Goal: Task Accomplishment & Management: Use online tool/utility

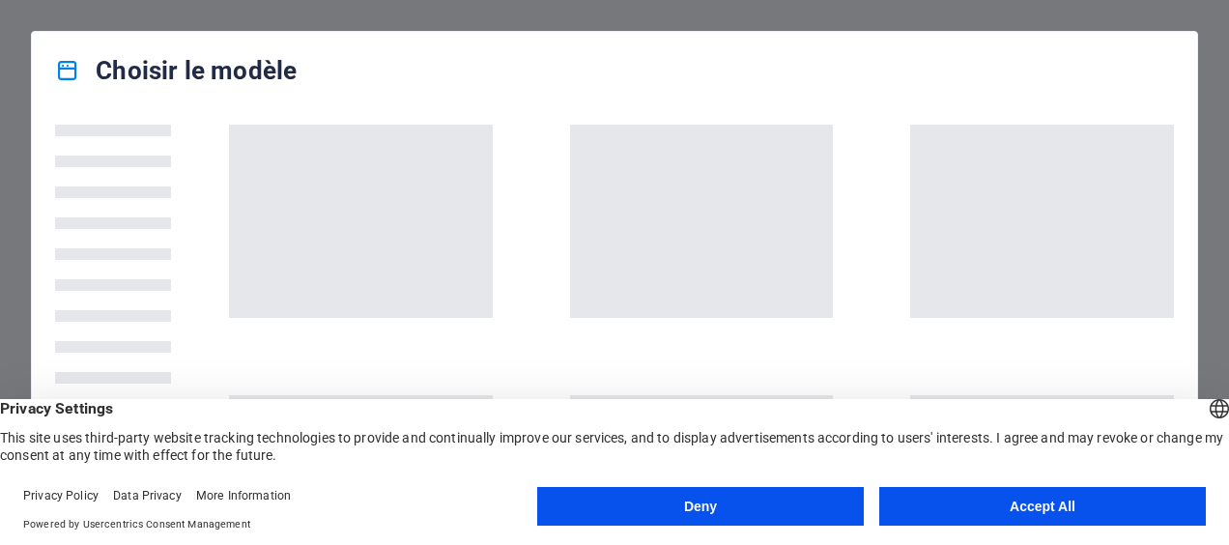
click at [832, 506] on button "Deny" at bounding box center [700, 506] width 326 height 39
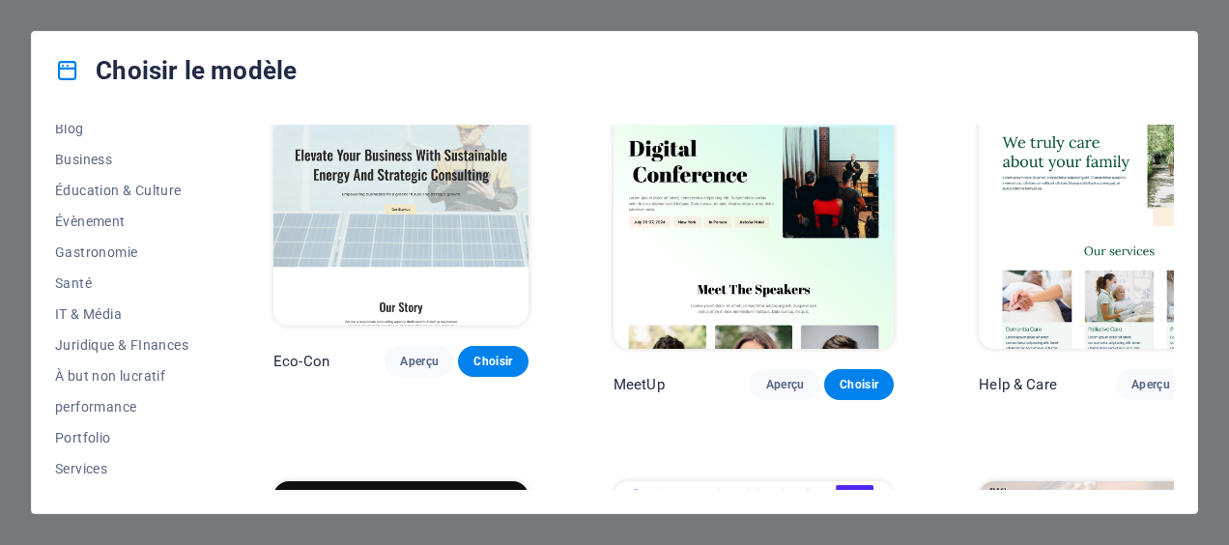
scroll to position [2125, 0]
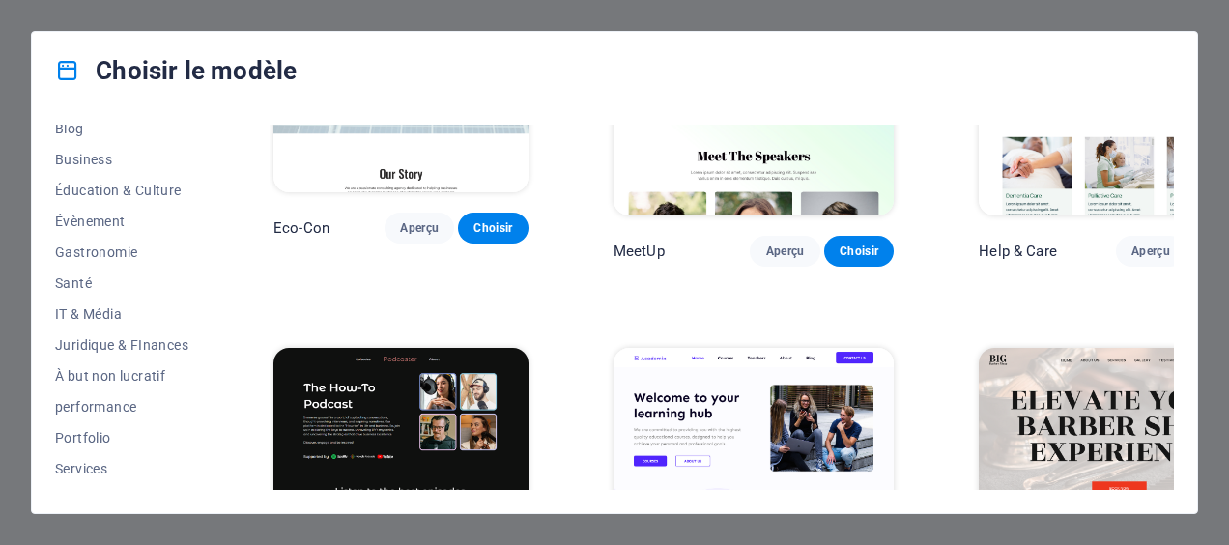
click at [770, 24] on div "Choisir le modèle Tous les modèles Mes modèles Nouveau Populaire Landingpage Mu…" at bounding box center [614, 272] width 1229 height 545
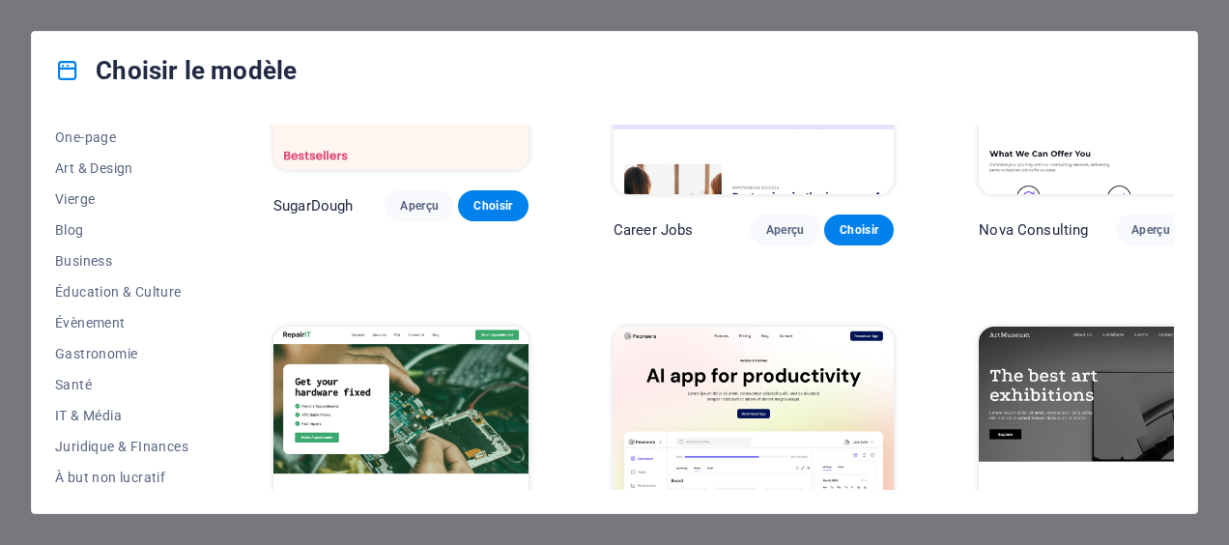
scroll to position [193, 0]
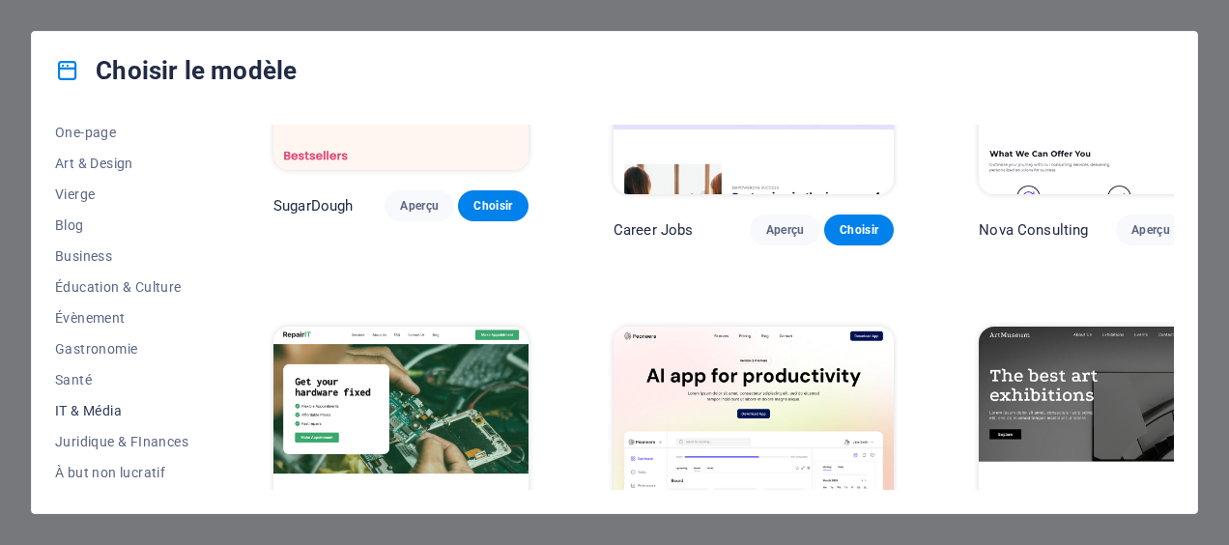
click at [73, 406] on span "IT & Média" at bounding box center [121, 410] width 133 height 15
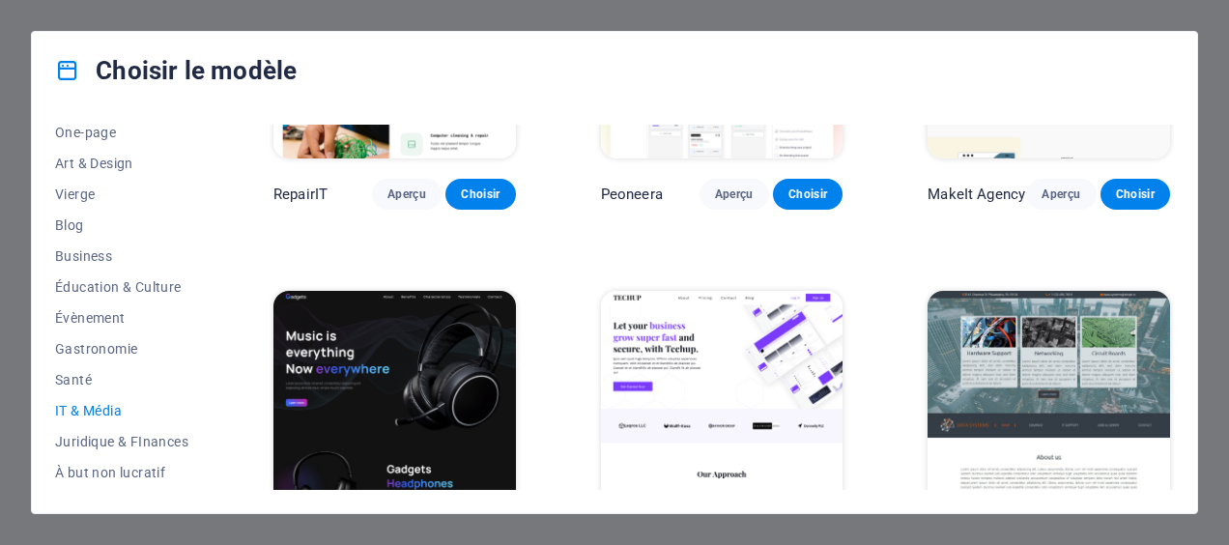
scroll to position [0, 0]
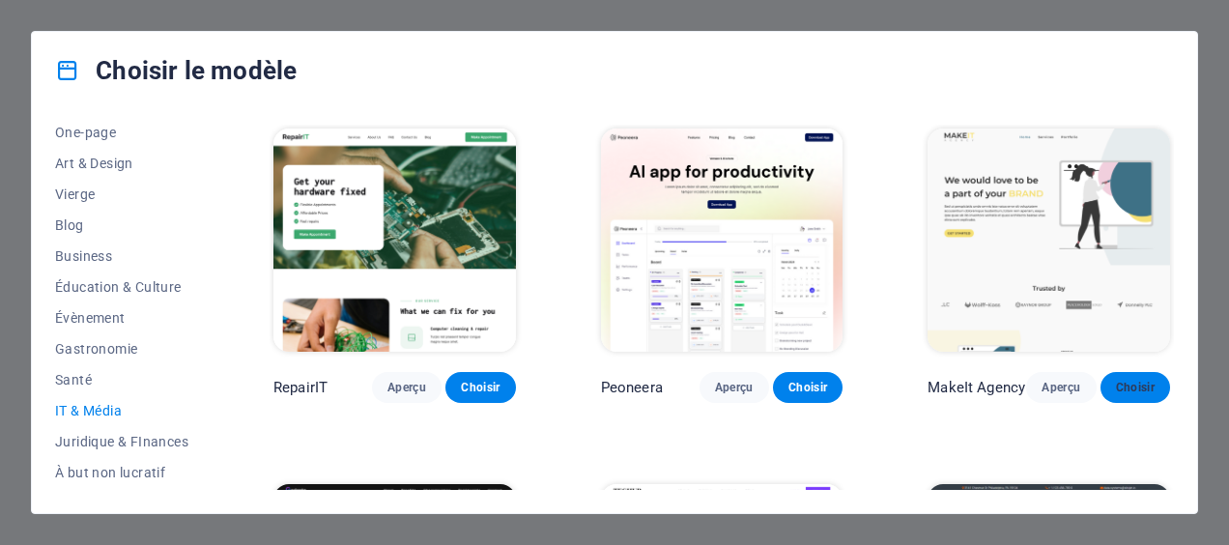
click at [1119, 390] on span "Choisir" at bounding box center [1135, 387] width 39 height 15
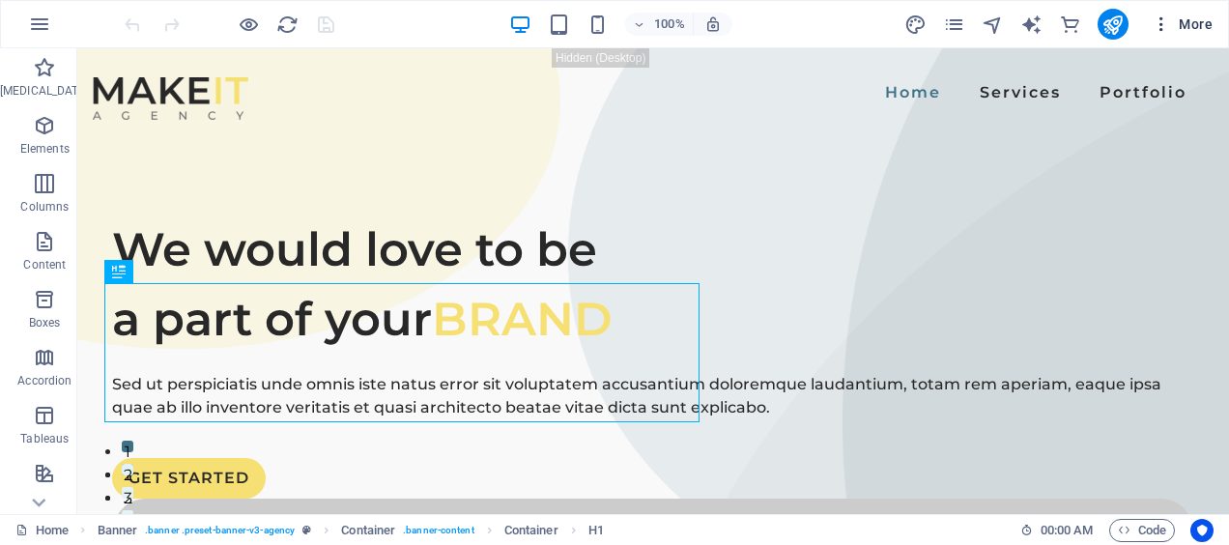
click at [1195, 14] on span "More" at bounding box center [1181, 23] width 61 height 19
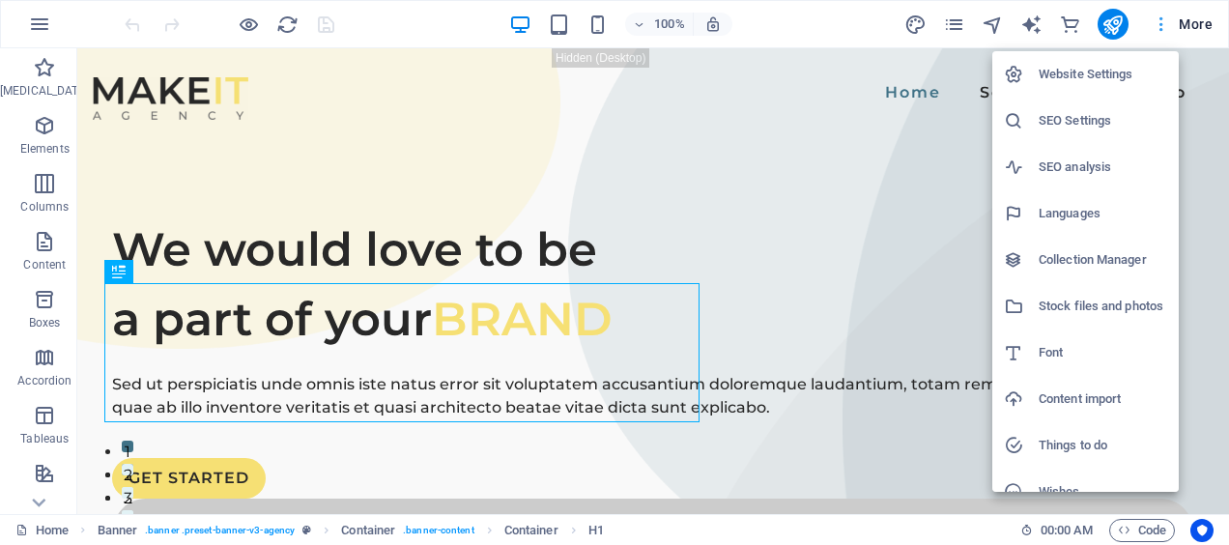
click at [1195, 14] on div at bounding box center [614, 272] width 1229 height 545
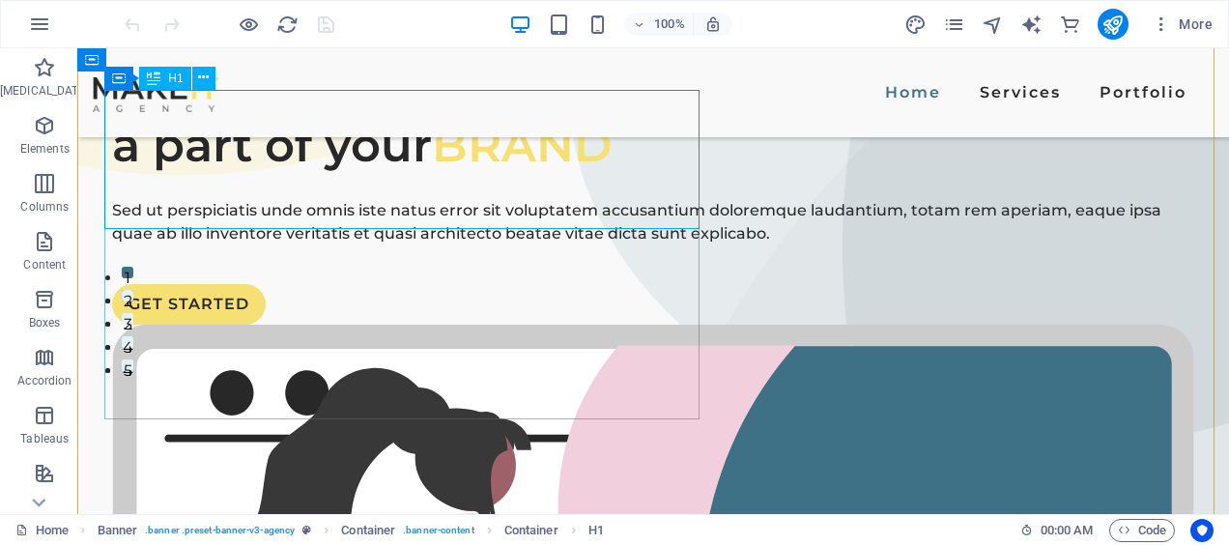
scroll to position [193, 0]
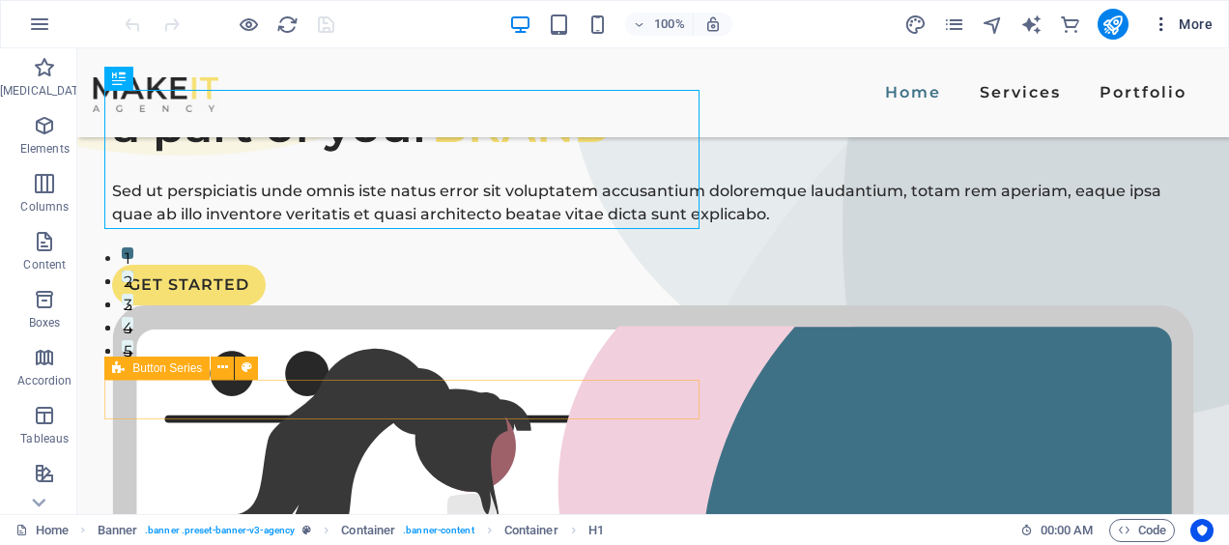
click at [1161, 21] on icon "button" at bounding box center [1160, 23] width 19 height 19
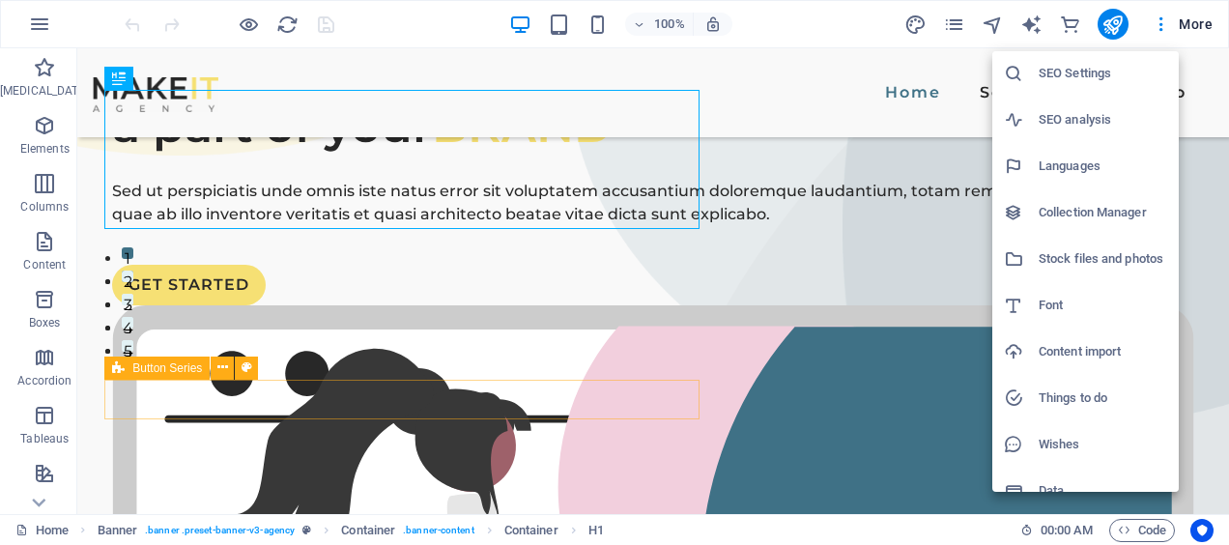
scroll to position [70, 0]
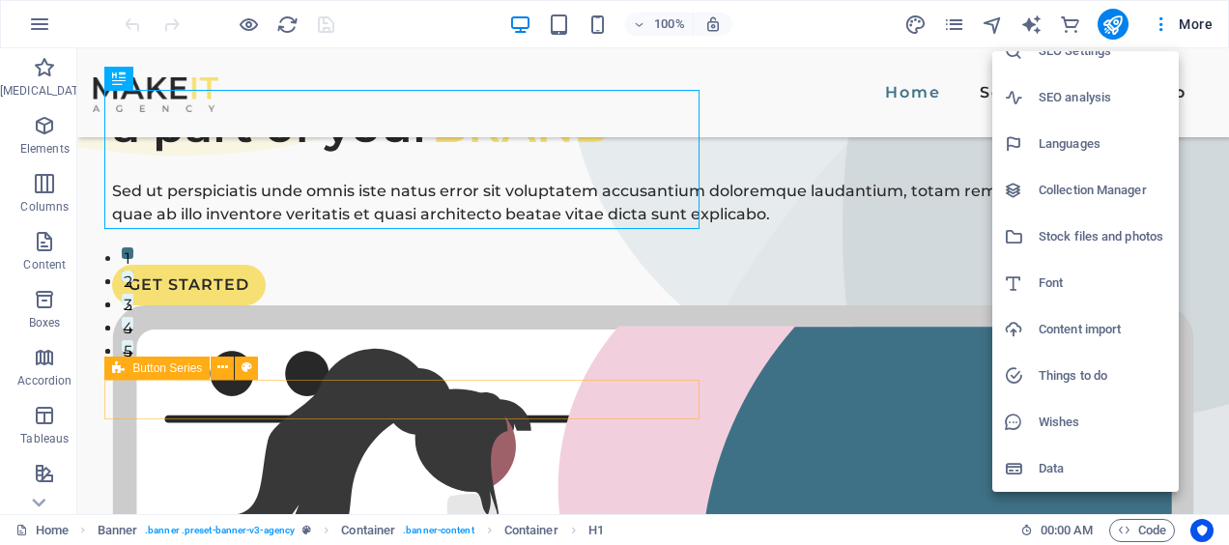
click at [1161, 30] on div at bounding box center [614, 272] width 1229 height 545
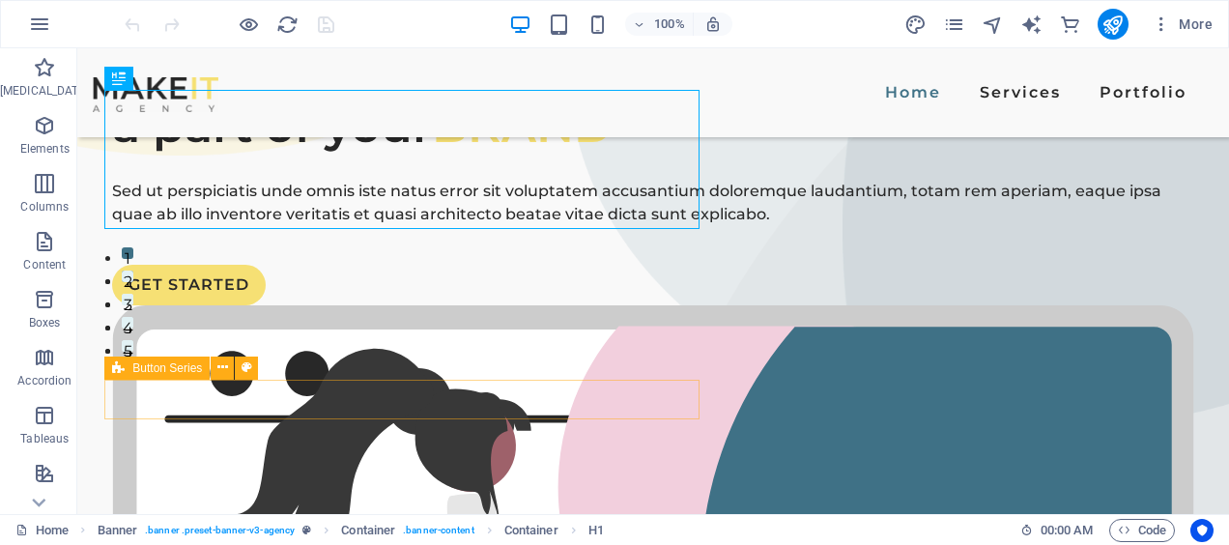
click at [1206, 21] on font "More" at bounding box center [1195, 23] width 34 height 15
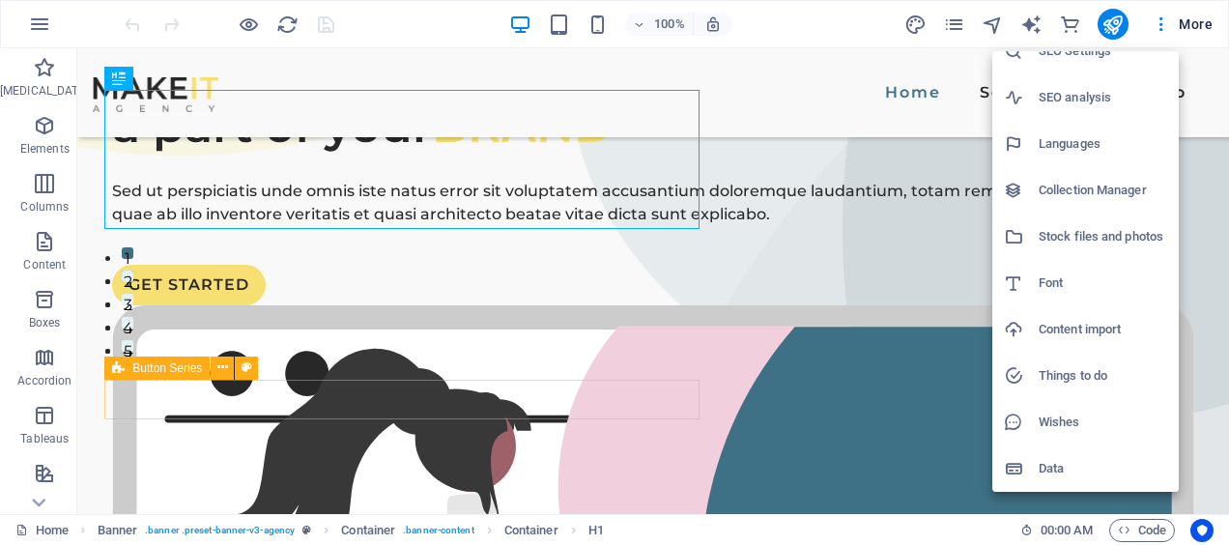
click at [1211, 24] on div at bounding box center [614, 272] width 1229 height 545
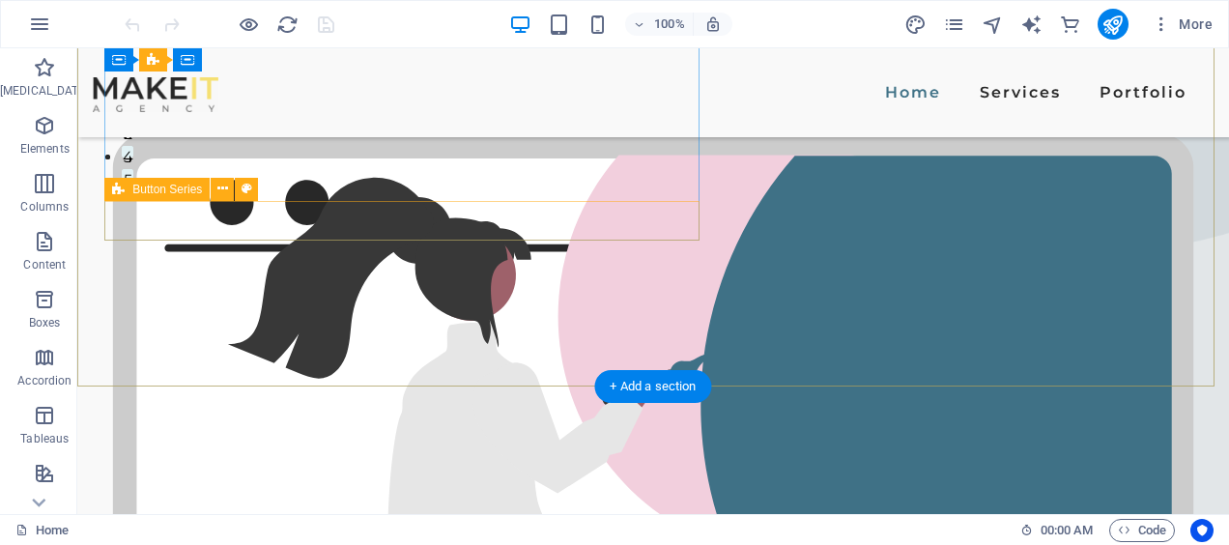
scroll to position [0, 0]
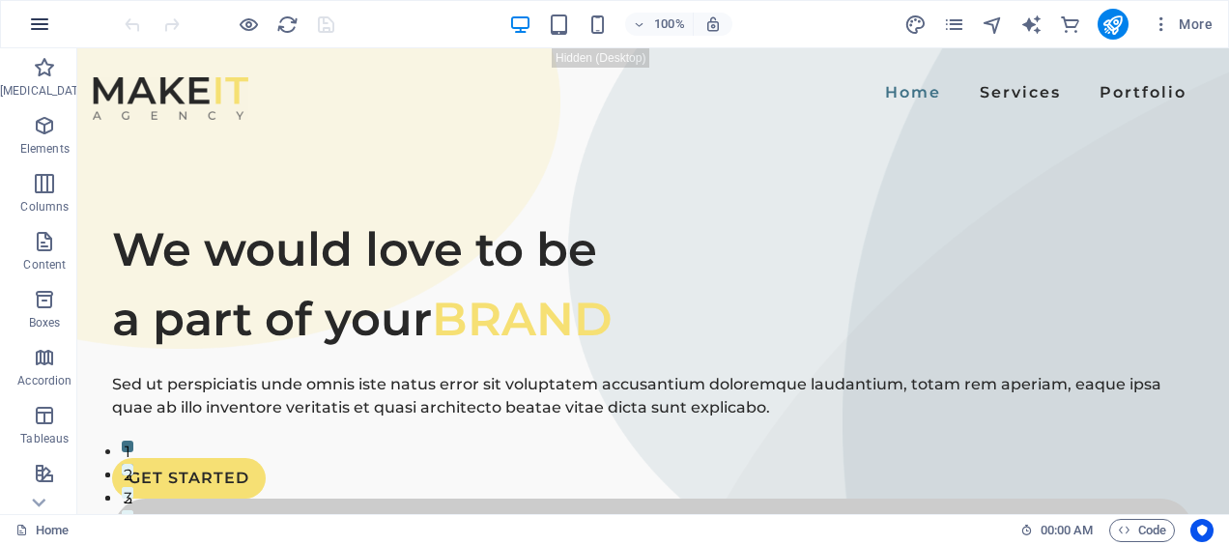
click at [41, 27] on icon "button" at bounding box center [39, 24] width 23 height 23
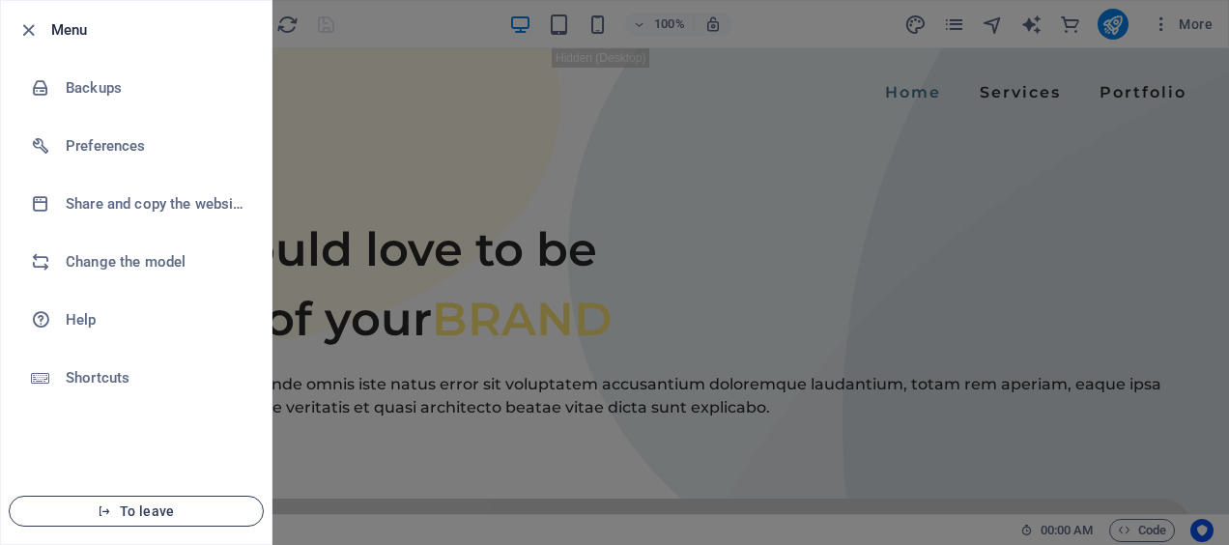
click at [112, 502] on button "To leave" at bounding box center [136, 511] width 255 height 31
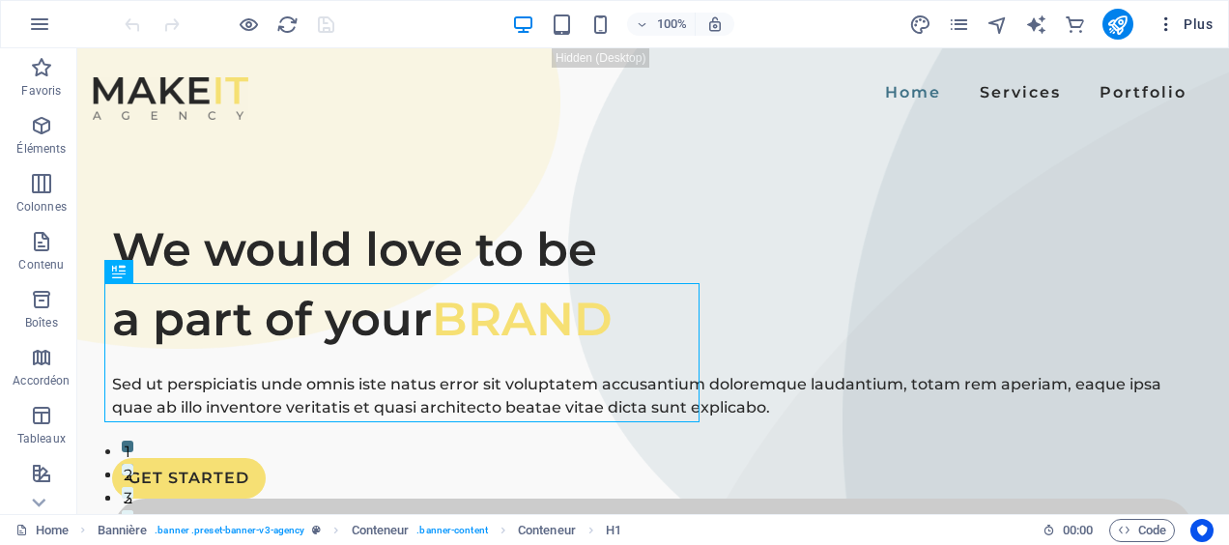
click at [1161, 29] on icon "button" at bounding box center [1165, 23] width 19 height 19
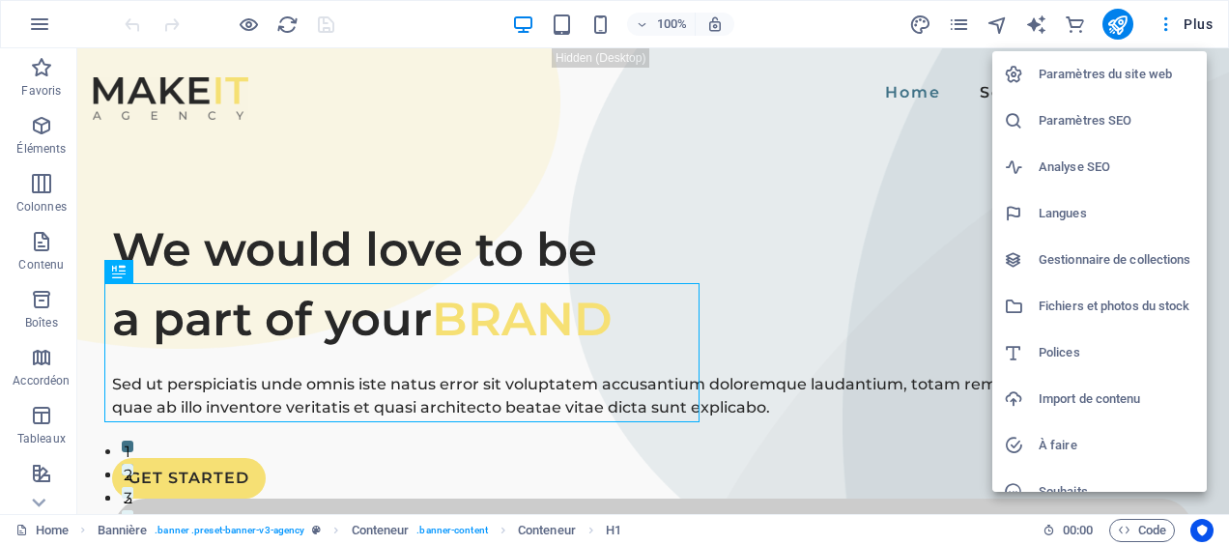
click at [1069, 217] on h6 "Langues" at bounding box center [1116, 213] width 156 height 23
select select "7"
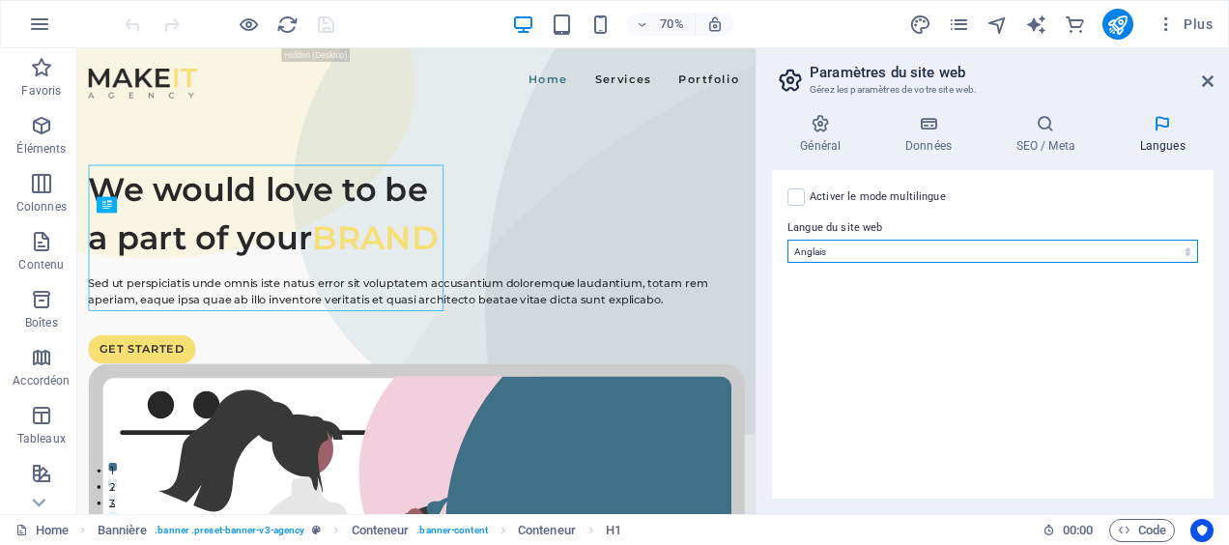
click at [1039, 247] on select "Abkhazian Afar Afrikaans Akan Albanais Allemand Amharic Anglais Arabe Aragonese…" at bounding box center [992, 251] width 411 height 23
click at [787, 240] on select "Abkhazian Afar Afrikaans Akan Albanais Allemand Amharic Anglais Arabe Aragonese…" at bounding box center [992, 251] width 411 height 23
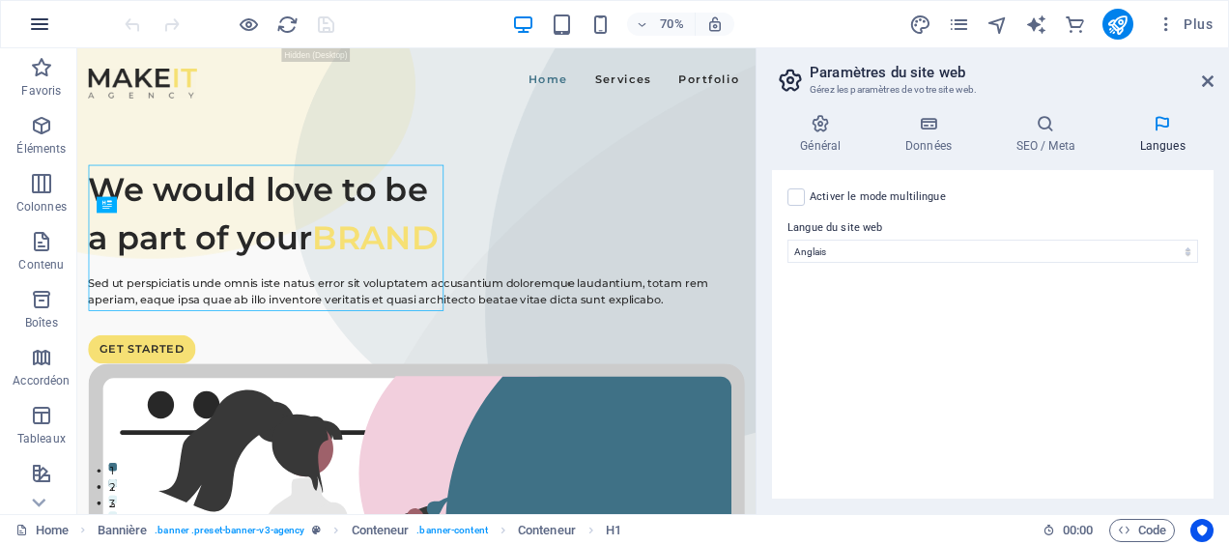
click at [46, 22] on icon "button" at bounding box center [39, 24] width 23 height 23
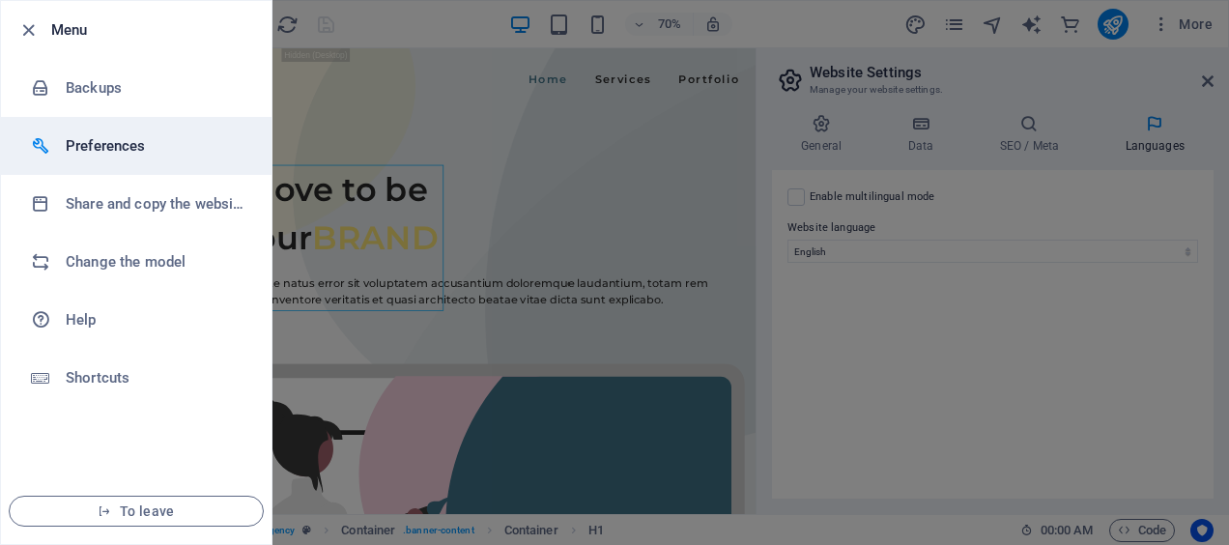
click at [126, 156] on li "Preferences" at bounding box center [136, 146] width 270 height 58
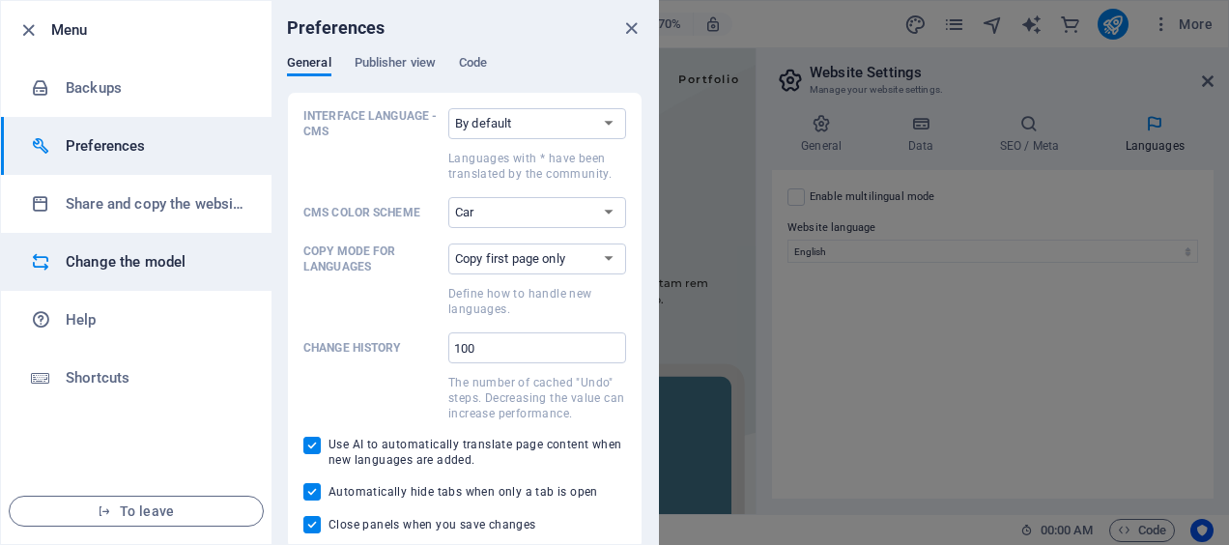
click at [130, 272] on h6 "Change the model" at bounding box center [155, 261] width 179 height 23
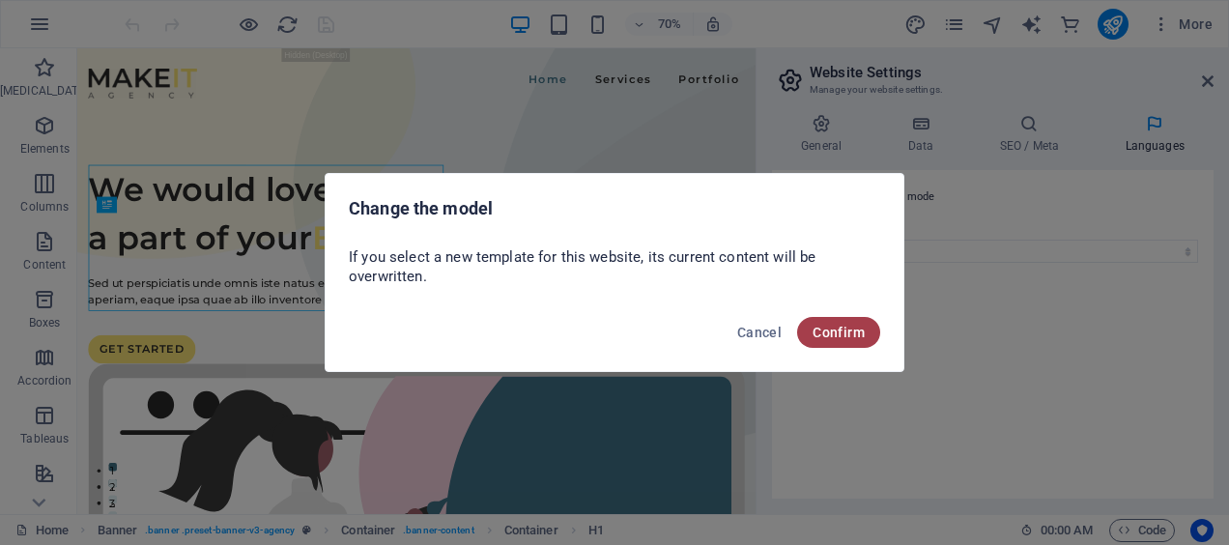
click at [831, 335] on span "Confirm" at bounding box center [838, 332] width 52 height 15
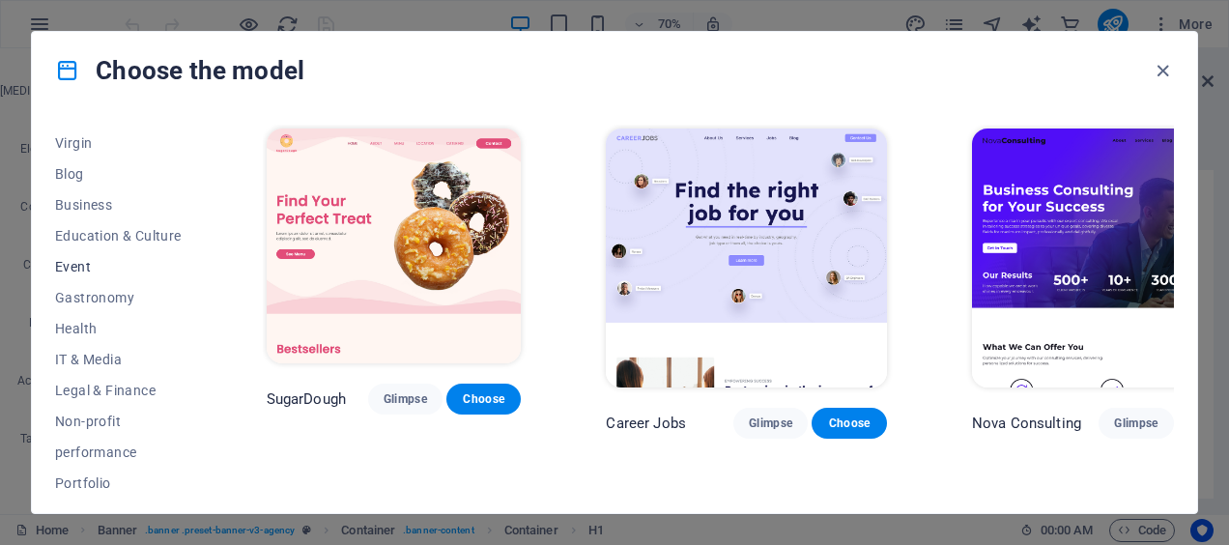
scroll to position [148, 0]
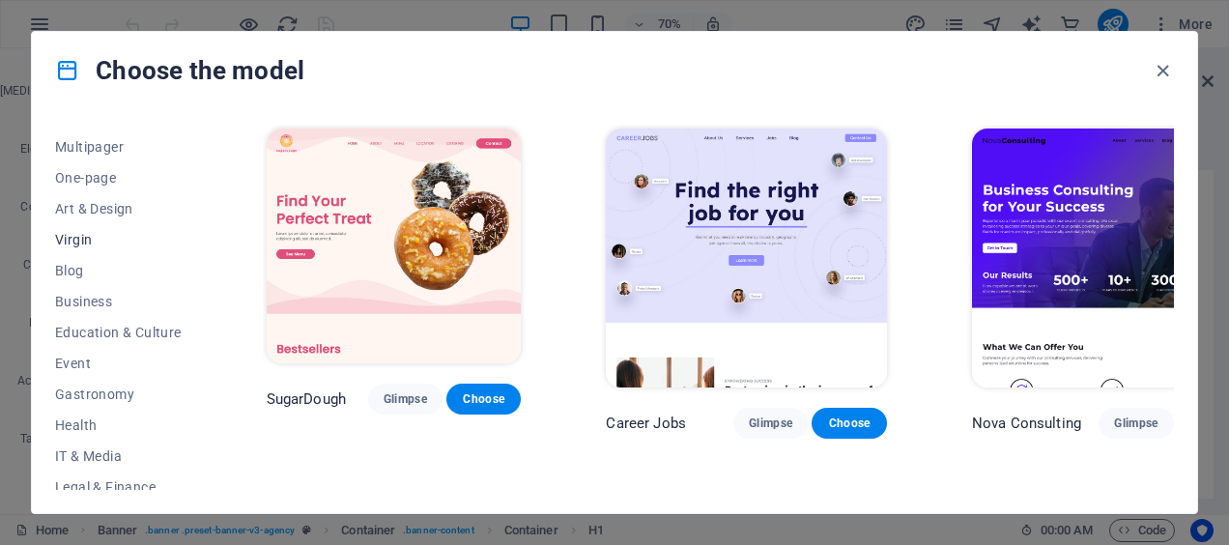
click at [75, 251] on button "Virgin" at bounding box center [118, 239] width 127 height 31
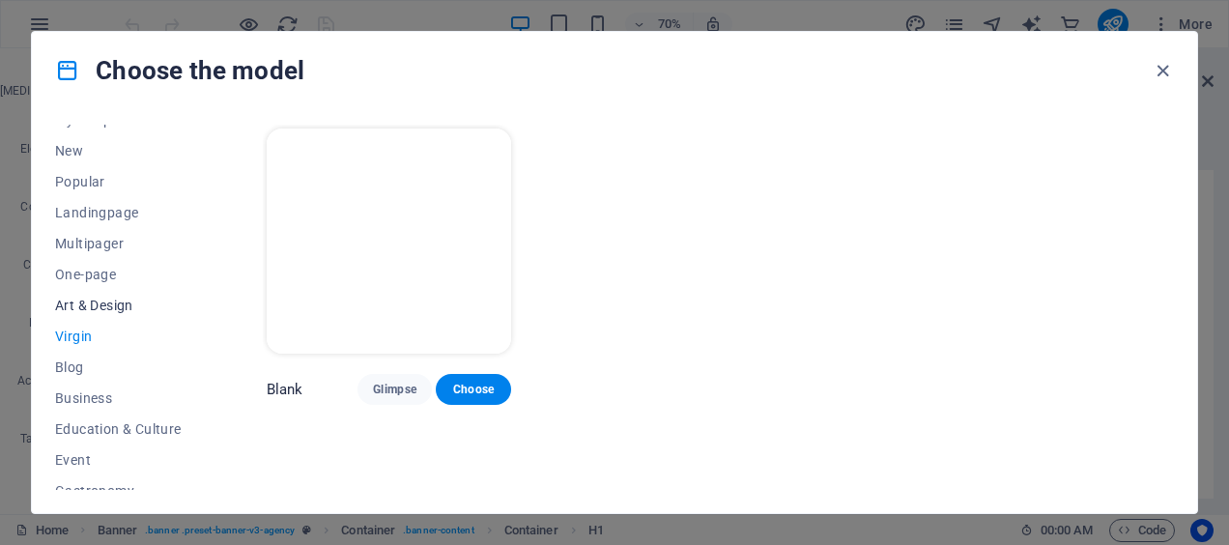
scroll to position [0, 0]
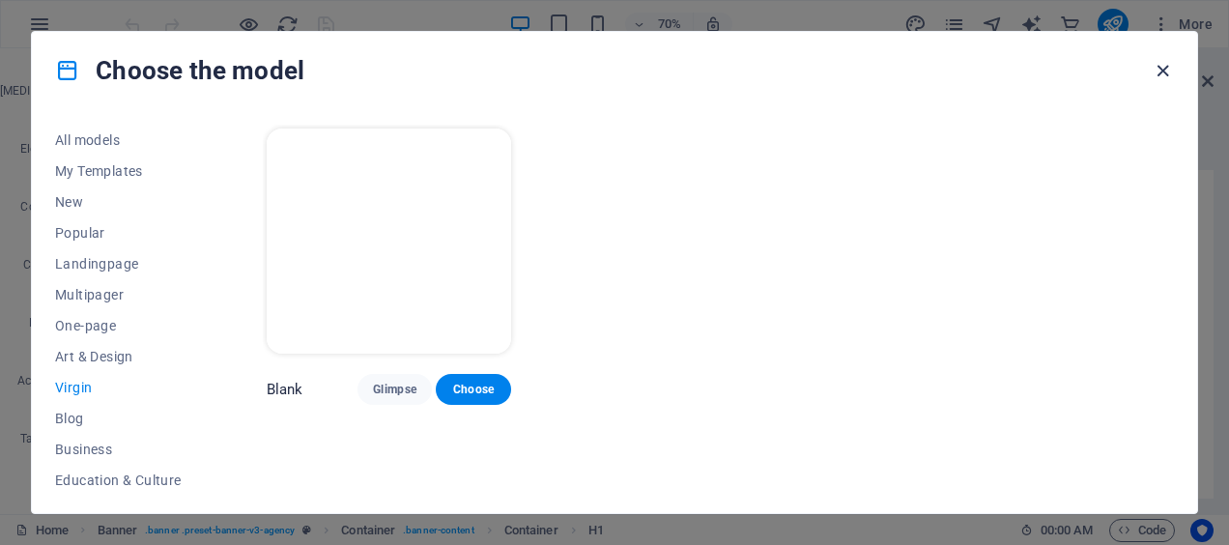
click at [1158, 75] on icon "button" at bounding box center [1162, 71] width 22 height 22
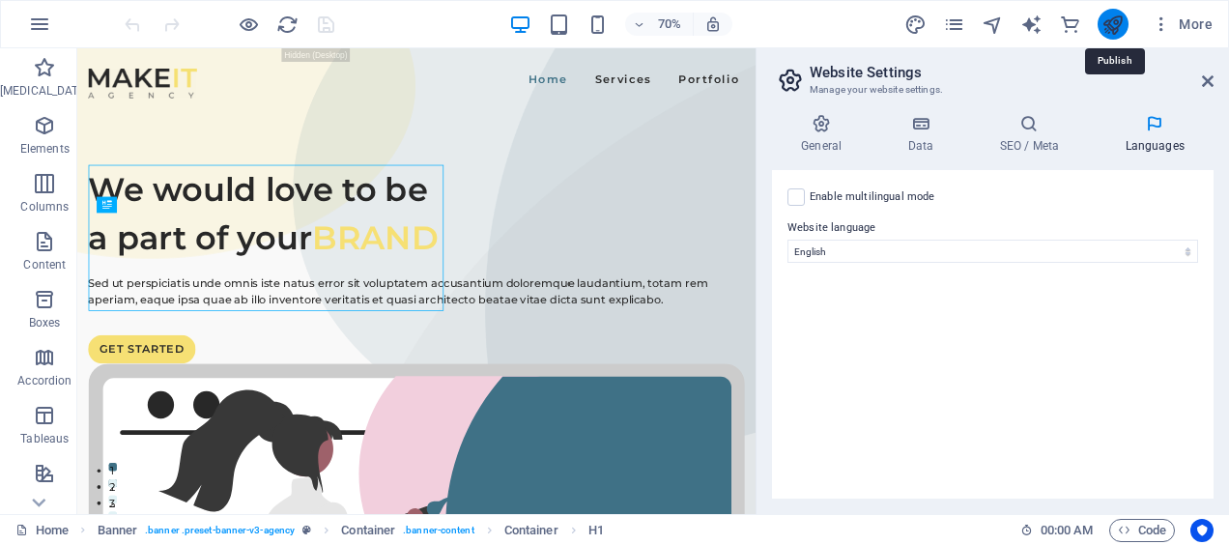
click at [1103, 28] on icon "publish" at bounding box center [1112, 25] width 22 height 22
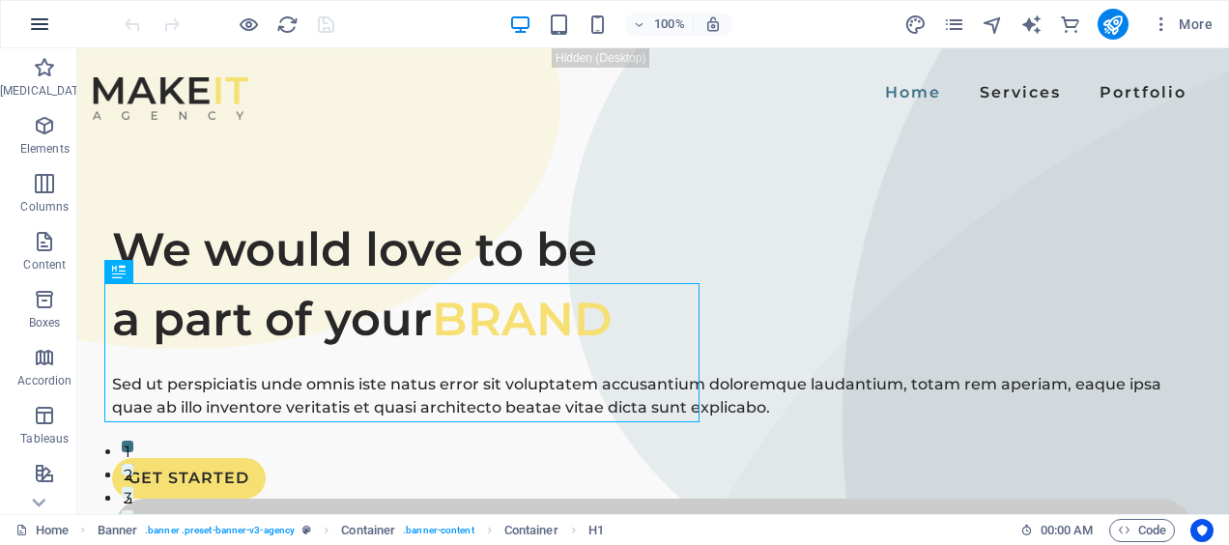
click at [31, 16] on icon "button" at bounding box center [39, 24] width 23 height 23
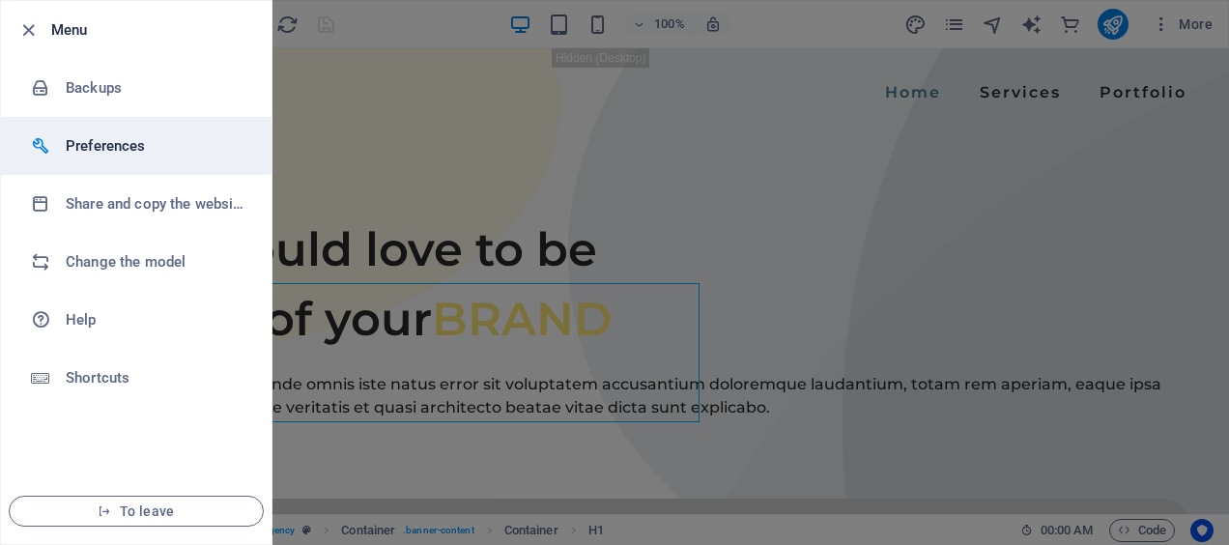
click at [110, 130] on li "Preferences" at bounding box center [136, 146] width 270 height 58
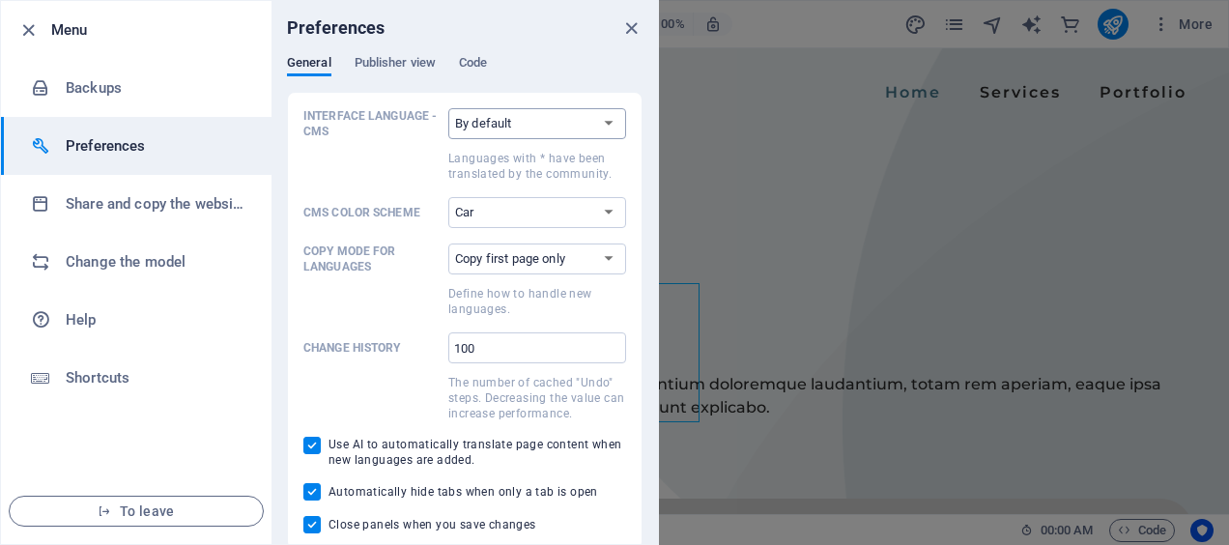
click at [457, 117] on select "By default Deutsch English Español Suomi* French Magyar Italiano Nederlands Pol…" at bounding box center [537, 123] width 178 height 31
select select "en"
click at [448, 108] on select "By default Deutsch English Español Suomi* French Magyar Italiano Nederlands Pol…" at bounding box center [537, 123] width 178 height 31
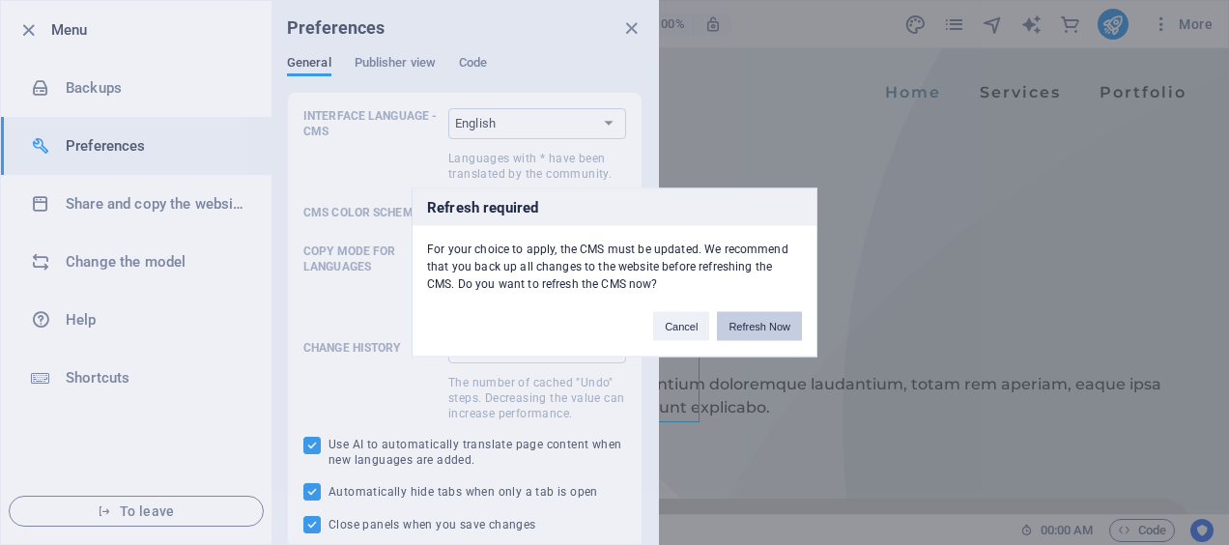
click at [758, 320] on button "Refresh Now" at bounding box center [759, 326] width 85 height 29
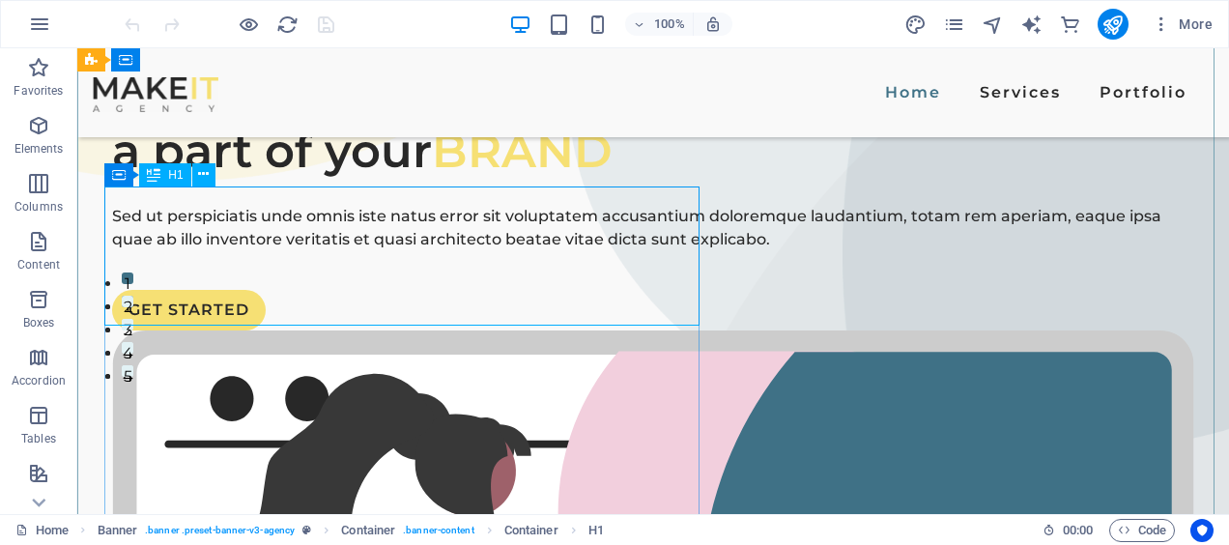
scroll to position [193, 0]
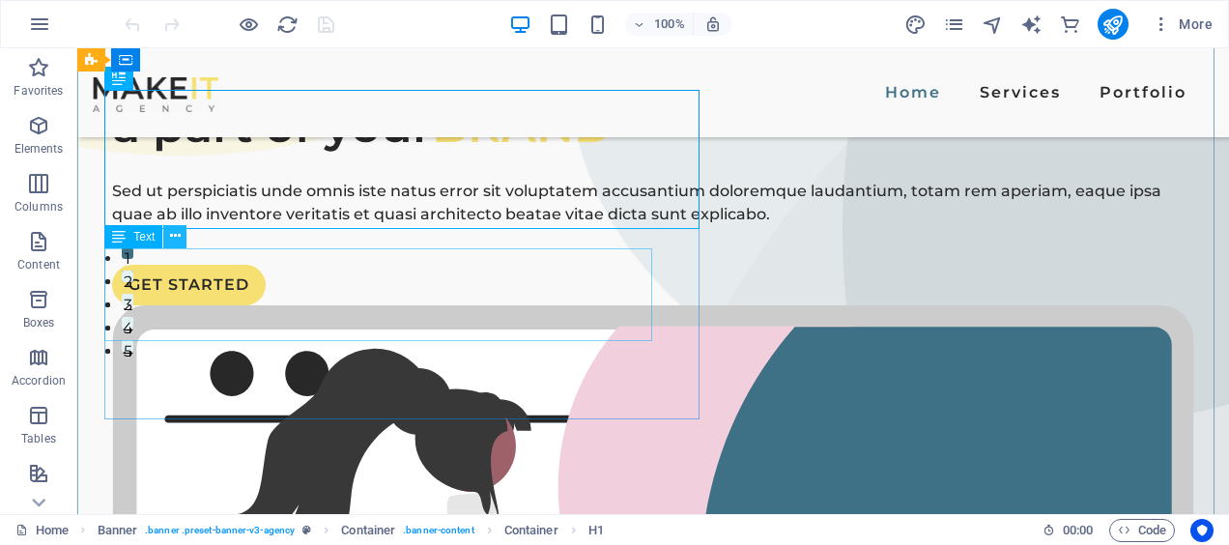
click at [177, 242] on icon at bounding box center [175, 236] width 11 height 20
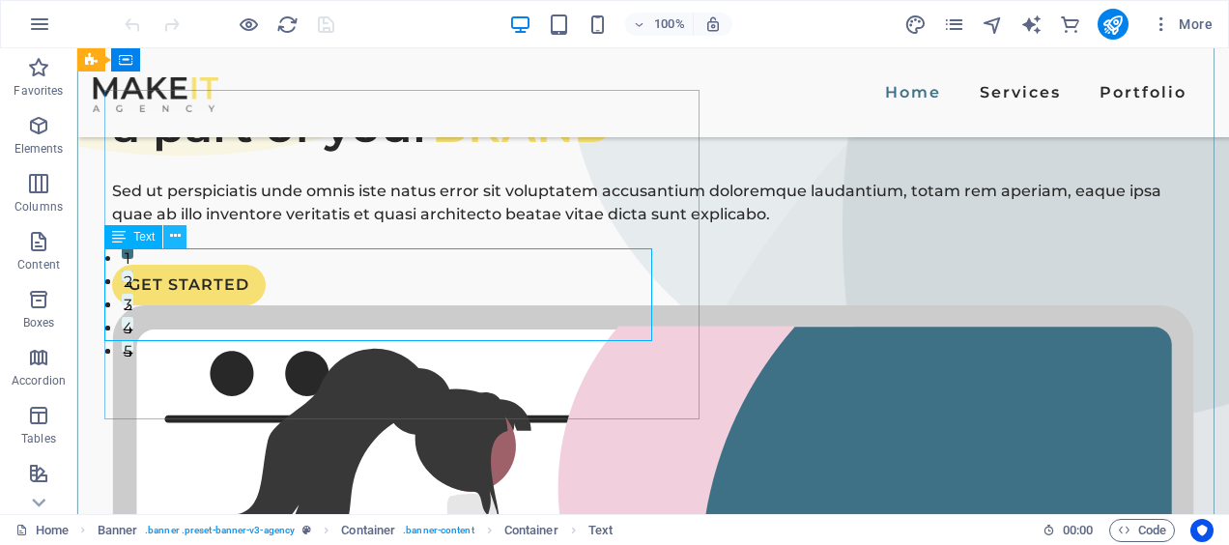
click at [170, 238] on icon at bounding box center [175, 236] width 11 height 20
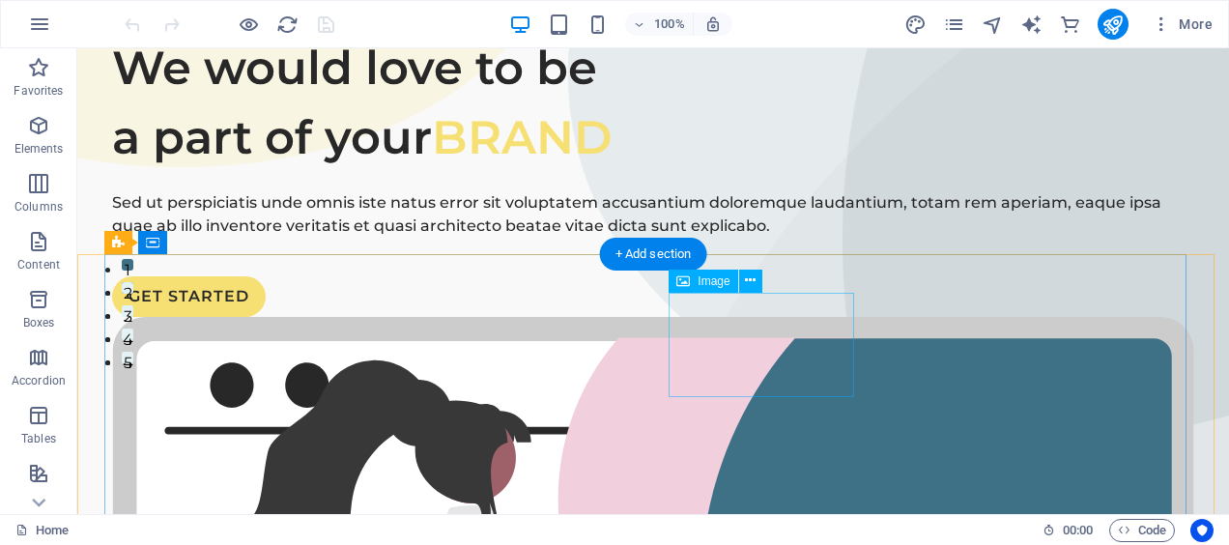
scroll to position [0, 0]
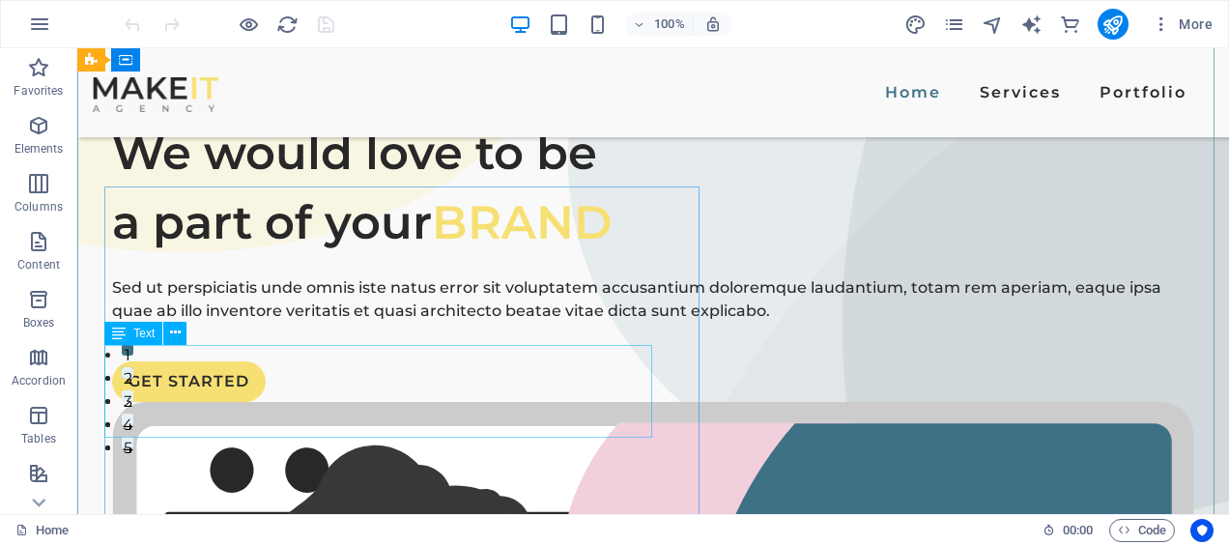
click at [365, 323] on div "Sed ut perspiciatis unde omnis iste natus error sit voluptatem accusantium dolo…" at bounding box center [653, 299] width 1082 height 46
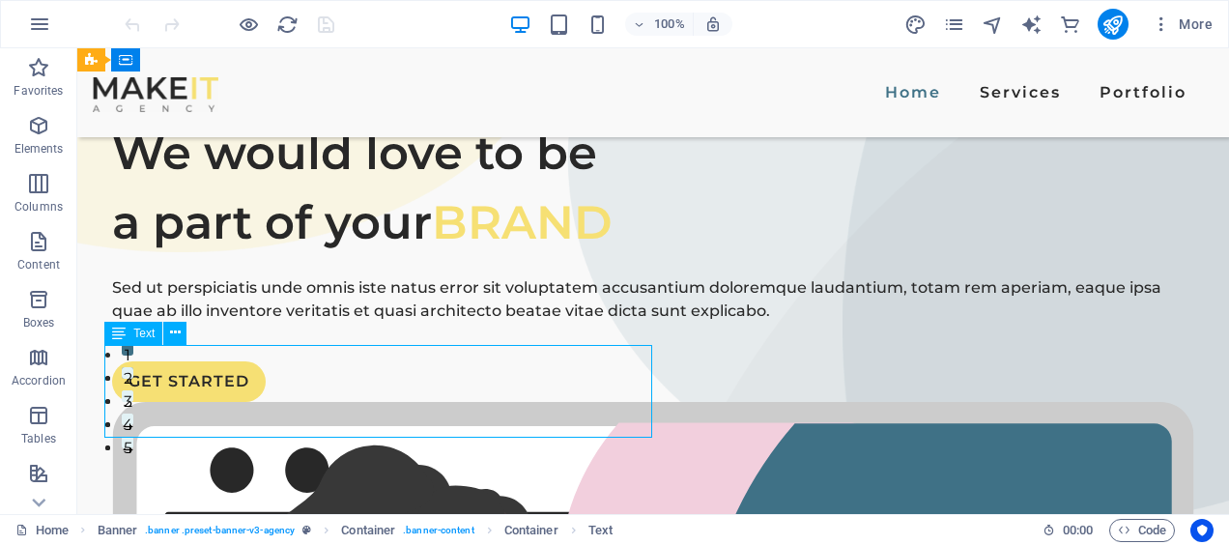
click at [365, 323] on div "Sed ut perspiciatis unde omnis iste natus error sit voluptatem accusantium dolo…" at bounding box center [653, 299] width 1082 height 46
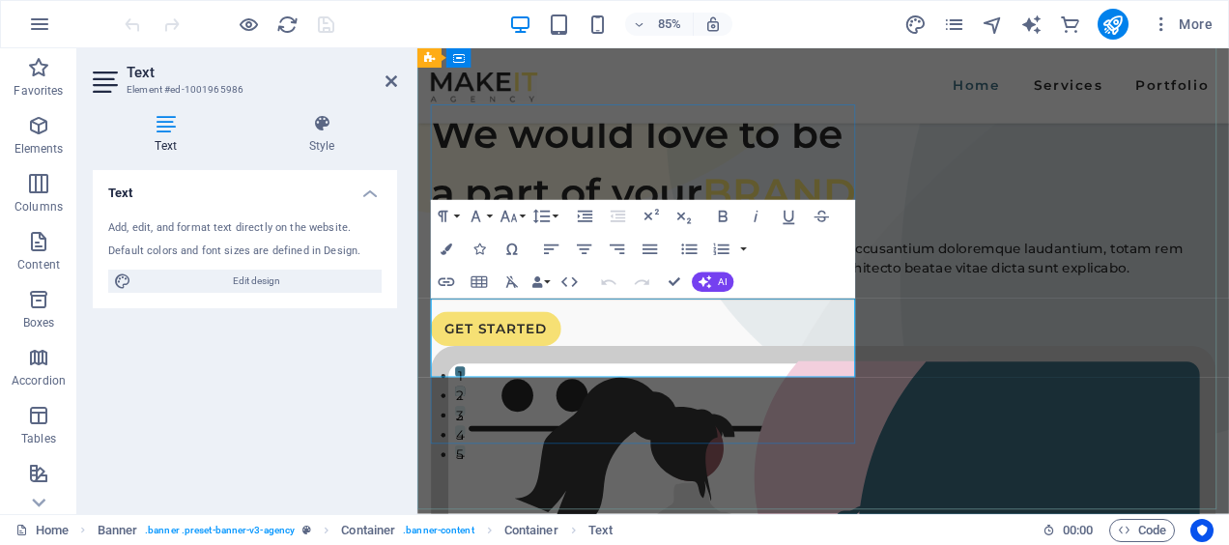
click at [524, 320] on p "Sed ut perspiciatis unde omnis iste natus error sit voluptatem accusantium dolo…" at bounding box center [894, 296] width 923 height 46
click at [1035, 24] on icon "text_generator" at bounding box center [1031, 25] width 22 height 22
select select "English"
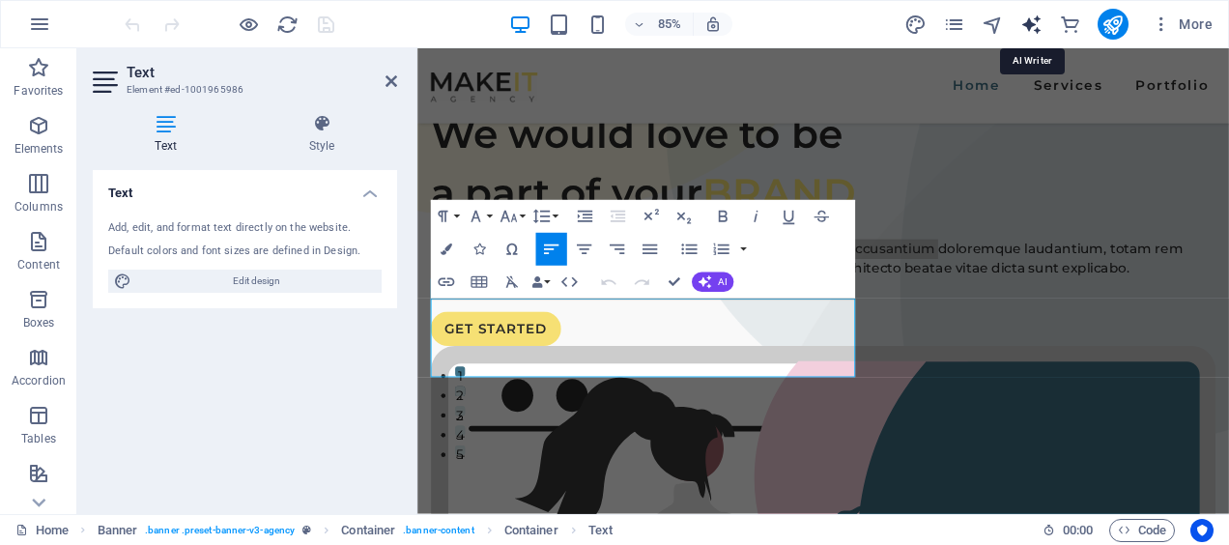
select select "English"
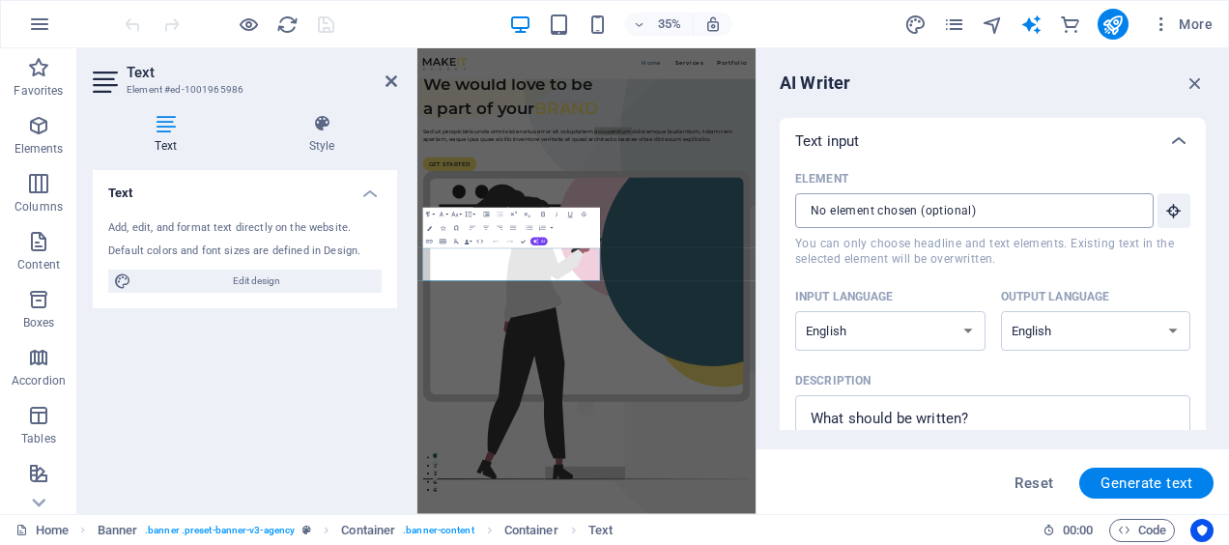
click at [958, 203] on input "Element ​ You can only choose headline and text elements. Existing text in the …" at bounding box center [967, 210] width 345 height 35
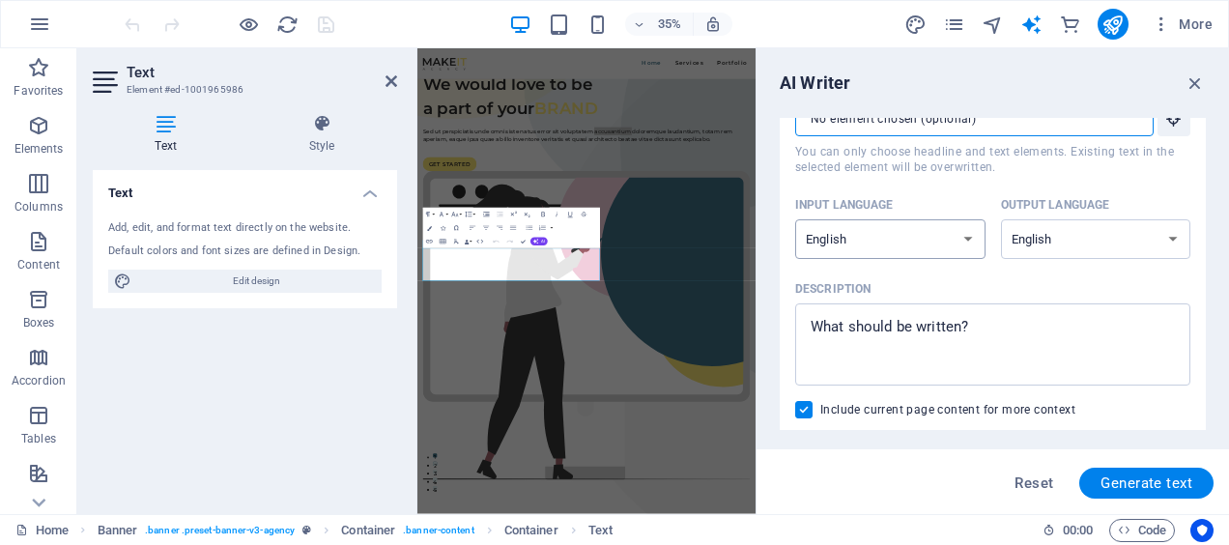
scroll to position [193, 0]
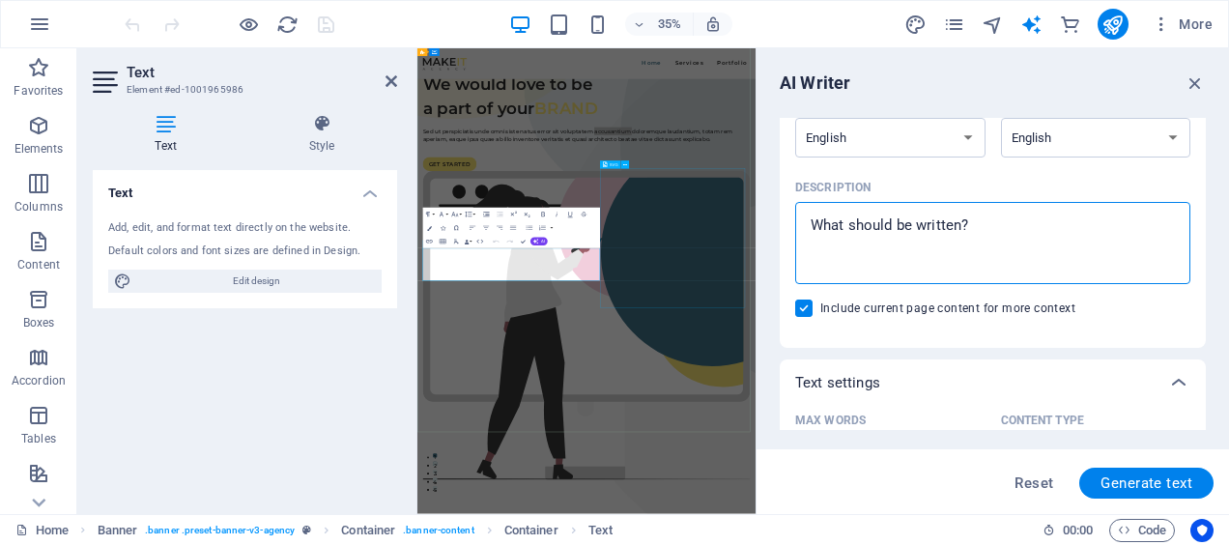
drag, startPoint x: 1292, startPoint y: 602, endPoint x: 1267, endPoint y: 602, distance: 25.1
type textarea "x"
click at [890, 233] on textarea "Description x ​" at bounding box center [993, 243] width 376 height 63
click at [890, 232] on textarea "Description x ​" at bounding box center [993, 243] width 376 height 63
type textarea "I"
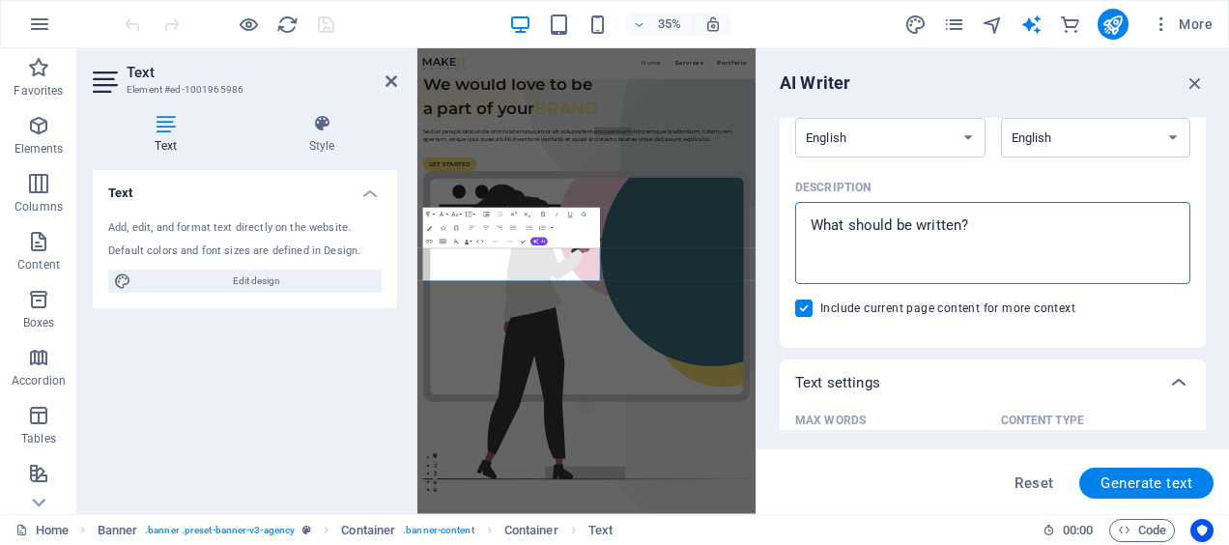
type textarea "x"
type textarea "In"
type textarea "x"
type textarea "Inr"
type textarea "x"
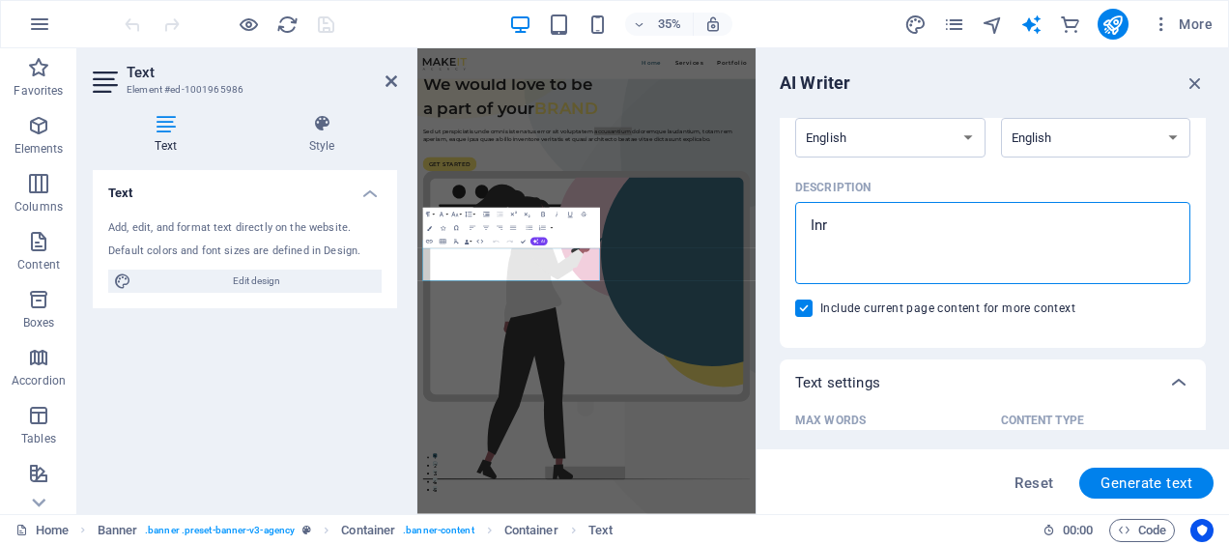
type textarea "Inro"
type textarea "x"
type textarea "Inrod"
type textarea "x"
type textarea "Inrodu"
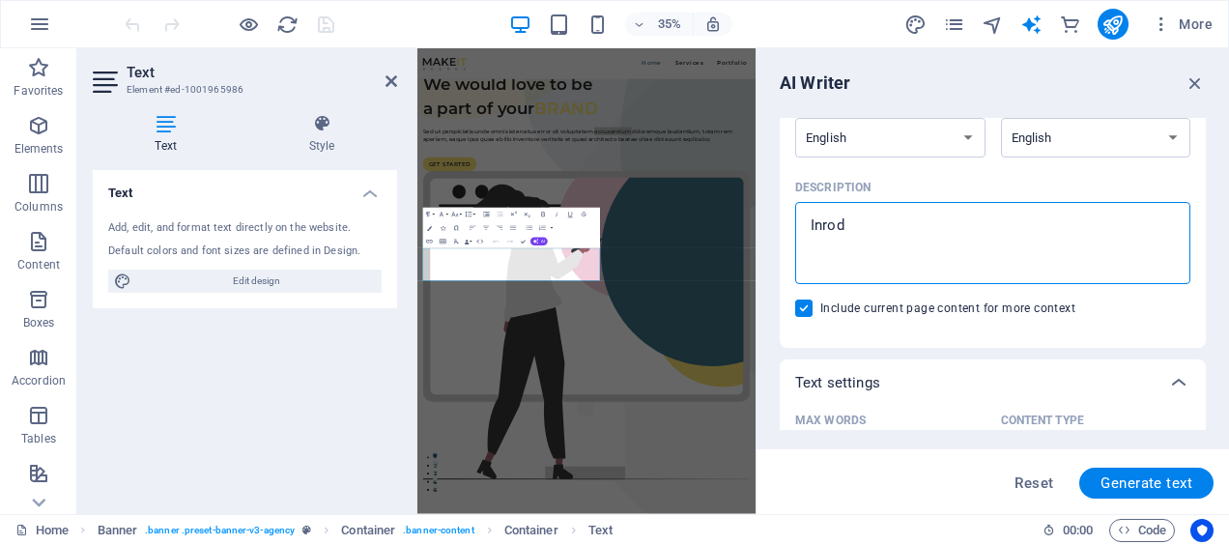
type textarea "x"
type textarea "Inroduc"
type textarea "x"
type textarea "Inroduct"
type textarea "x"
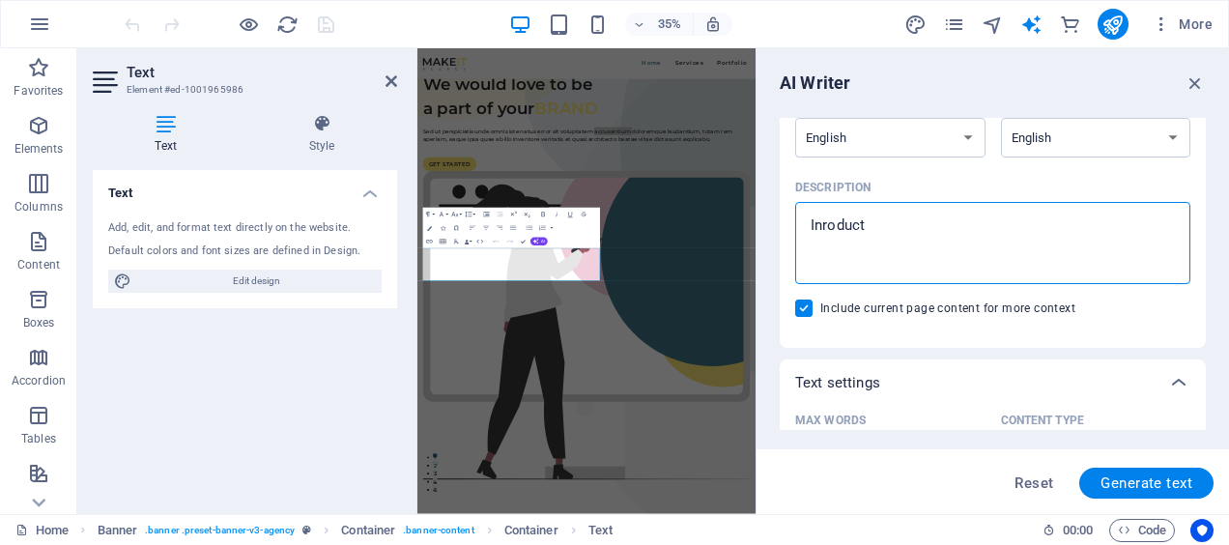
type textarea "Inroducto"
type textarea "x"
type textarea "Inroduct"
type textarea "x"
type textarea "Inroducti"
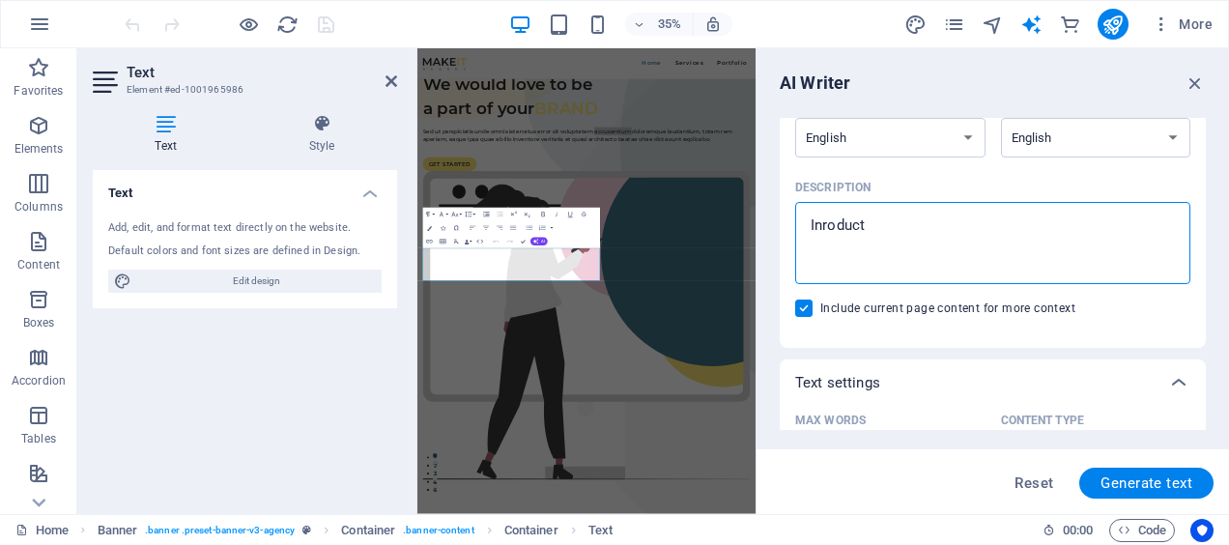
type textarea "x"
type textarea "Inroductio"
type textarea "x"
type textarea "Inroduction"
type textarea "x"
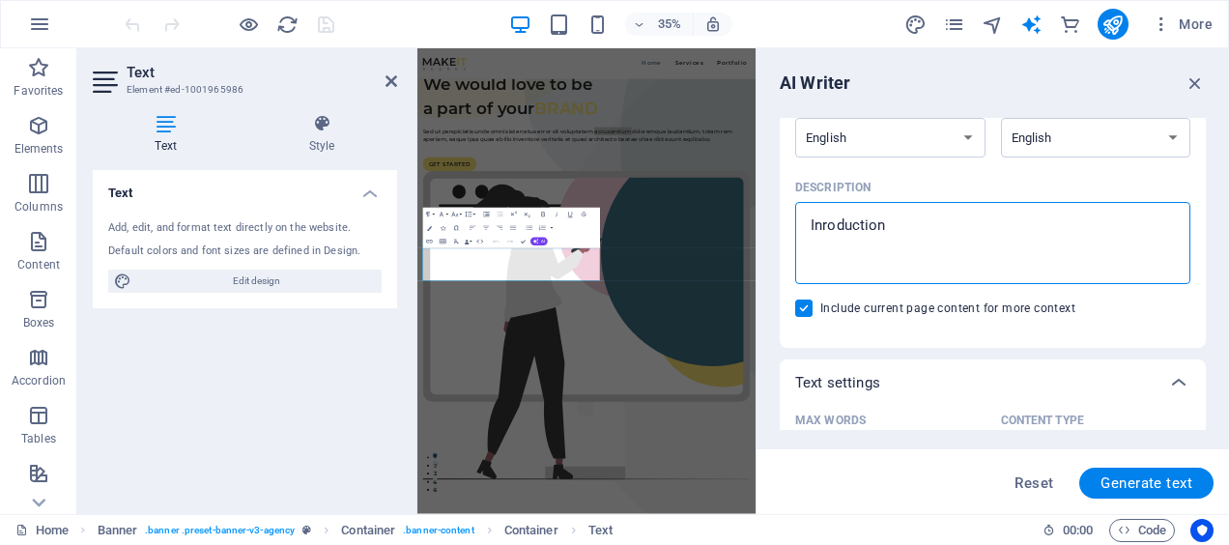
type textarea "Inroduction"
type textarea "x"
type textarea "Inroduction t"
type textarea "x"
type textarea "Inroduction to"
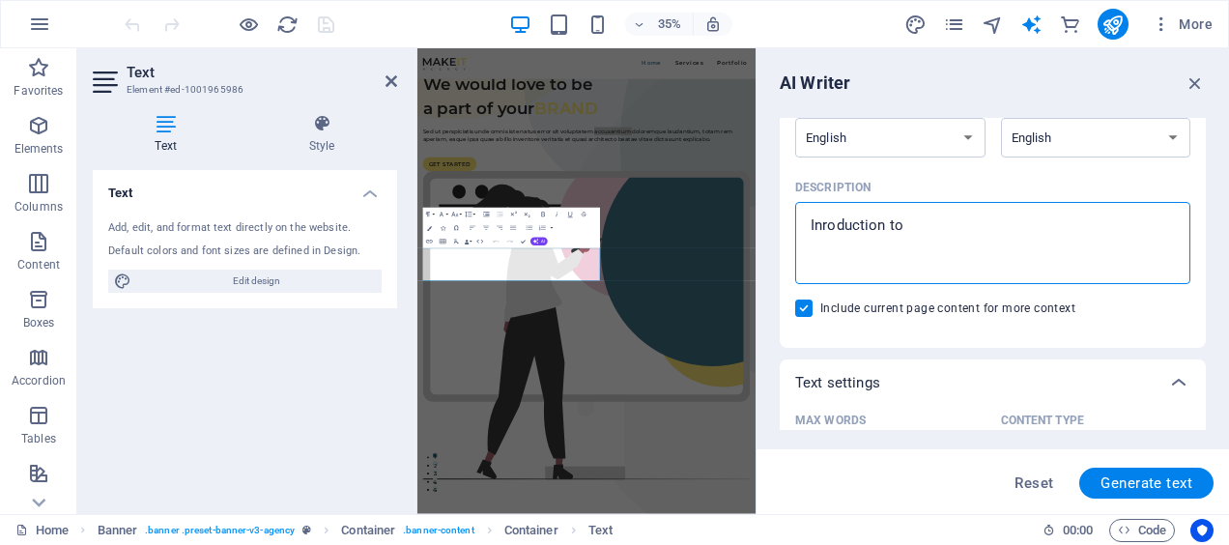
type textarea "x"
type textarea "Inroduction to"
type textarea "x"
type textarea "Inroduction to m"
type textarea "x"
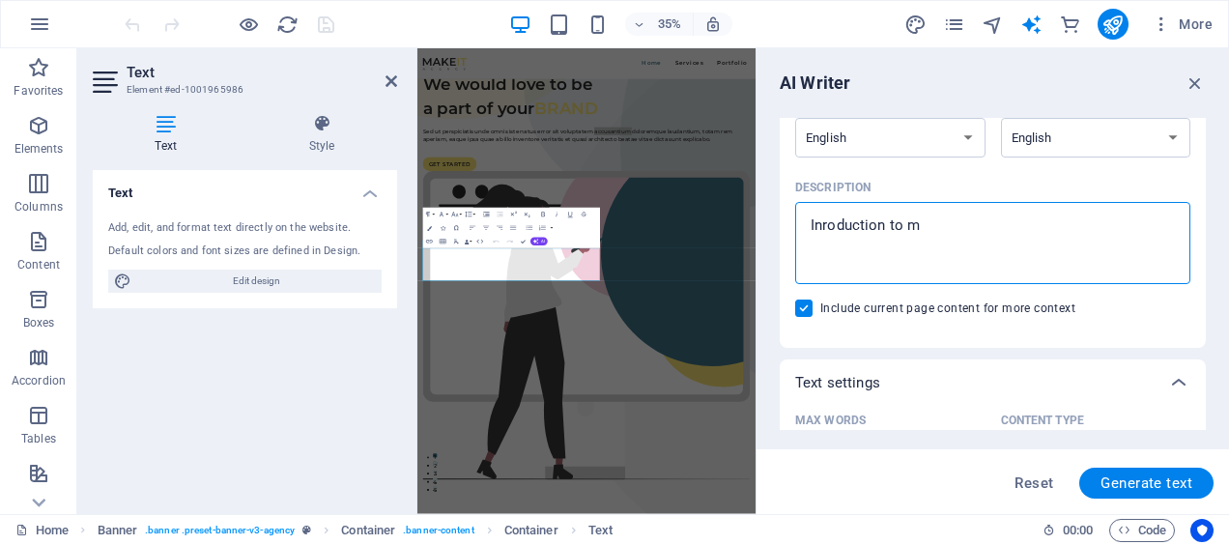
type textarea "Inroduction to ma"
type textarea "x"
type textarea "Inroduction to mar"
type textarea "x"
type textarea "Inroduction to mark"
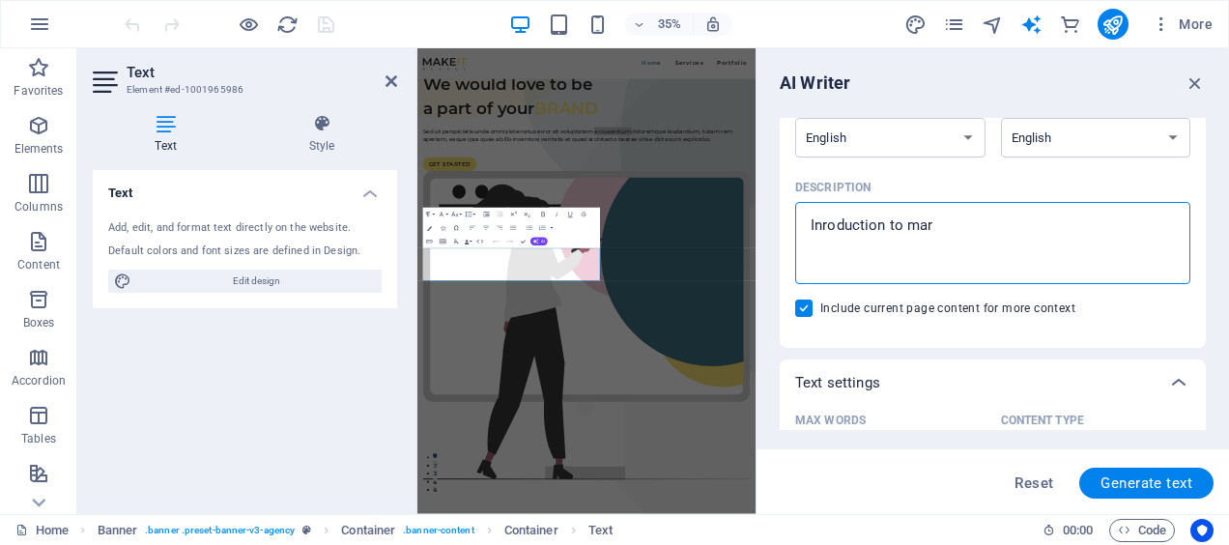
type textarea "x"
type textarea "Inroduction to marke"
type textarea "x"
type textarea "Inroduction to market"
type textarea "x"
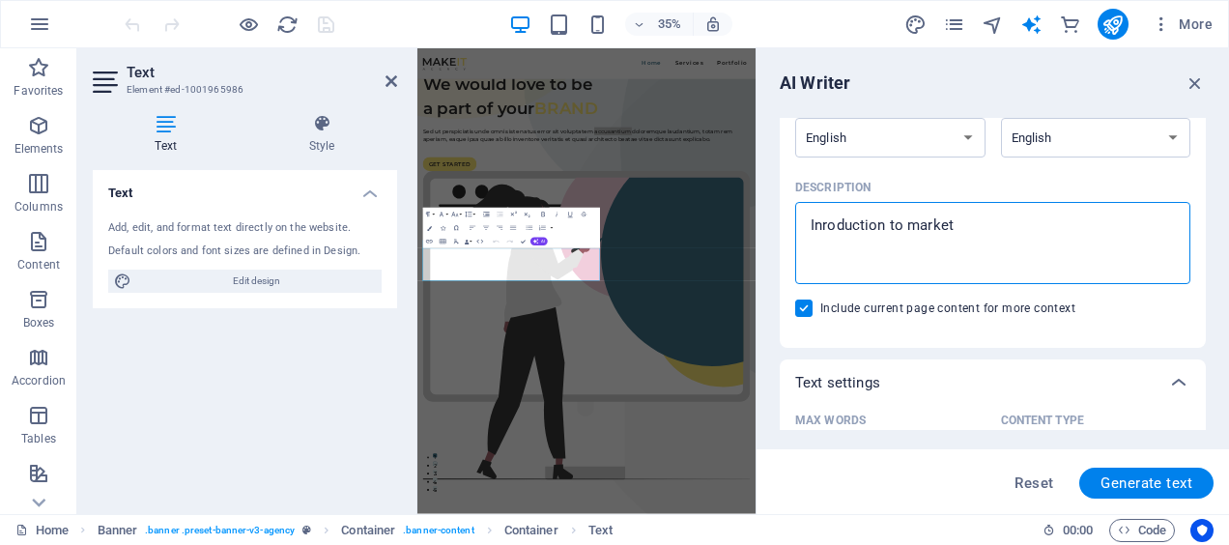
type textarea "Inroduction to marketi"
type textarea "x"
type textarea "Inroduction to marketin"
type textarea "x"
type textarea "Inroduction to marketing"
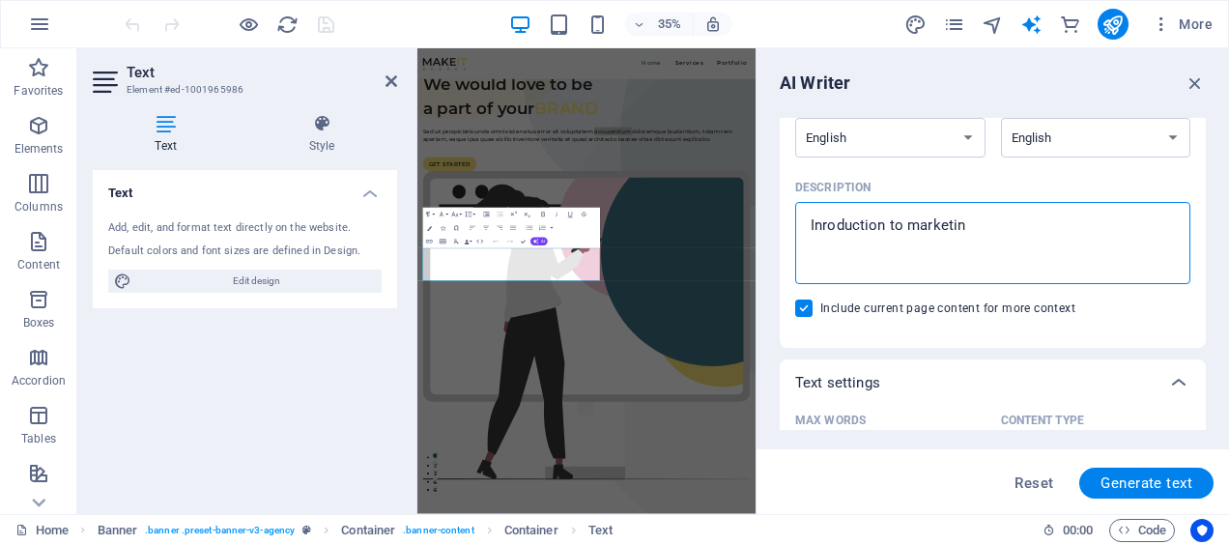
type textarea "x"
type textarea "Inroduction to marketing"
type textarea "x"
type textarea "Inroduction to marketing f"
type textarea "x"
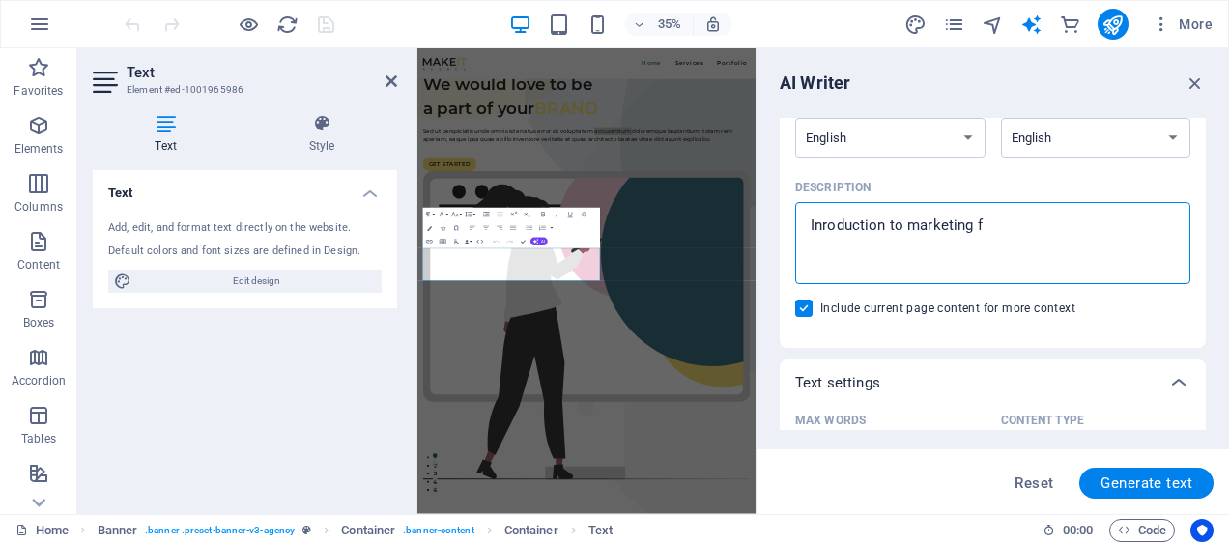
type textarea "Inroduction to marketing fi"
type textarea "x"
type textarea "Inroduction to marketing fir"
type textarea "x"
type textarea "Inroduction to marketing firm"
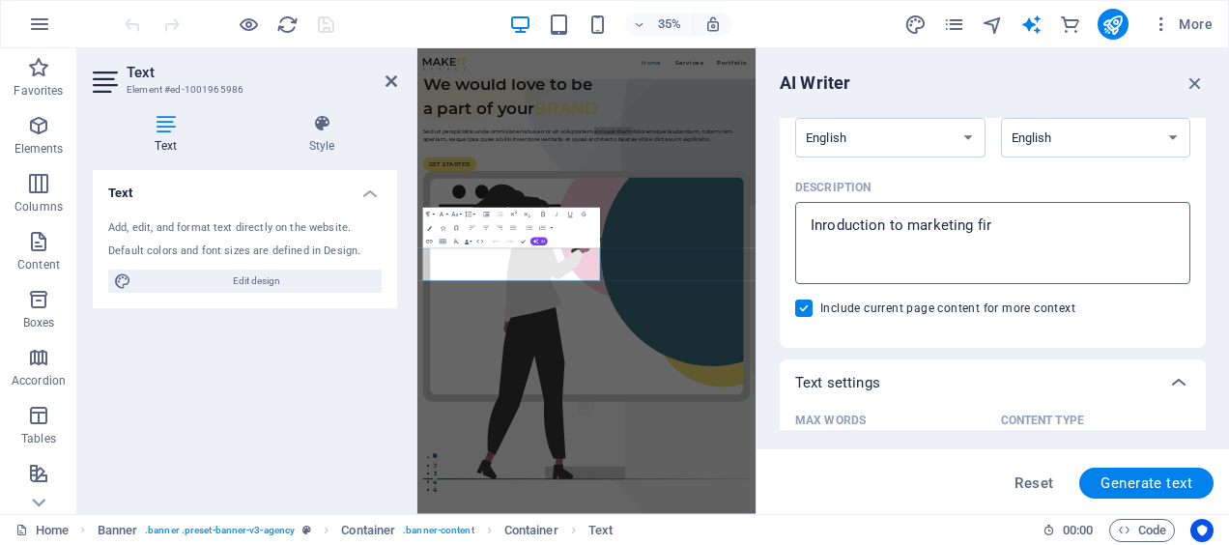
type textarea "x"
type textarea "Inroduction to marketing firm"
type textarea "x"
type textarea "Inroduction to marketing firm"
type textarea "x"
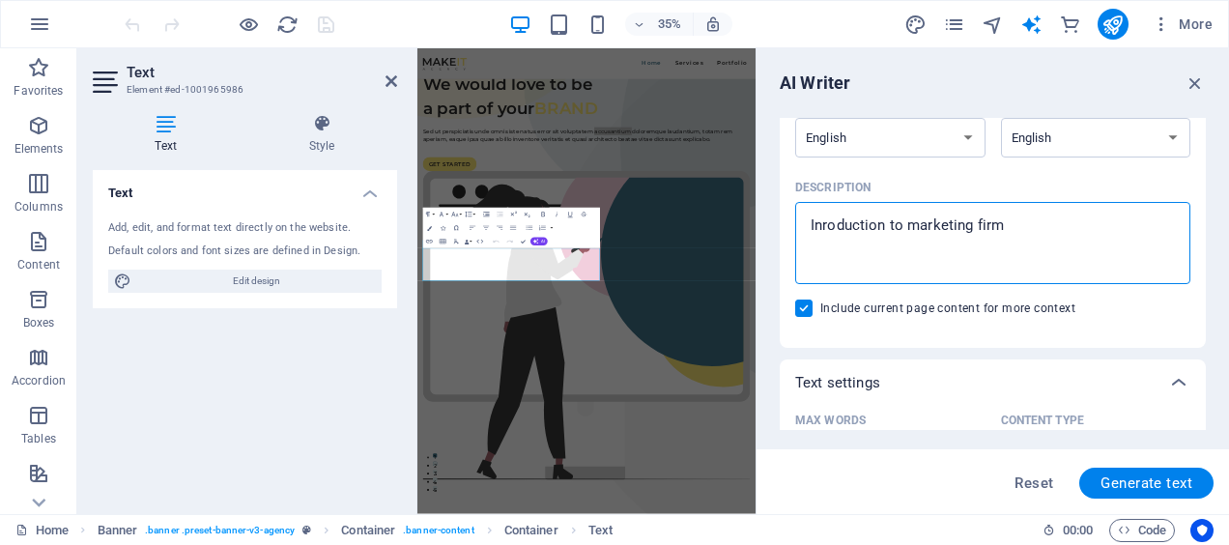
click at [855, 224] on textarea "Inroduction to marketing firm" at bounding box center [993, 243] width 376 height 63
drag, startPoint x: 853, startPoint y: 224, endPoint x: 875, endPoint y: 229, distance: 22.7
click at [875, 229] on textarea "Inroduction to marketing firm" at bounding box center [993, 243] width 376 height 63
click at [866, 226] on textarea "Inroduction to marketing firm" at bounding box center [993, 243] width 376 height 63
type textarea "Inroduction to marketing firm"
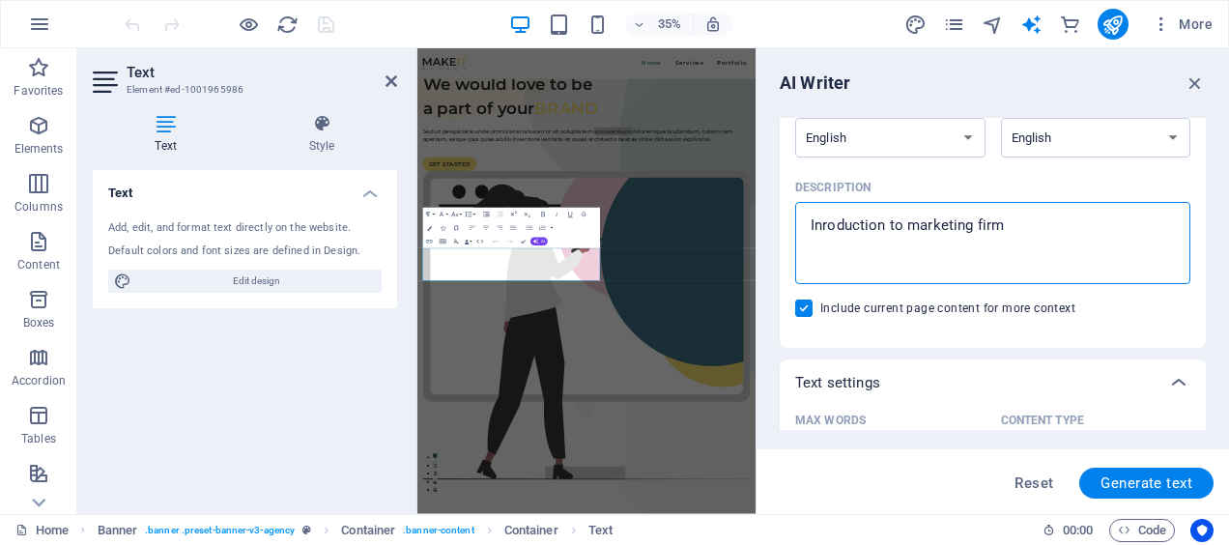
drag, startPoint x: 865, startPoint y: 226, endPoint x: 890, endPoint y: 276, distance: 55.7
click at [890, 276] on div "Inroduction to marketing firm x ​" at bounding box center [992, 243] width 395 height 82
click at [890, 274] on textarea "Inroduction to marketing firm" at bounding box center [993, 243] width 376 height 63
type textarea "x"
click at [823, 229] on textarea "Inroduction to marketing firm" at bounding box center [993, 243] width 376 height 63
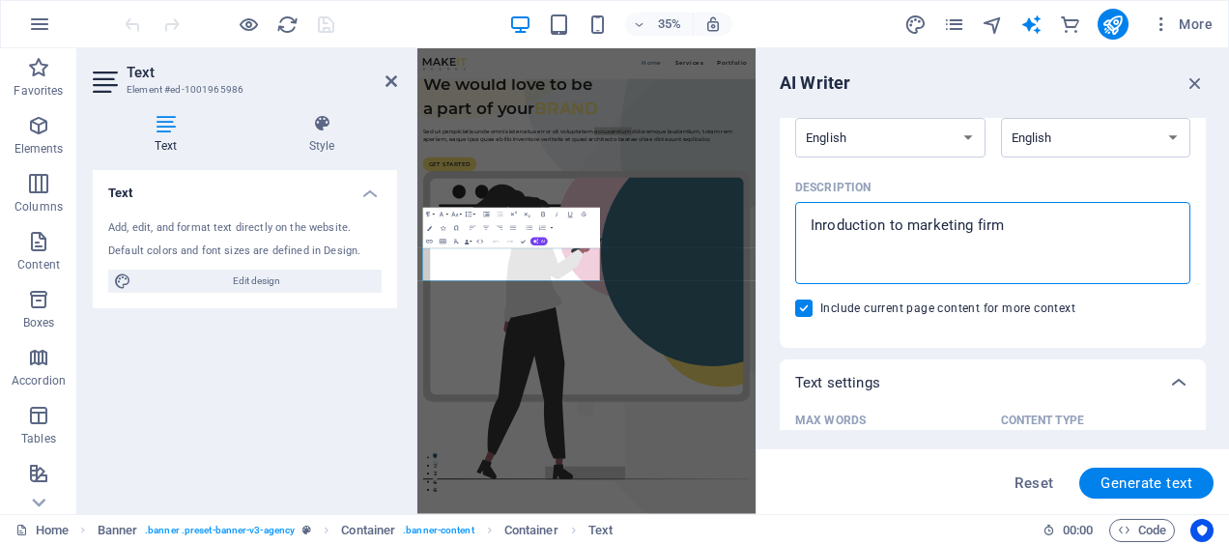
type textarea "Introduction to marketing firm"
type textarea "x"
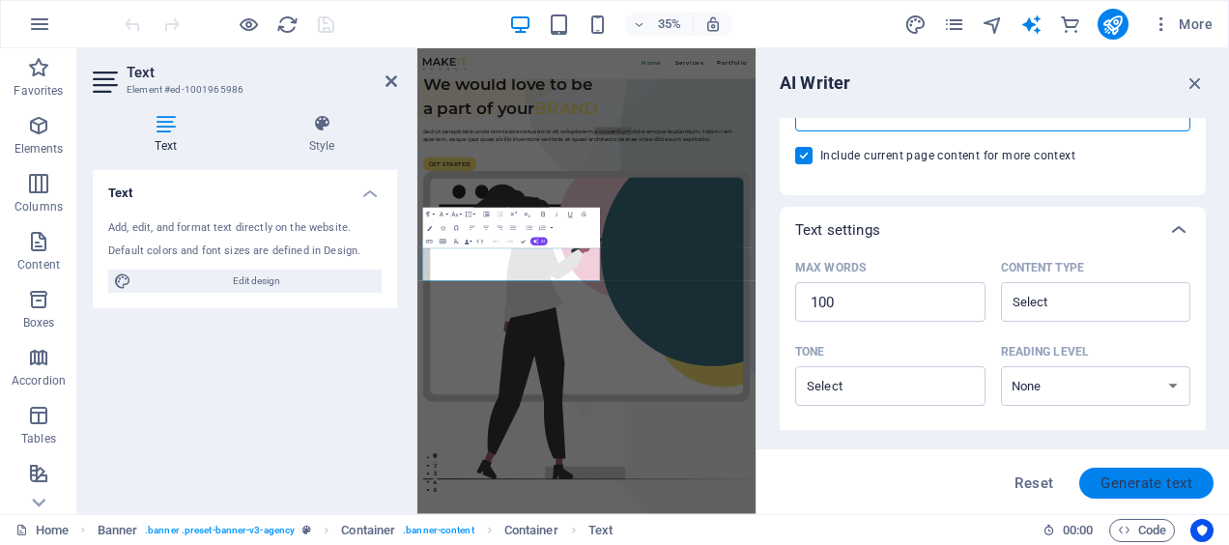
scroll to position [386, 0]
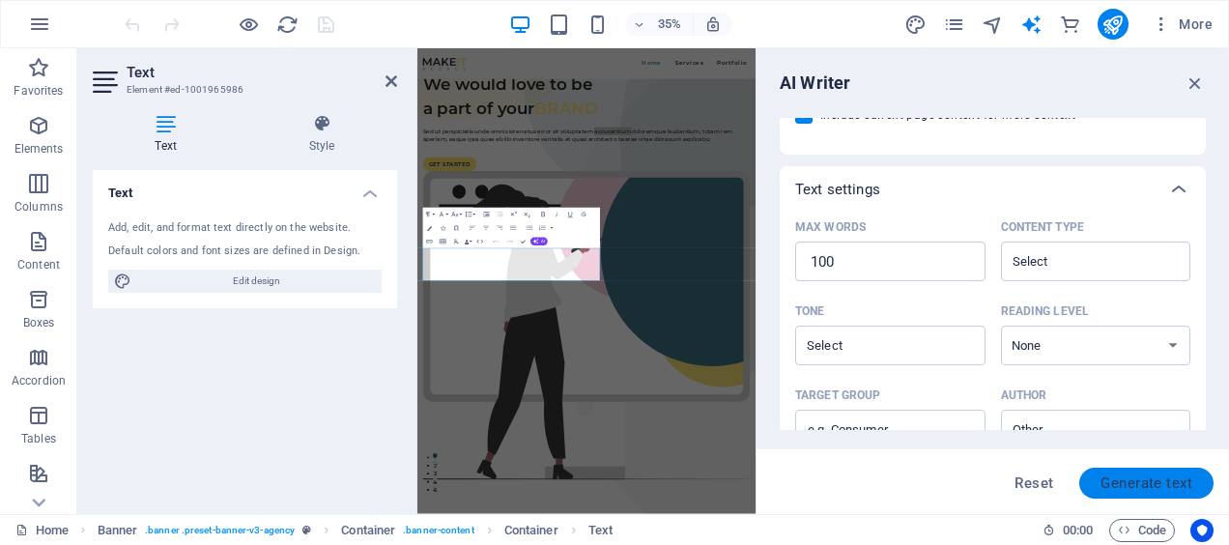
type textarea "Introduction to marketing firm"
click at [1117, 487] on span "Generate text" at bounding box center [1146, 482] width 92 height 15
type textarea "x"
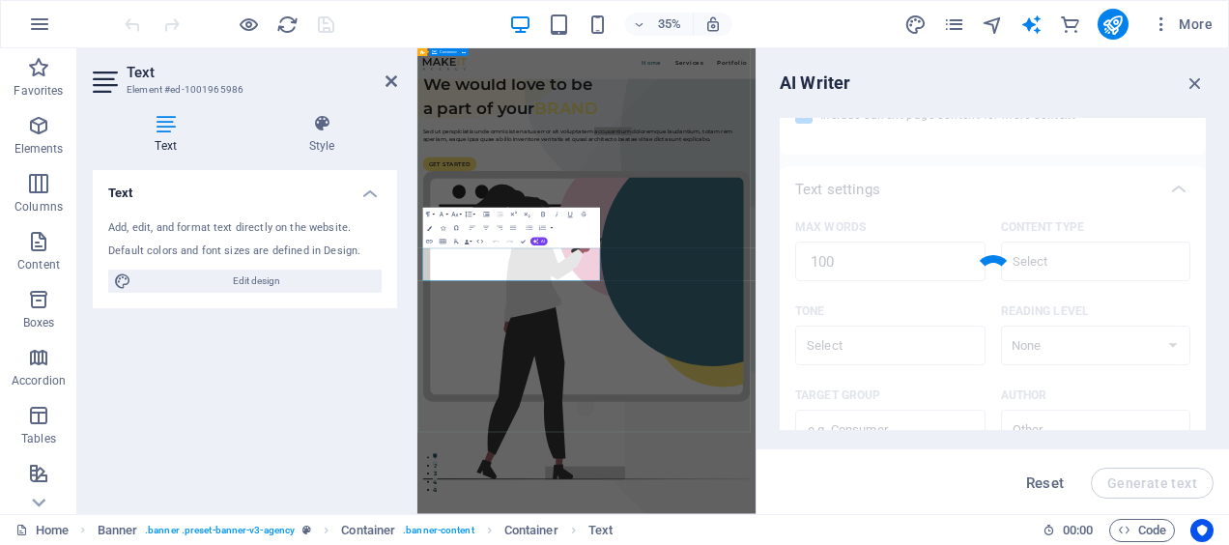
type textarea "x"
type textarea "Introducing our marketing firm, where your brand's success is our priority. We …"
type textarea "x"
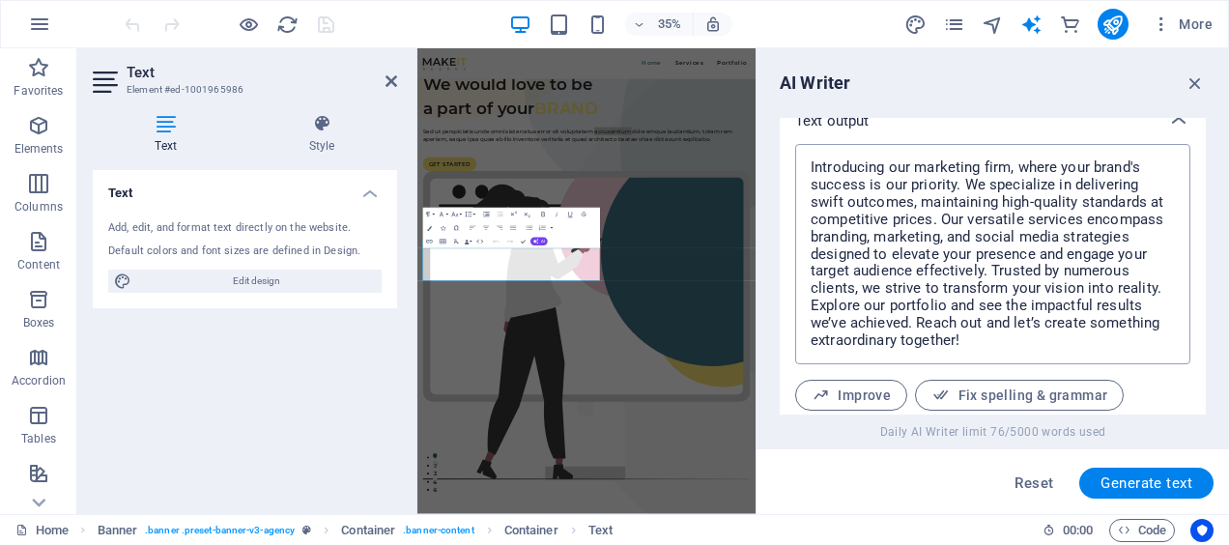
scroll to position [877, 0]
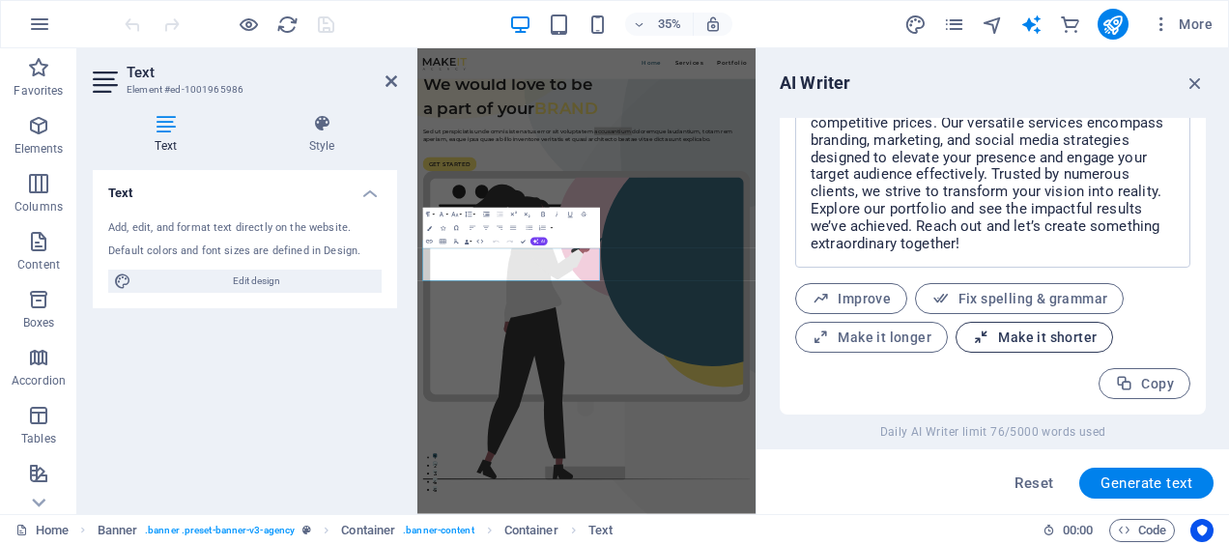
click at [987, 339] on span "Make it shorter" at bounding box center [1034, 337] width 125 height 18
type textarea "x"
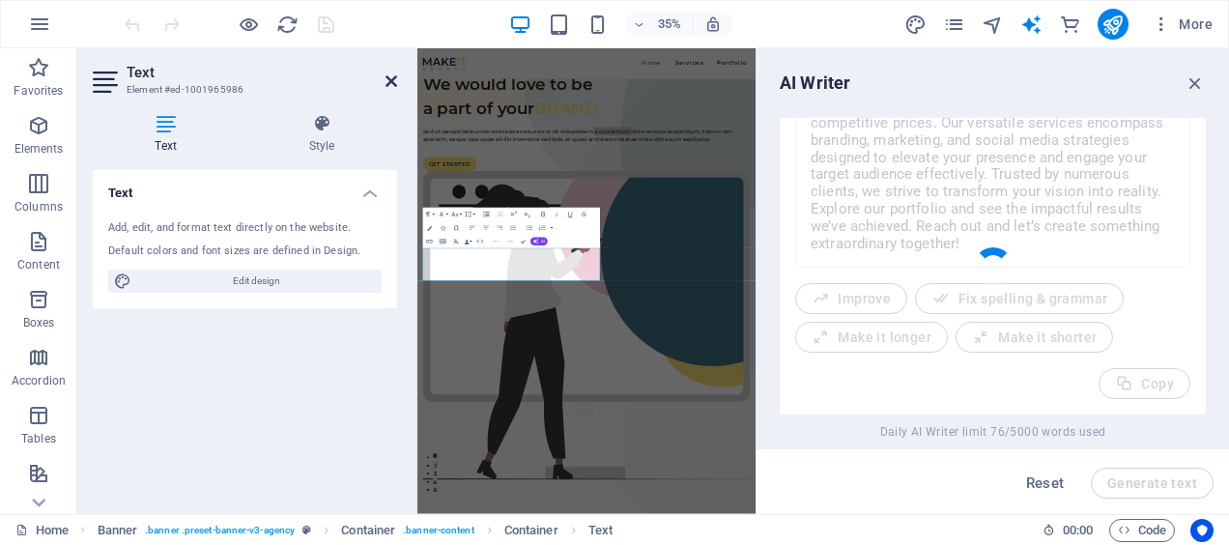
drag, startPoint x: 447, startPoint y: 48, endPoint x: 391, endPoint y: 82, distance: 65.4
click at [391, 82] on icon at bounding box center [391, 80] width 12 height 15
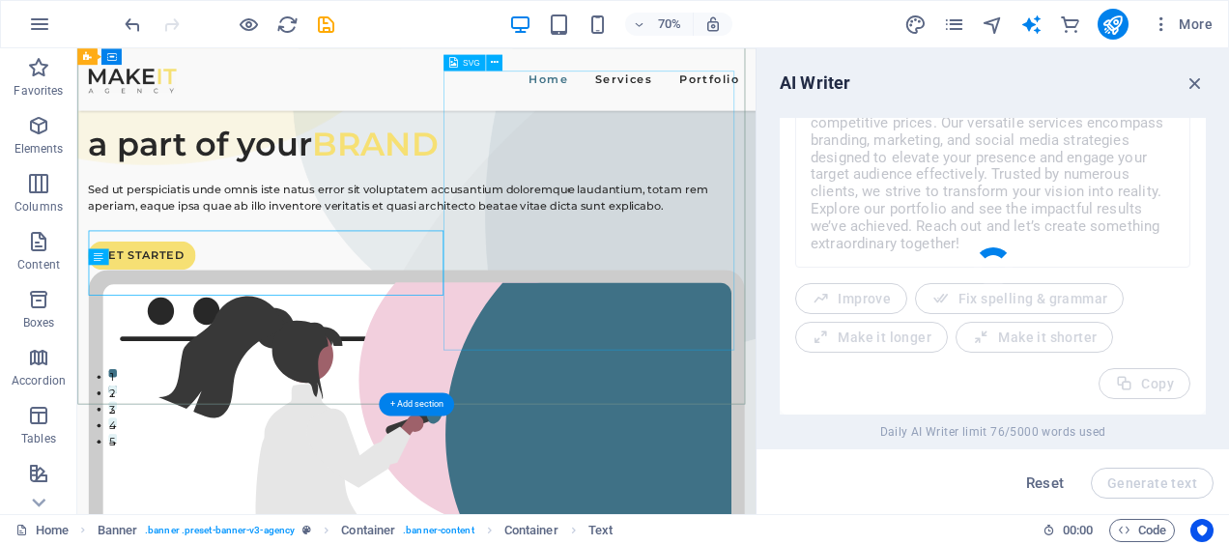
type textarea "x"
type textarea "Welcome to our marketing firm, where your brand's success is our priority. We d…"
type textarea "x"
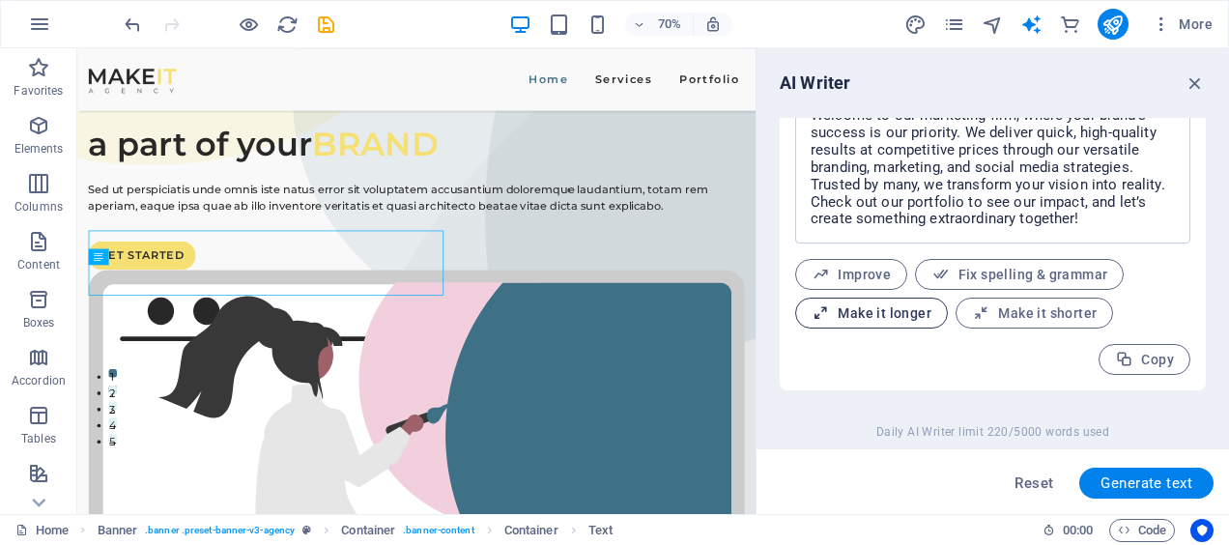
scroll to position [780, 0]
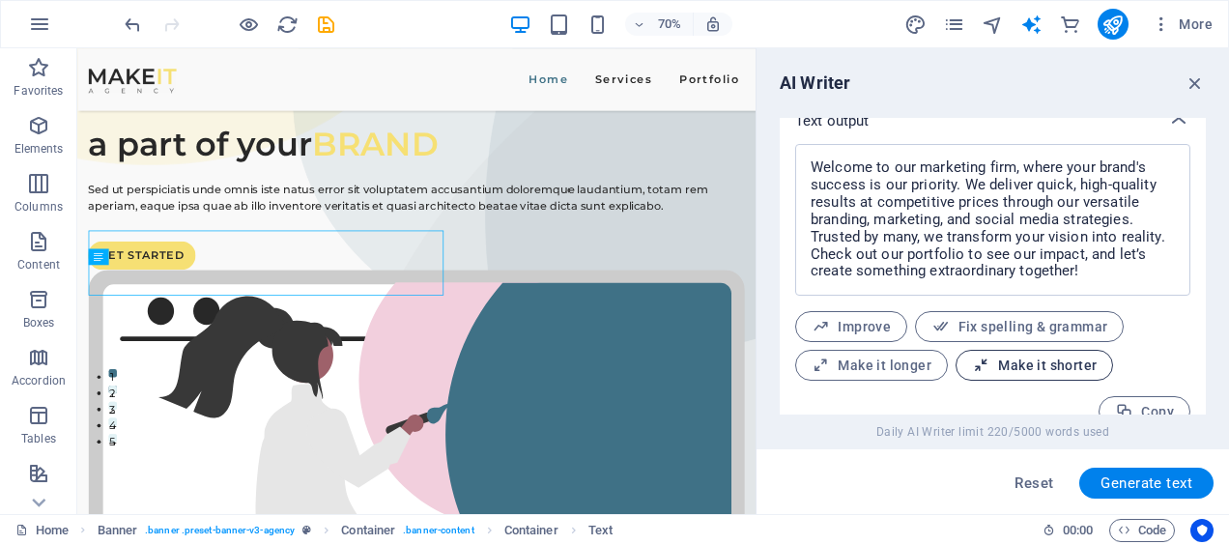
click at [995, 365] on span "Make it shorter" at bounding box center [1034, 365] width 125 height 18
type textarea "x"
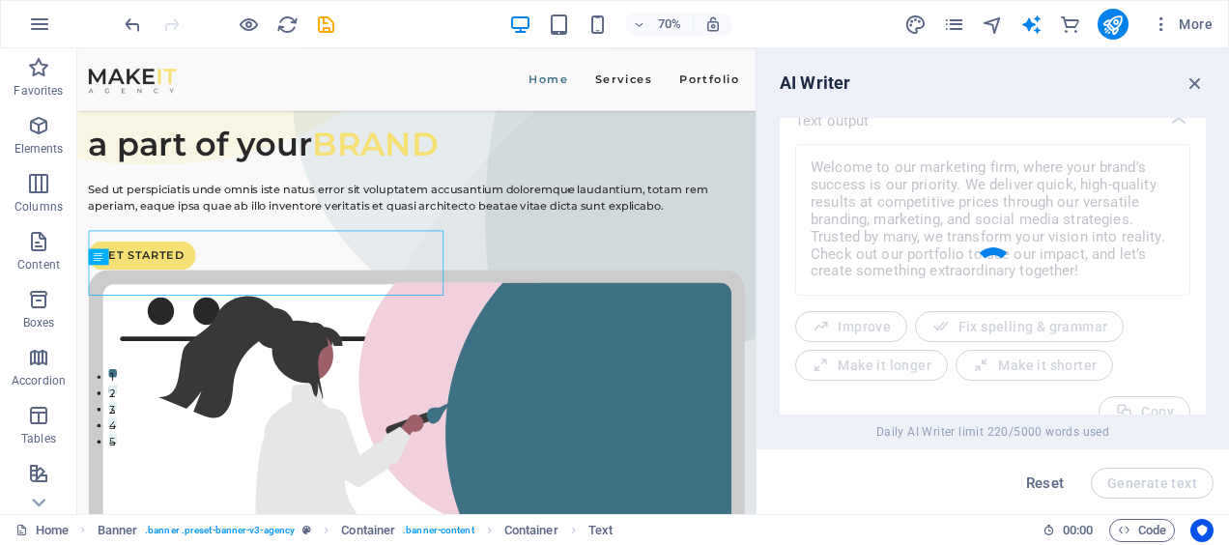
type textarea "x"
type textarea "Welcome to our marketing firm, where your brand's success is our priority. We p…"
type textarea "x"
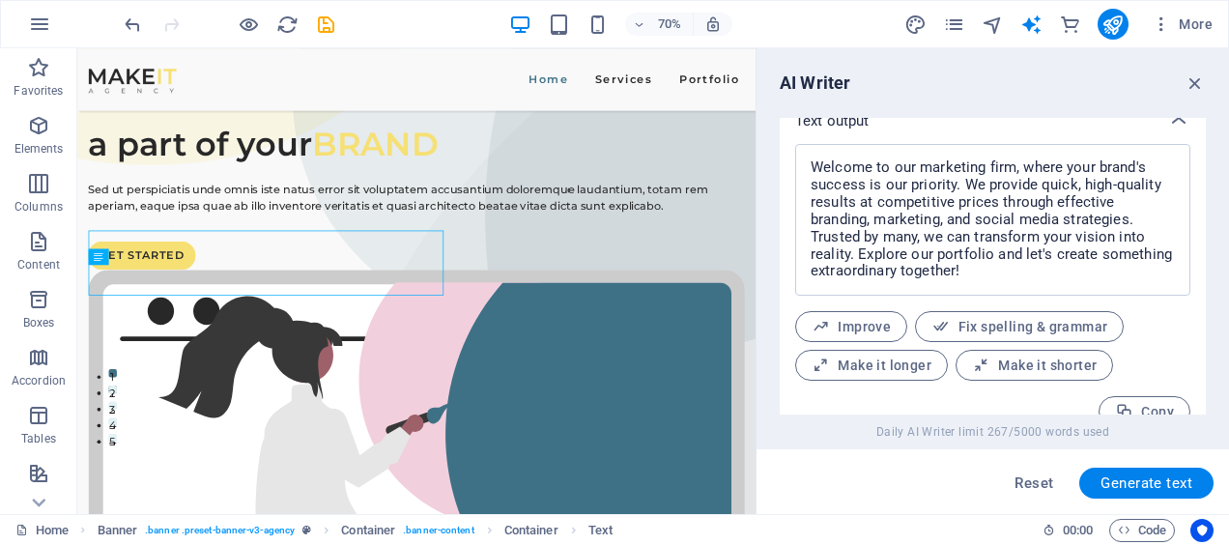
scroll to position [808, 0]
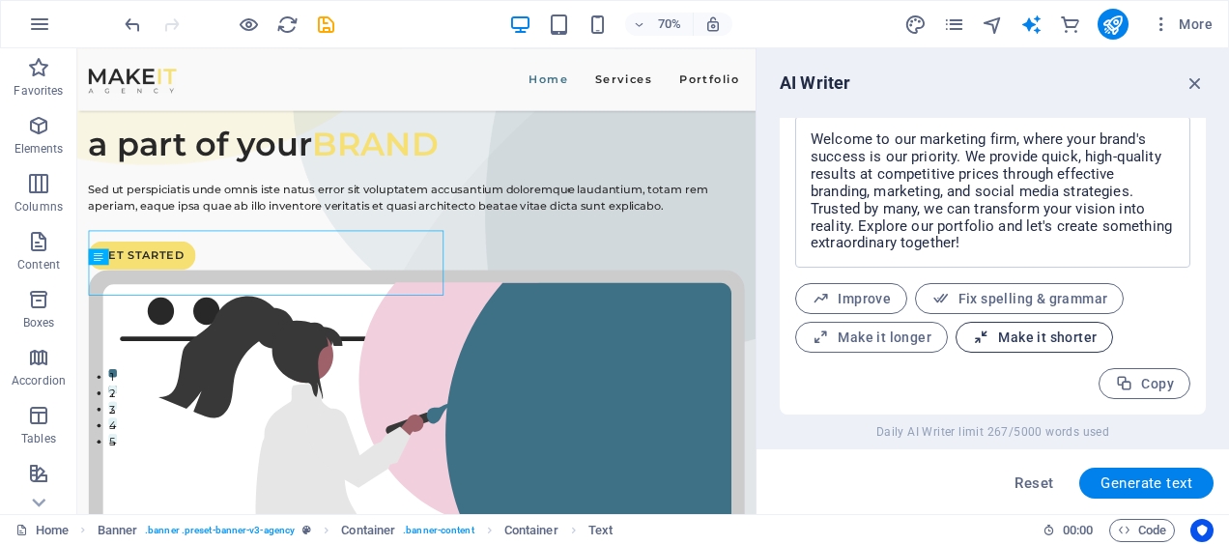
click at [1000, 345] on span "Make it shorter" at bounding box center [1034, 337] width 125 height 18
type textarea "x"
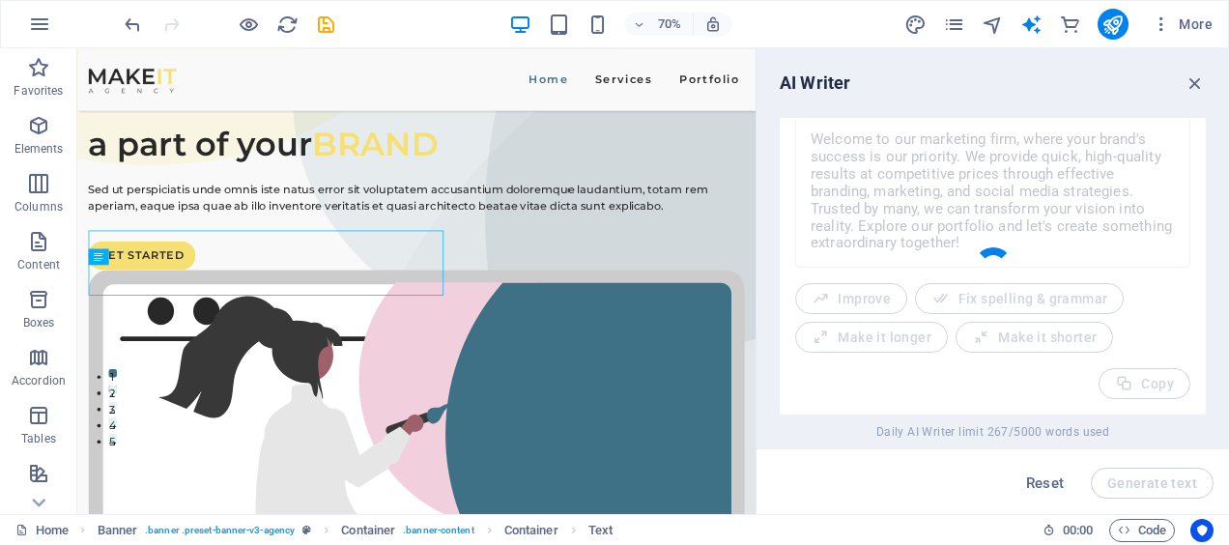
type textarea "x"
type textarea "Welcome to our marketing firm, where your brand's success is our priority. We d…"
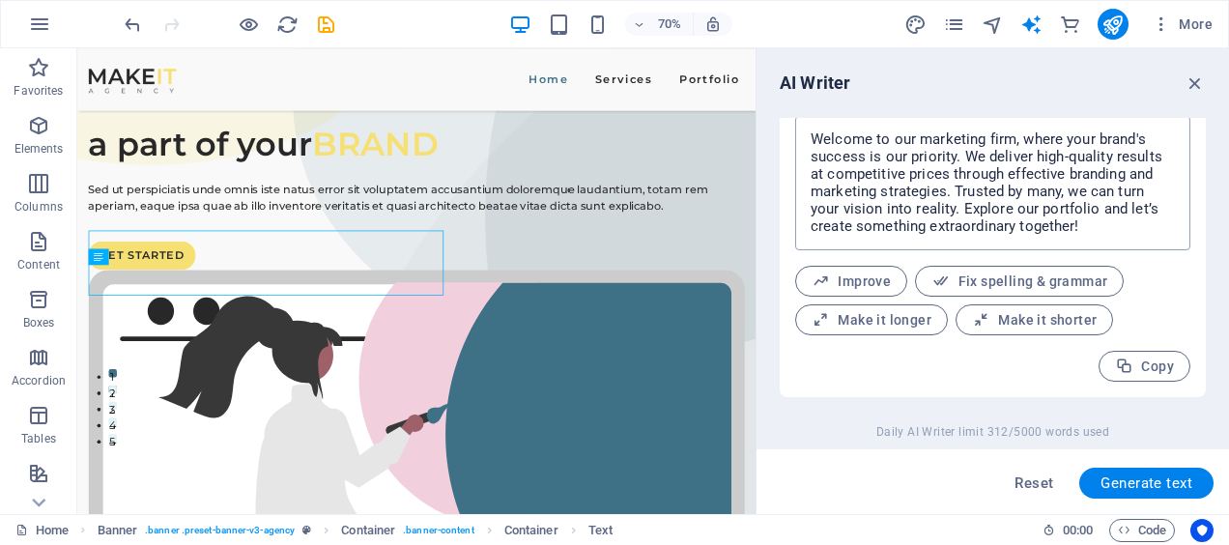
type textarea "x"
drag, startPoint x: 1127, startPoint y: 205, endPoint x: 961, endPoint y: 216, distance: 166.5
click at [961, 216] on textarea "Welcome to our marketing firm, where your brand's success is our priority. We d…" at bounding box center [993, 183] width 376 height 115
type textarea "Welcome to our marketing firm, where your brand's success is our priority. We d…"
type textarea "x"
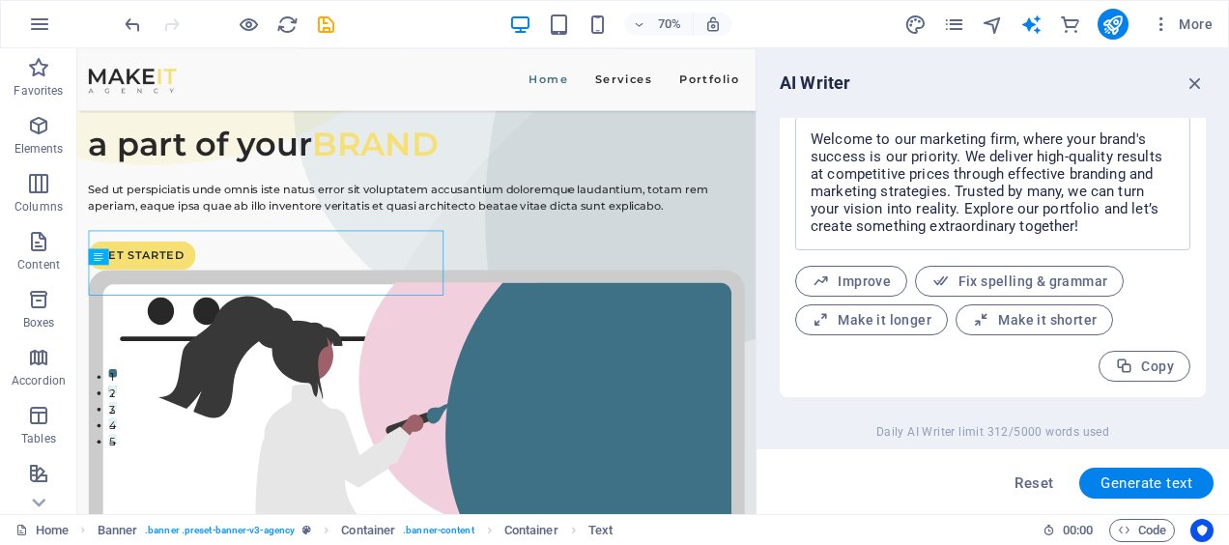
click at [1122, 480] on span "Generate text" at bounding box center [1146, 482] width 92 height 15
type textarea "x"
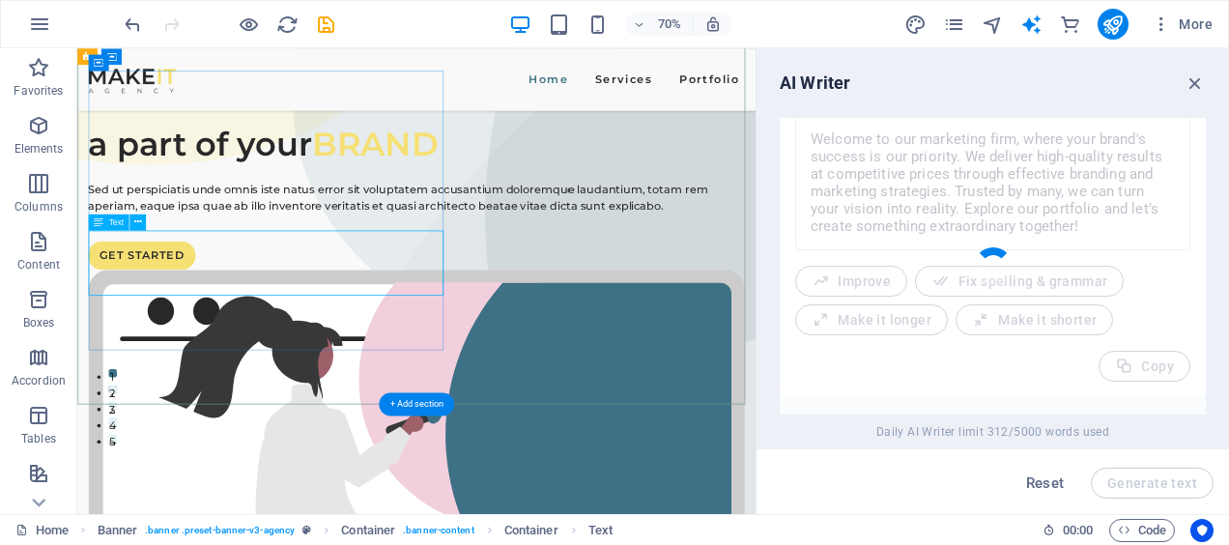
type textarea "x"
type textarea "Welcome to our marketing firm, dedicated to enhancing your brand's presence. We…"
type textarea "x"
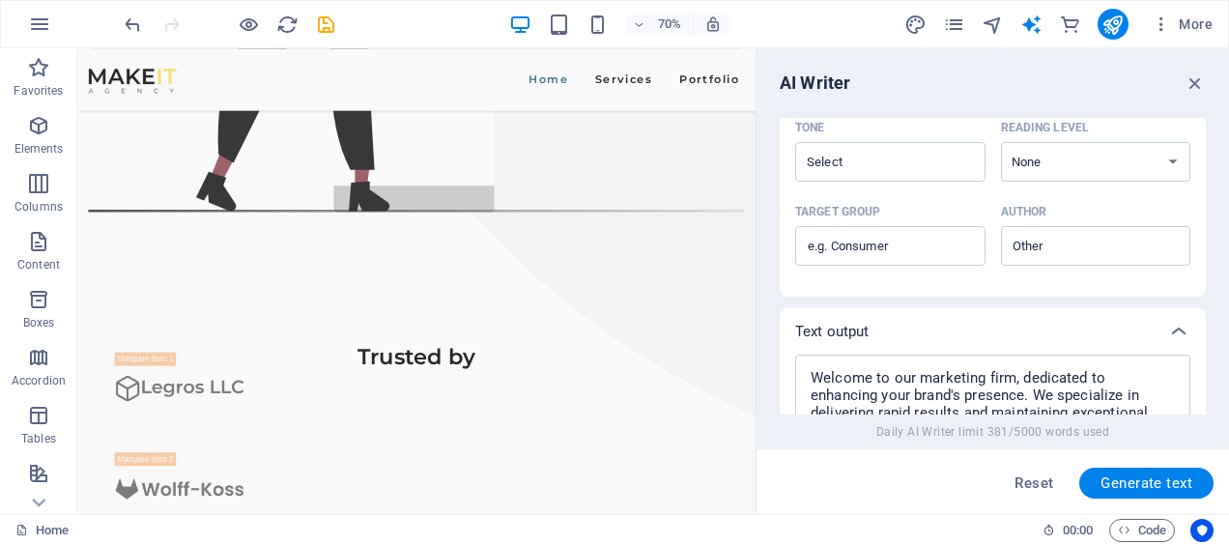
scroll to position [580, 0]
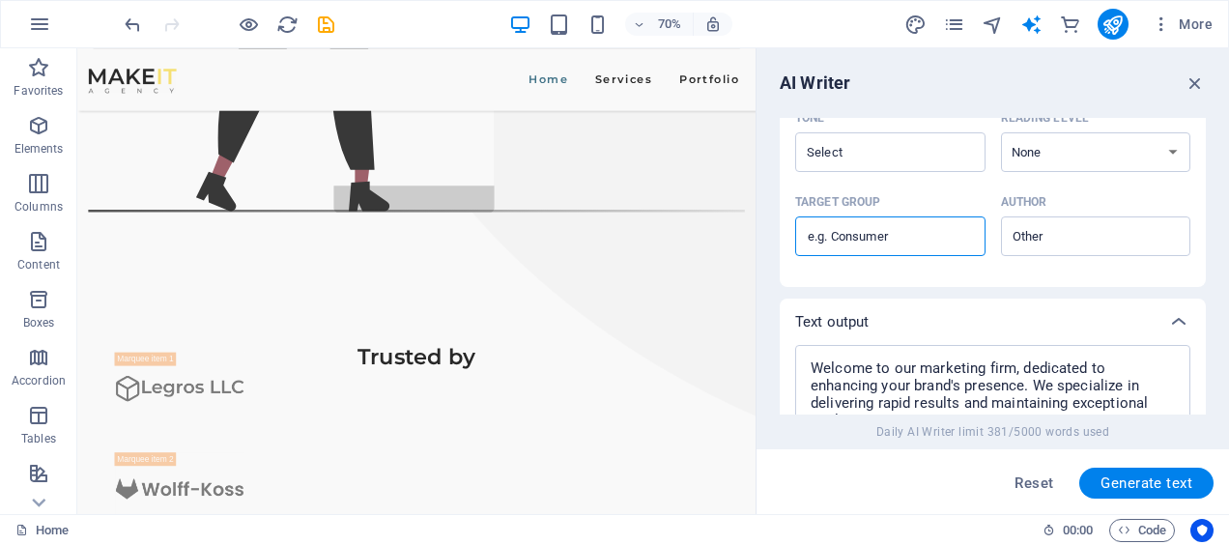
drag, startPoint x: 941, startPoint y: 230, endPoint x: 852, endPoint y: 248, distance: 90.7
click at [852, 248] on input "Target group ​" at bounding box center [890, 236] width 190 height 31
type input "Businesses"
click at [1161, 478] on span "Generate text" at bounding box center [1146, 482] width 92 height 15
type textarea "x"
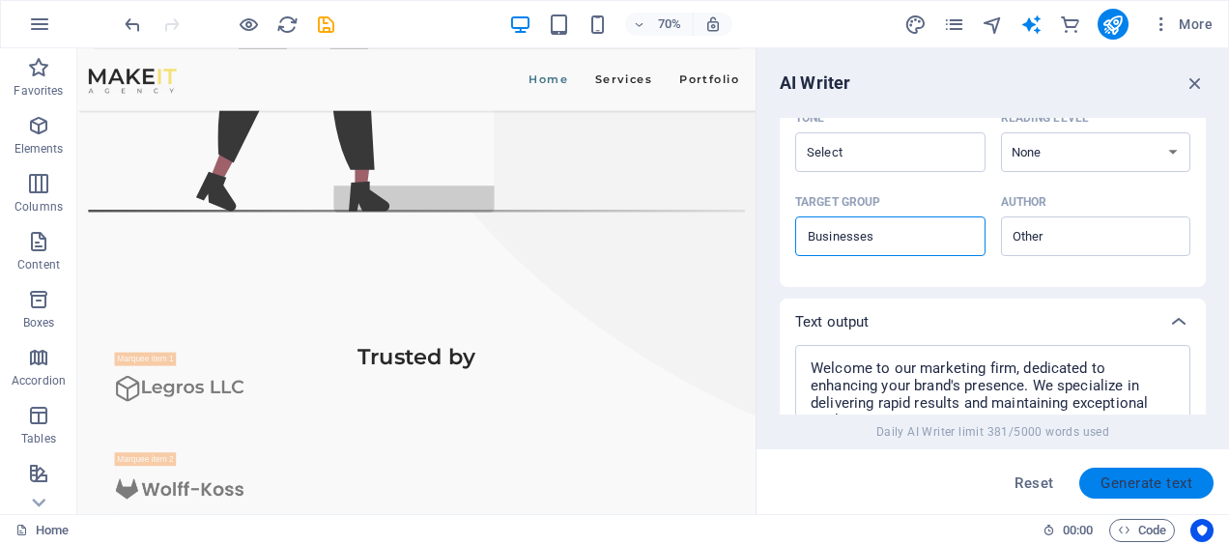
type textarea "x"
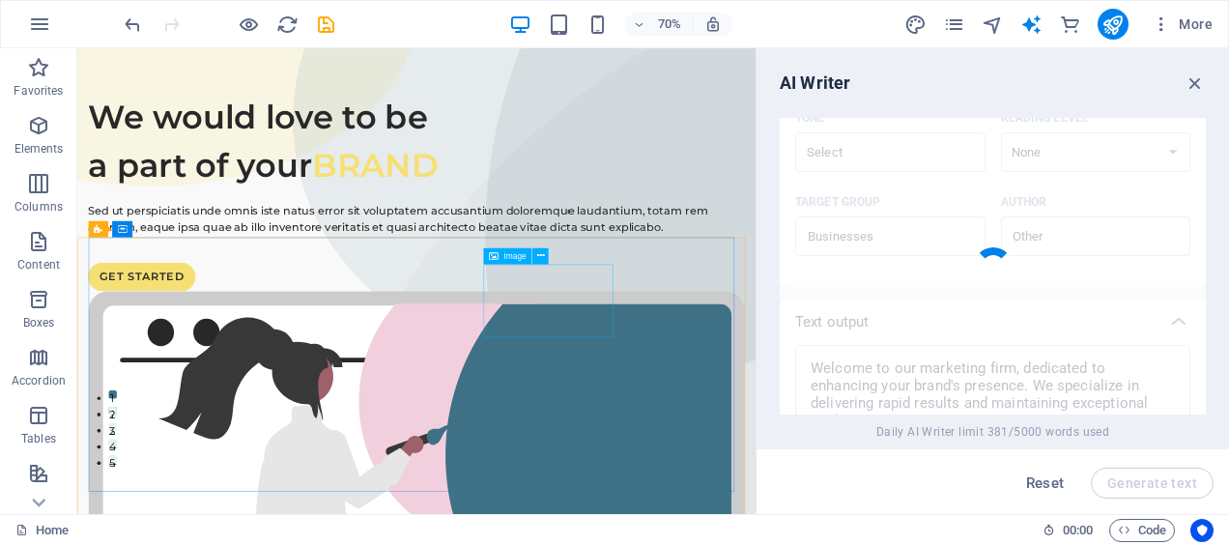
scroll to position [38, 0]
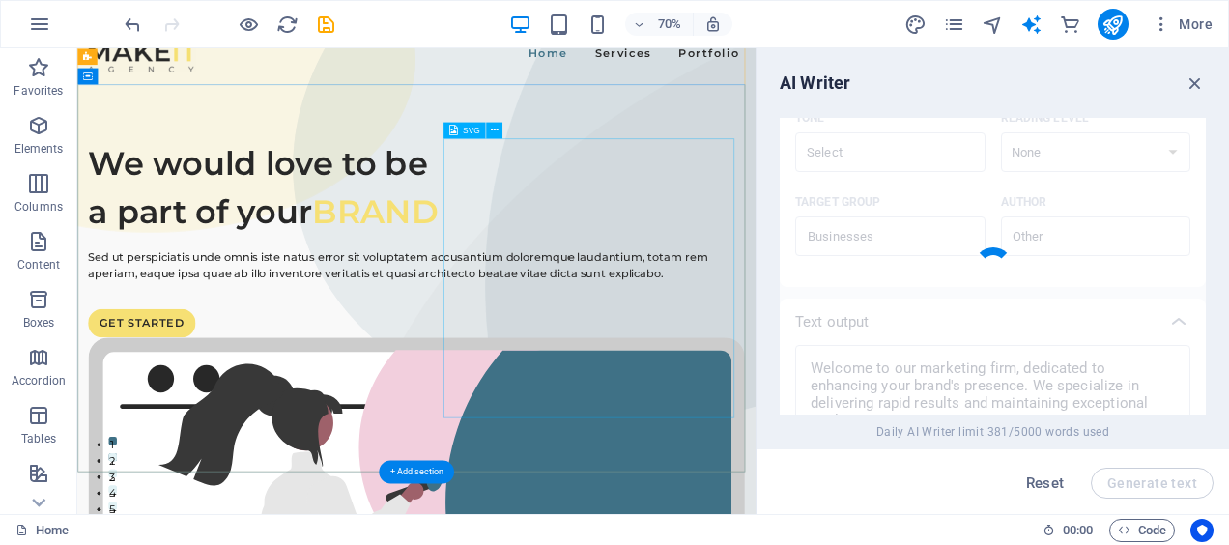
type textarea "x"
type textarea "Welcome to our marketing firm, where we specialize in elevating your brand's pr…"
type textarea "x"
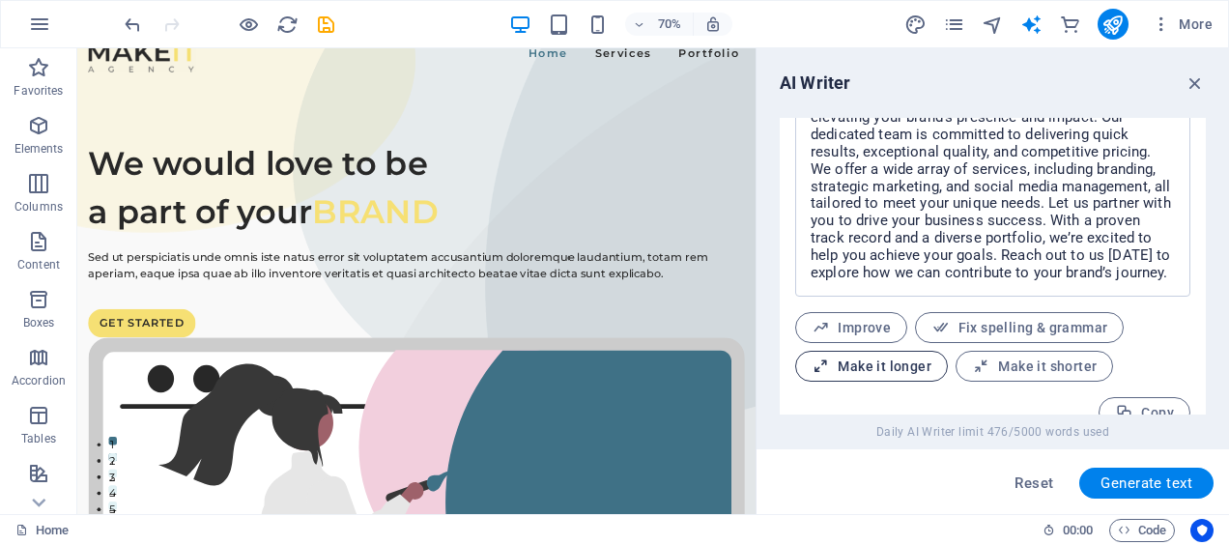
scroll to position [877, 0]
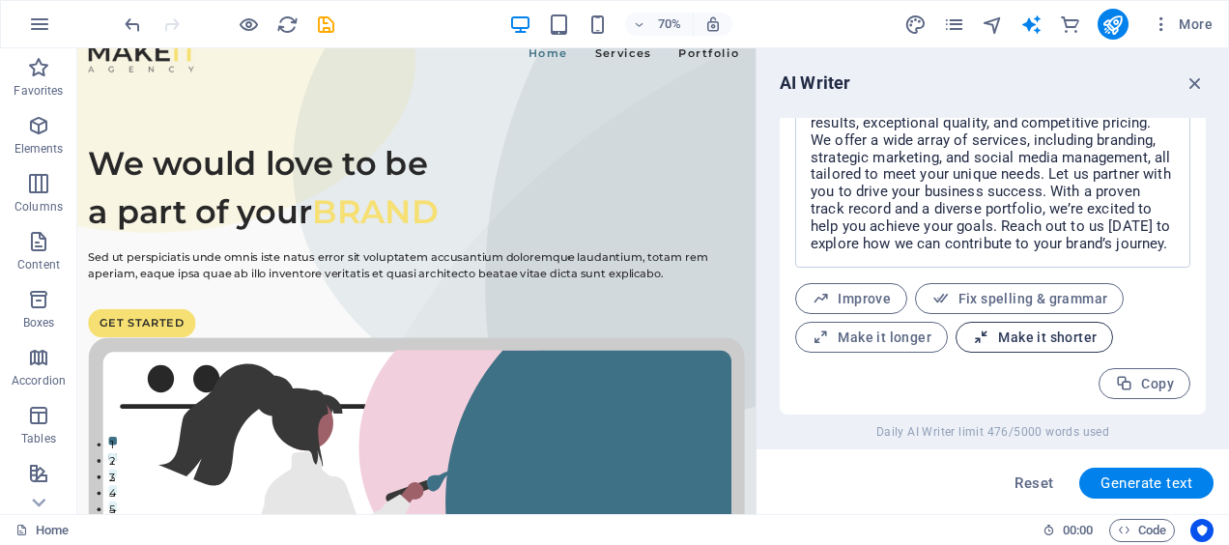
click at [993, 336] on span "Make it shorter" at bounding box center [1034, 337] width 125 height 18
type textarea "x"
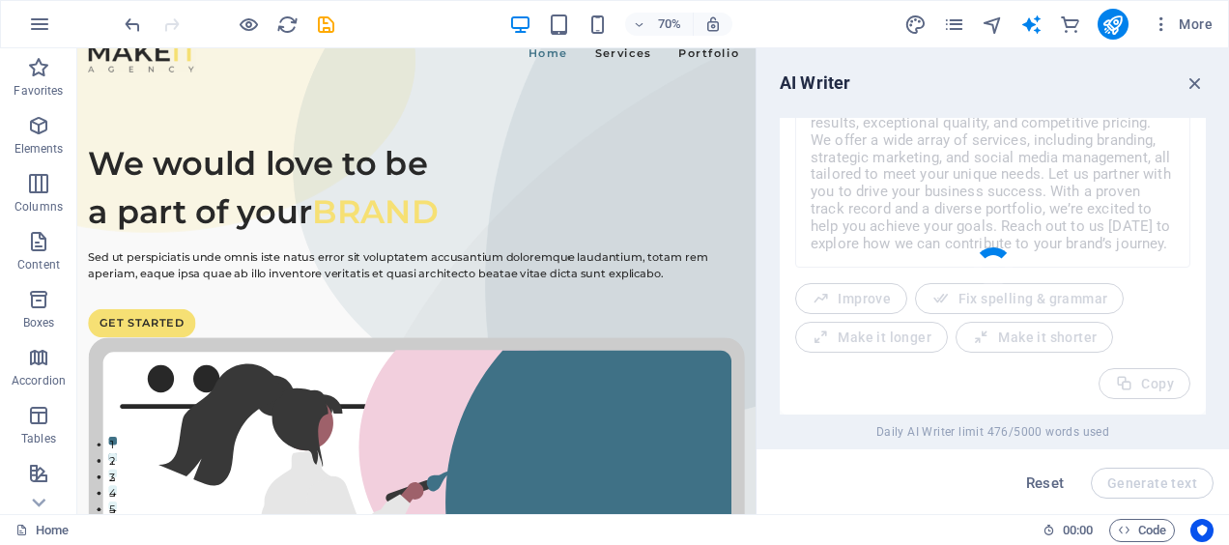
type textarea "x"
type textarea "Welcome to our marketing firm! We specialize in enhancing your brand’s presence…"
type textarea "x"
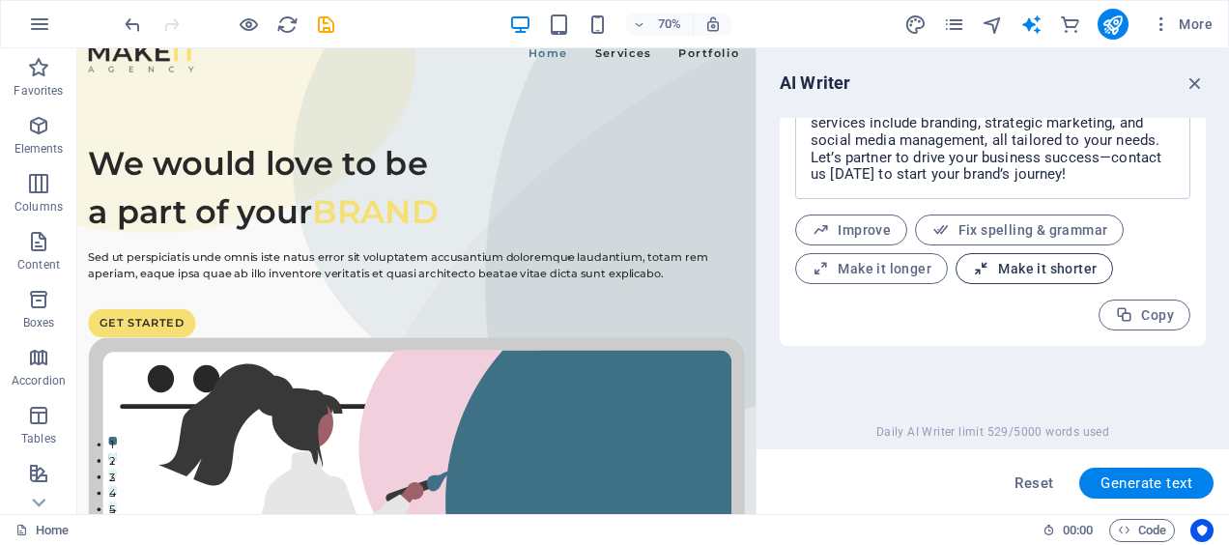
click at [1018, 278] on button "Make it shorter" at bounding box center [1033, 268] width 157 height 31
type textarea "x"
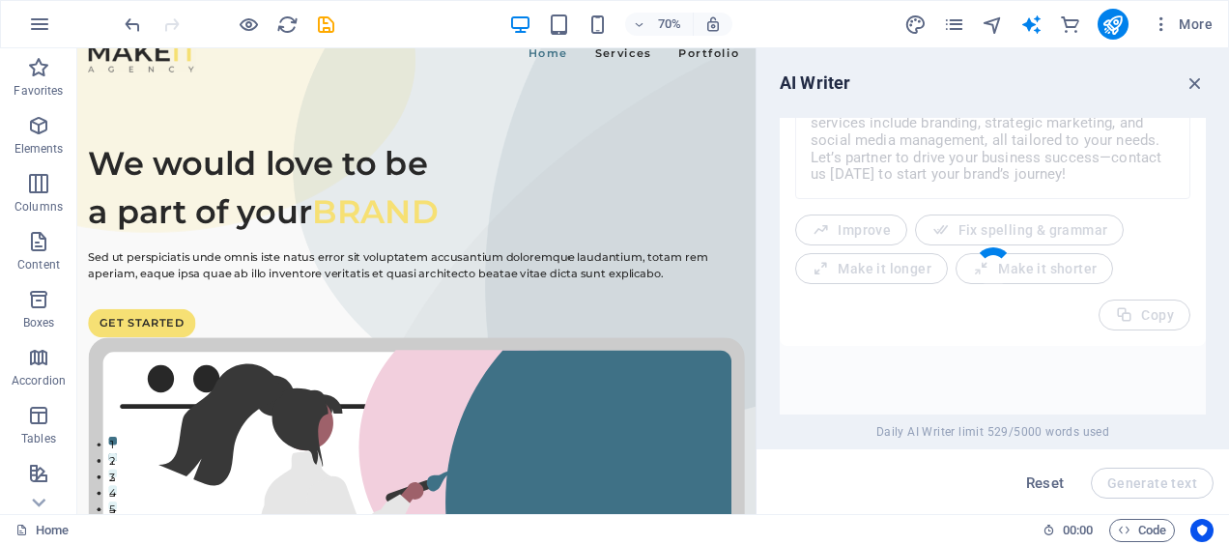
type textarea "x"
type textarea "Welcome to our marketing firm! We enhance your brand's presence with quick resu…"
type textarea "x"
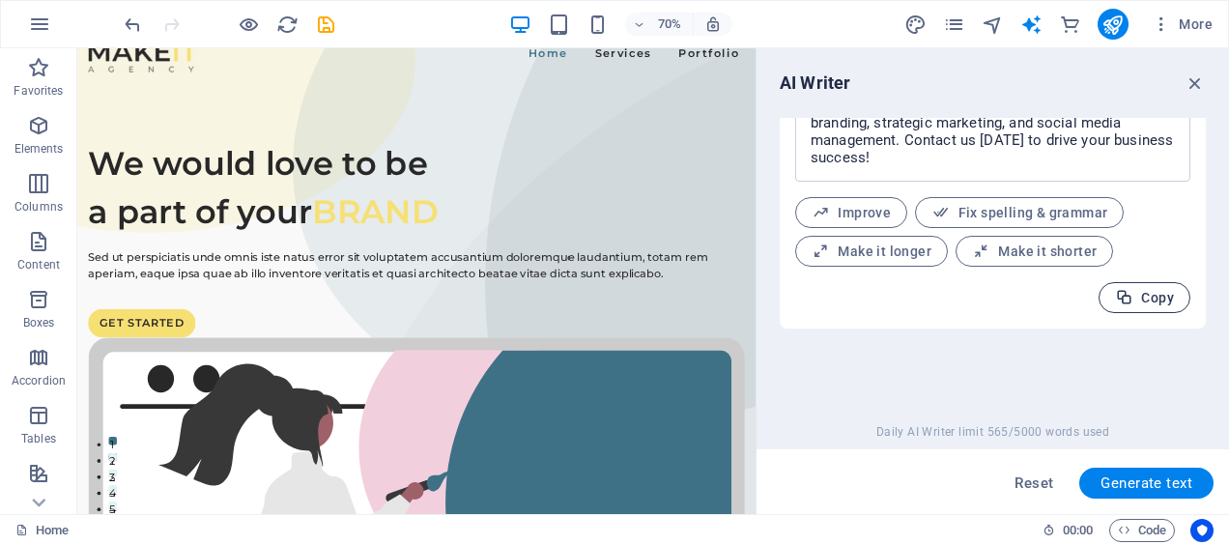
click at [1126, 297] on icon "button" at bounding box center [1124, 298] width 18 height 18
type textarea "x"
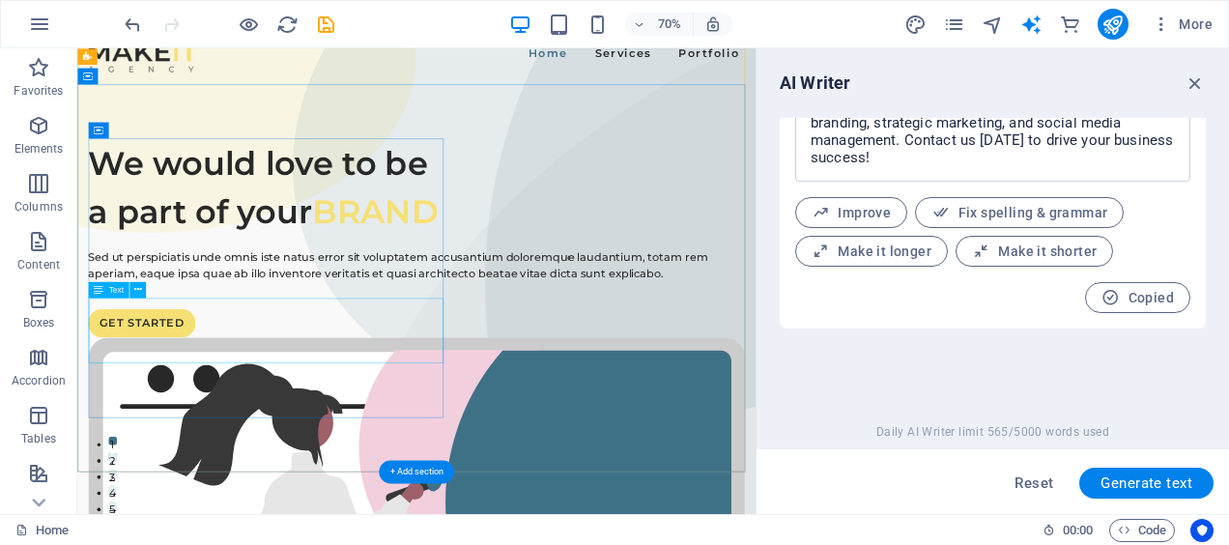
click at [418, 382] on div "Sed ut perspiciatis unde omnis iste natus error sit voluptatem accusantium dolo…" at bounding box center [562, 358] width 938 height 46
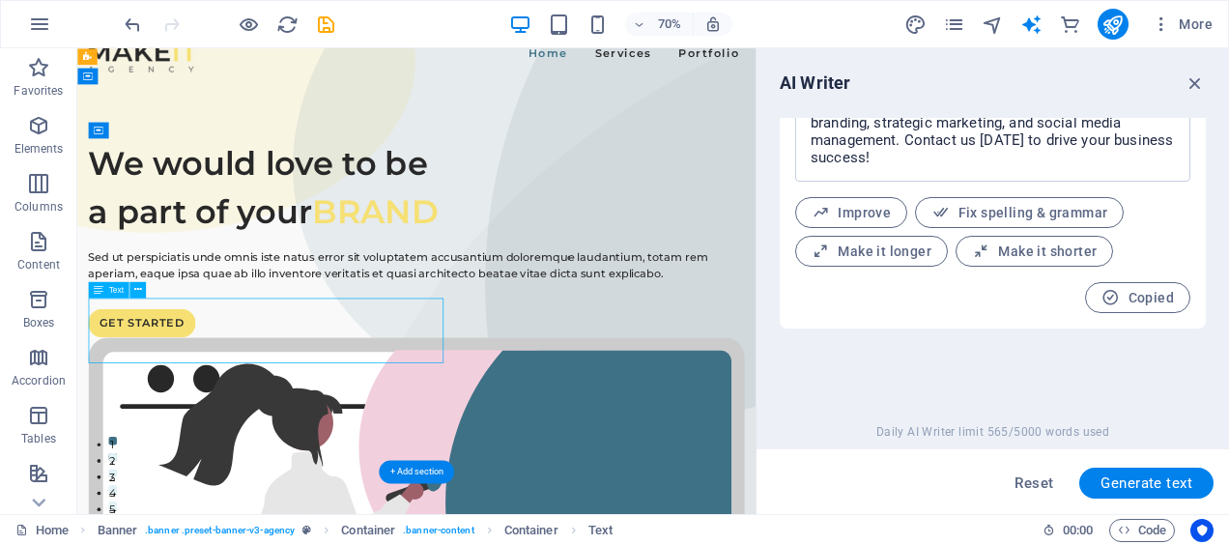
click at [418, 382] on div "Sed ut perspiciatis unde omnis iste natus error sit voluptatem accusantium dolo…" at bounding box center [562, 358] width 938 height 46
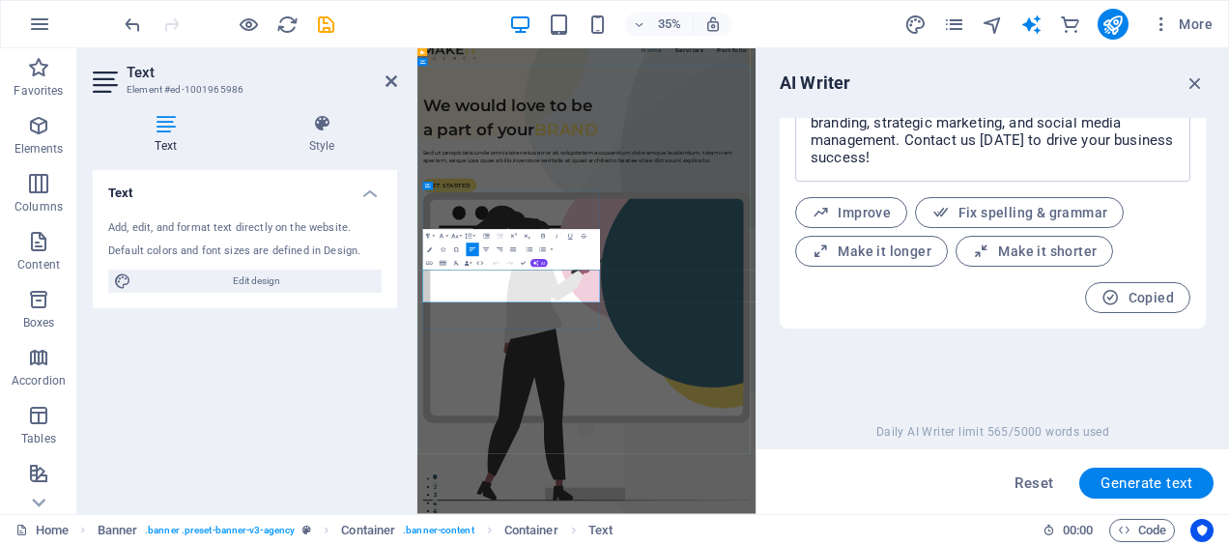
click at [570, 382] on p "Sed ut perspiciatis unde omnis iste natus error sit voluptatem accusantium dolo…" at bounding box center [900, 358] width 935 height 46
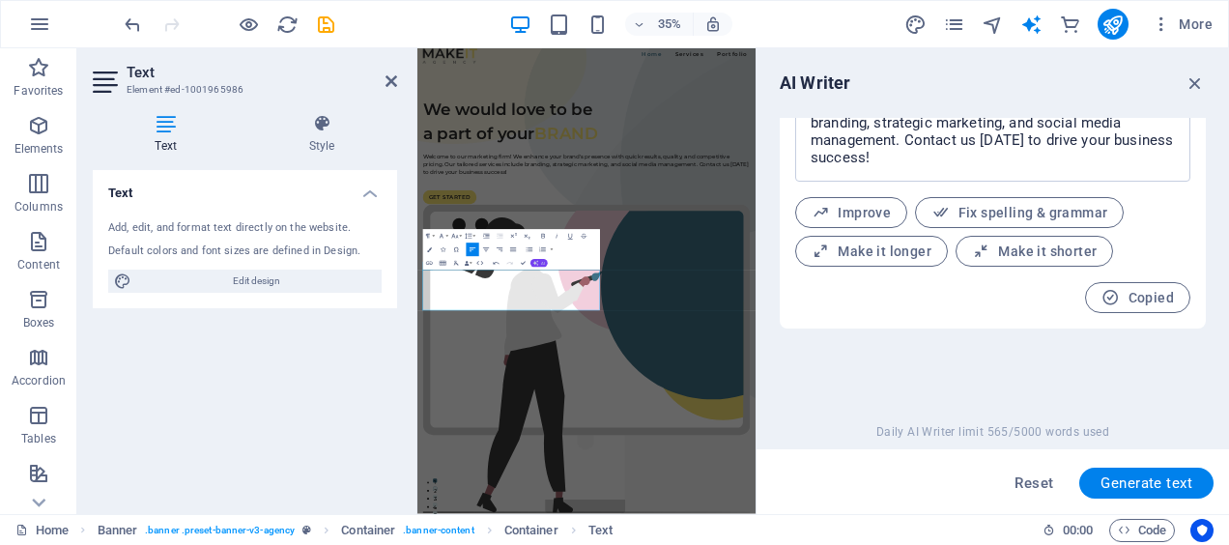
scroll to position [3448, 2]
click at [880, 359] on div "Text input Element ​ You can only choose headline and text elements. Existing t…" at bounding box center [992, 266] width 426 height 297
click at [1192, 83] on icon "button" at bounding box center [1194, 82] width 21 height 21
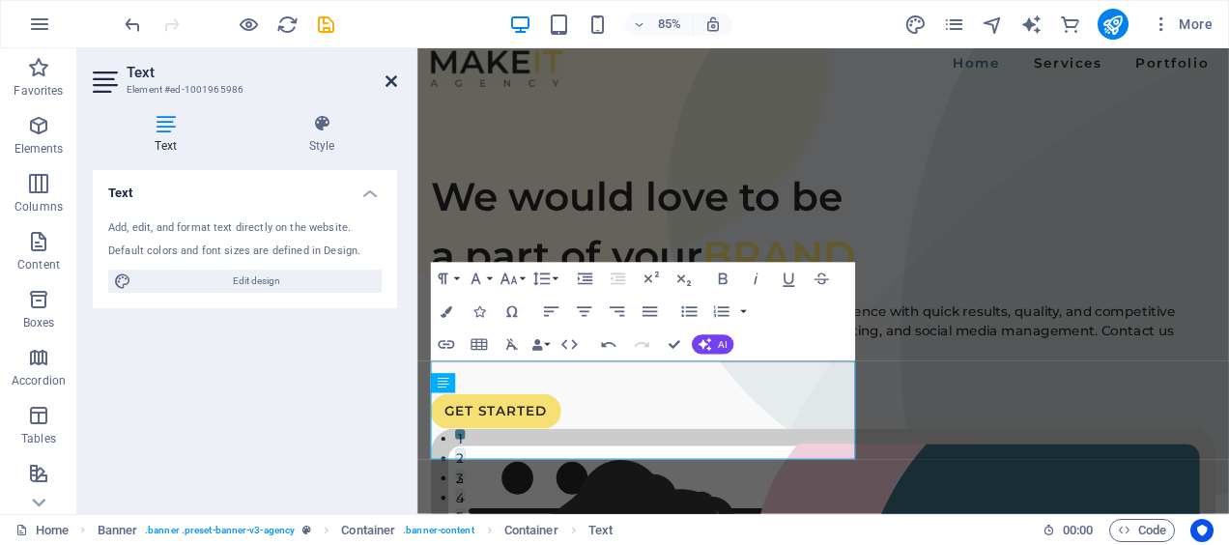
click at [392, 81] on icon at bounding box center [391, 80] width 12 height 15
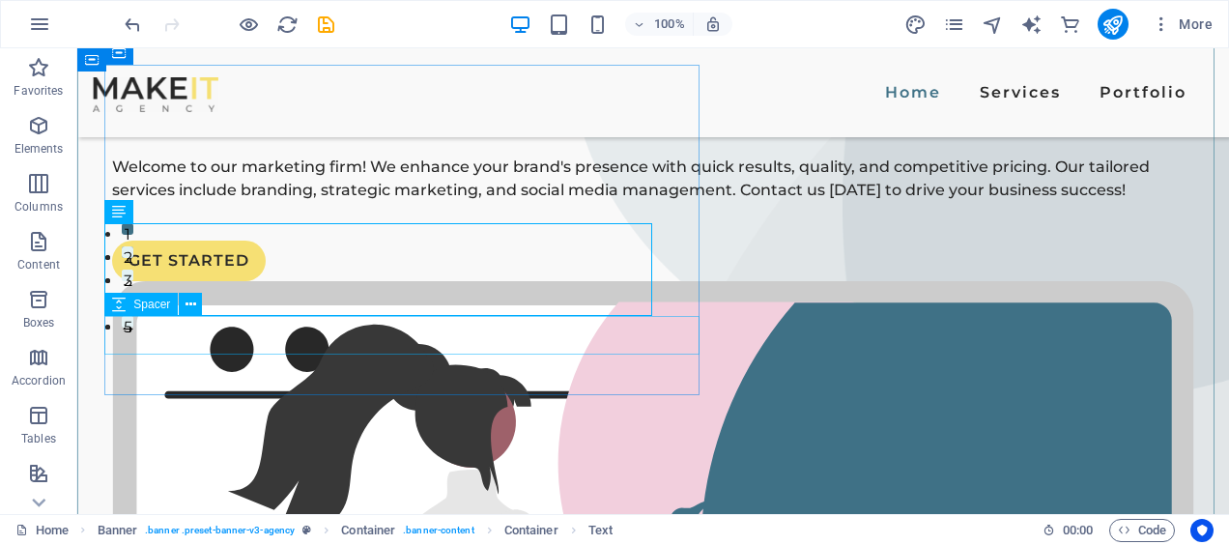
scroll to position [219, 0]
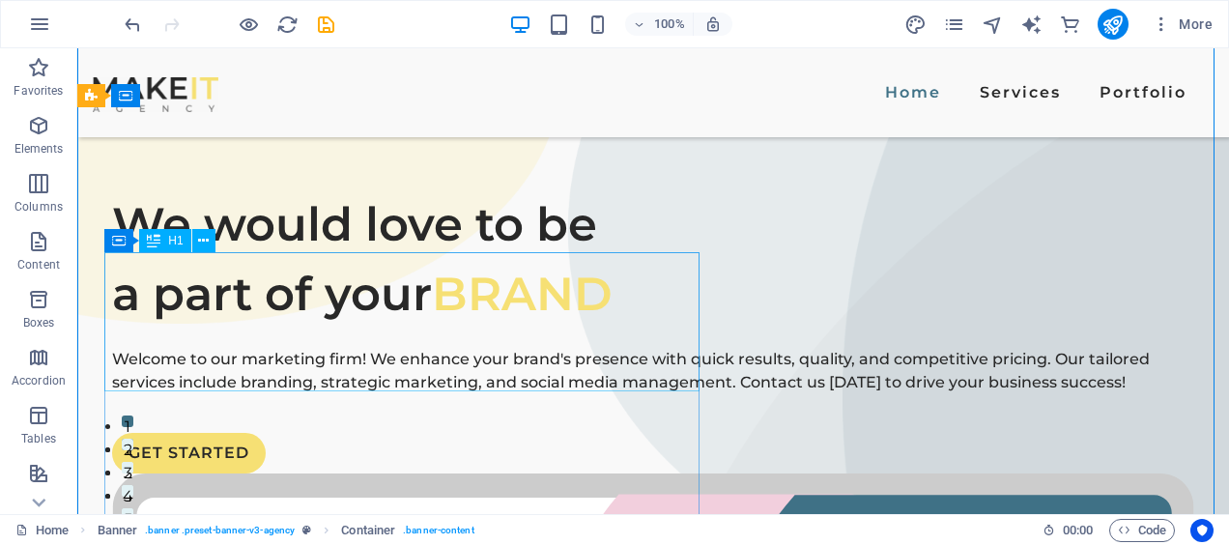
scroll to position [22, 0]
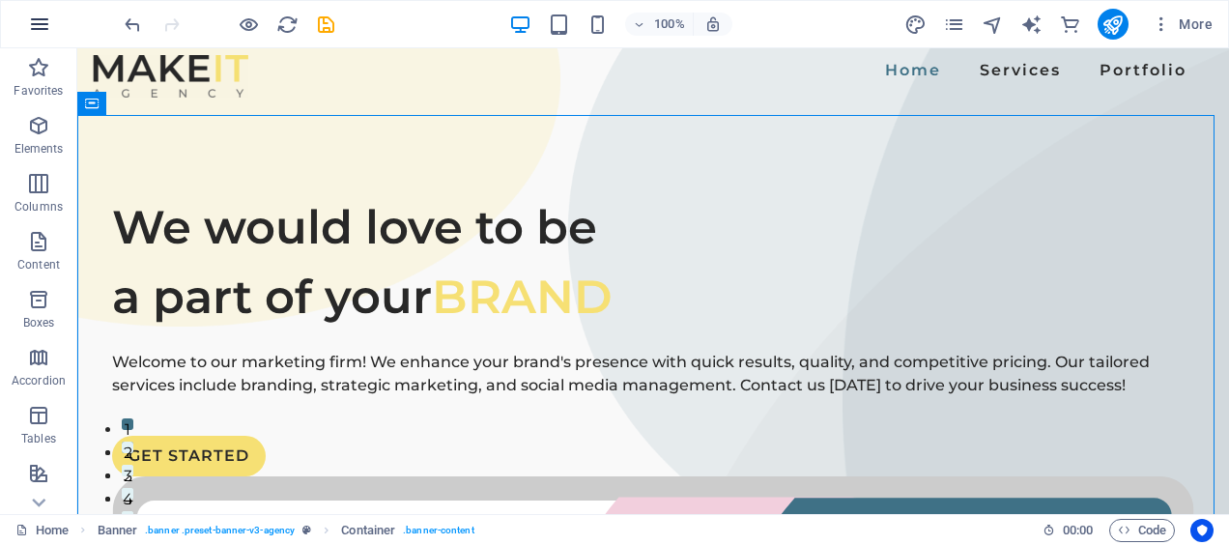
click at [46, 28] on icon "button" at bounding box center [39, 24] width 23 height 23
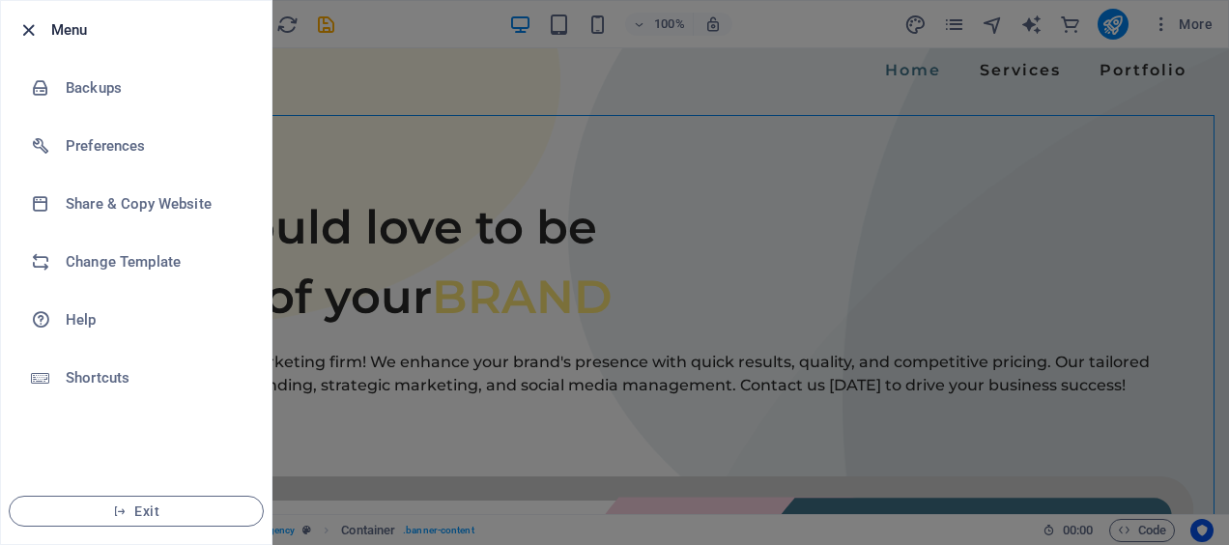
click at [32, 25] on icon "button" at bounding box center [28, 30] width 22 height 22
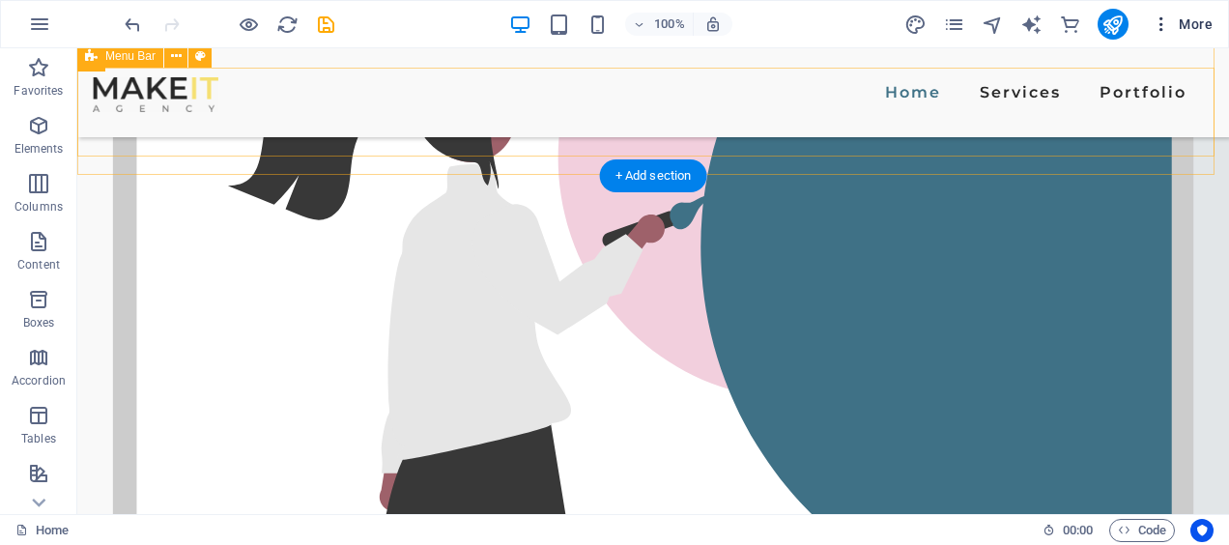
scroll to position [409, 0]
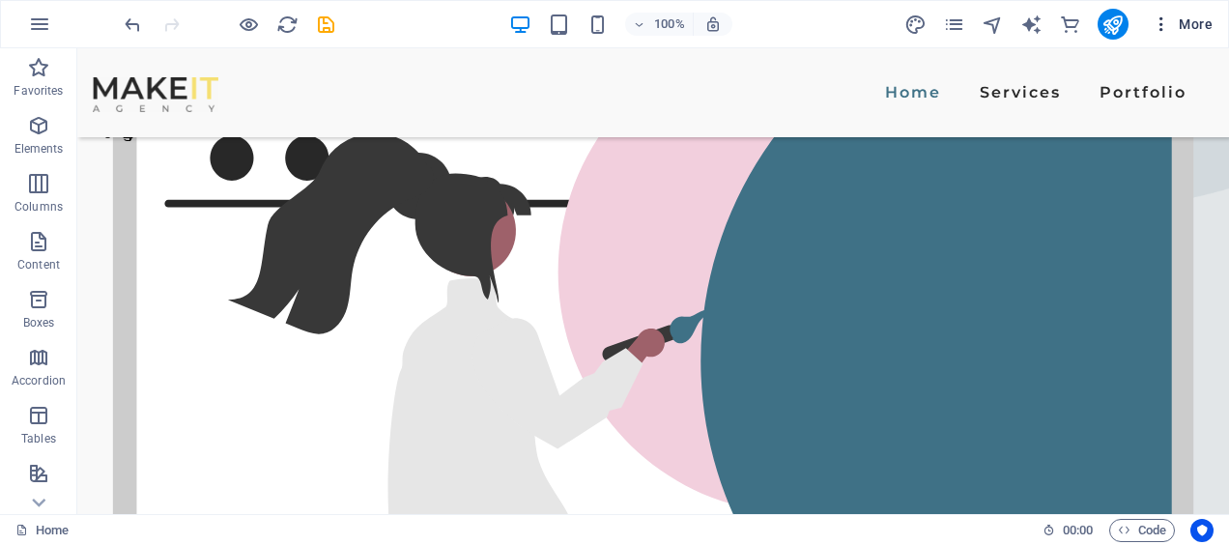
click at [1180, 27] on font "More" at bounding box center [1195, 23] width 34 height 15
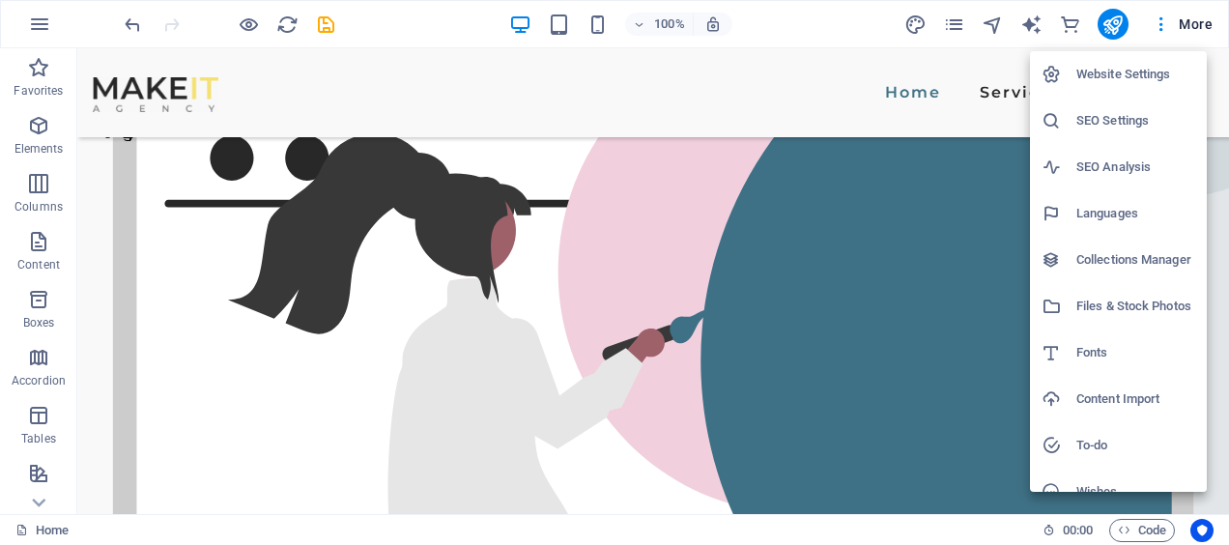
click at [594, 307] on div at bounding box center [614, 272] width 1229 height 545
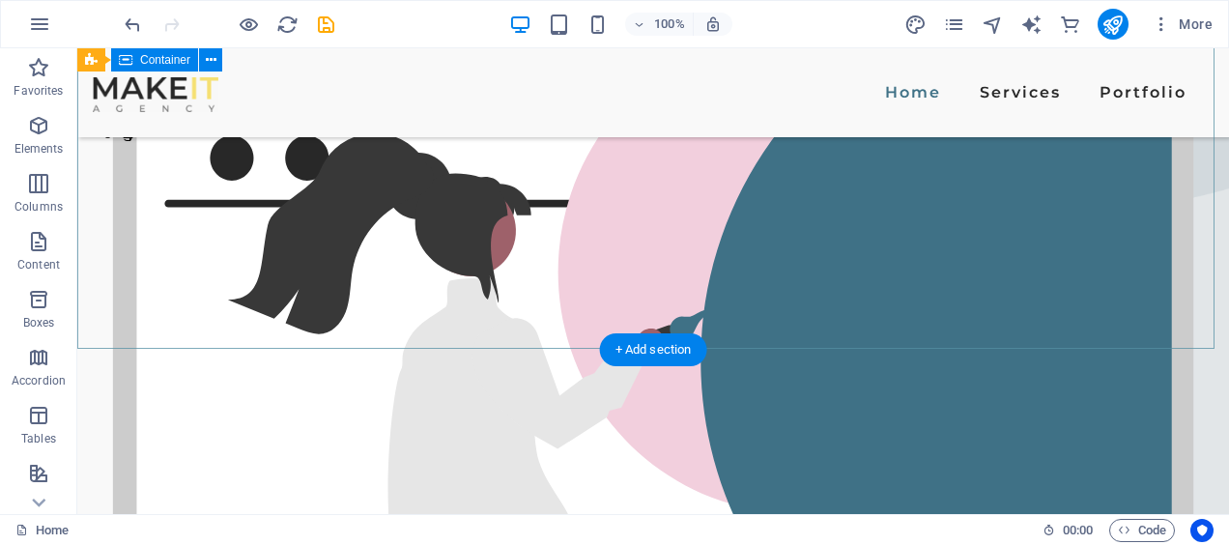
scroll to position [0, 0]
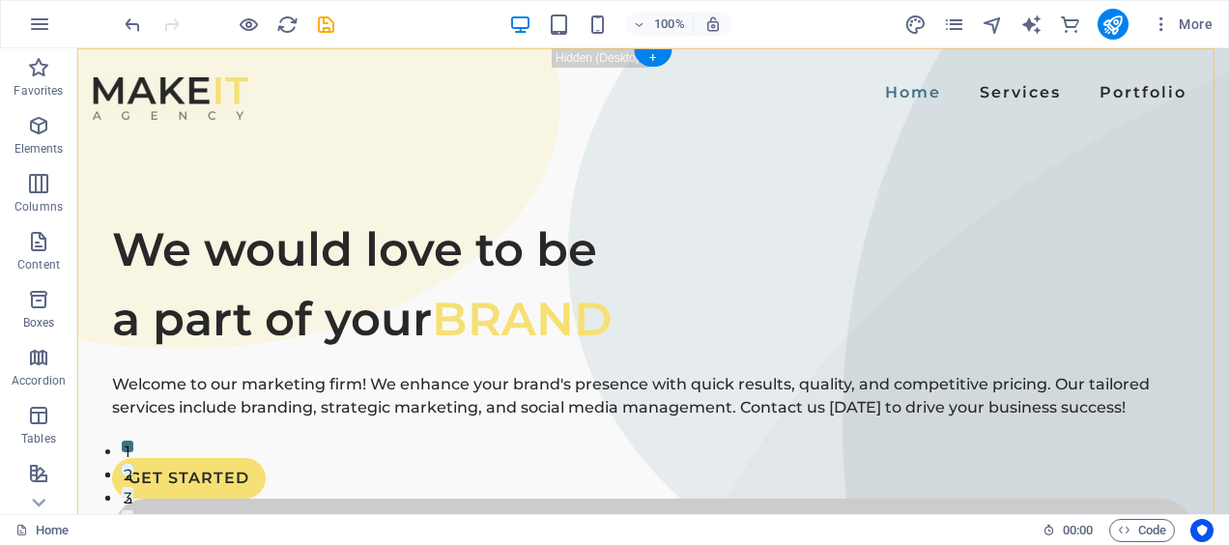
click at [651, 62] on div "+" at bounding box center [653, 57] width 38 height 17
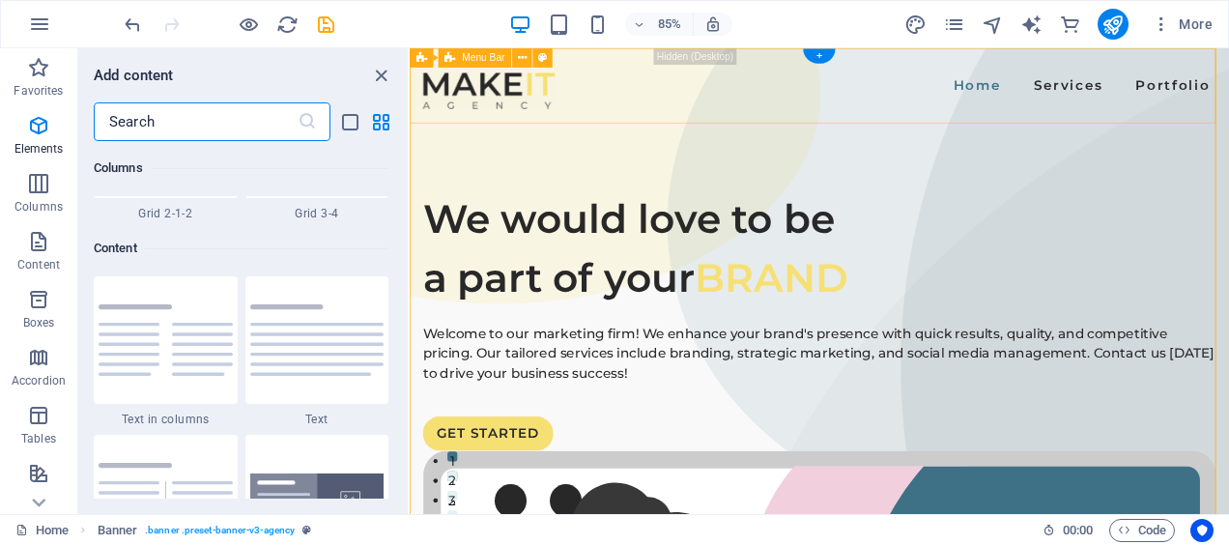
scroll to position [3380, 0]
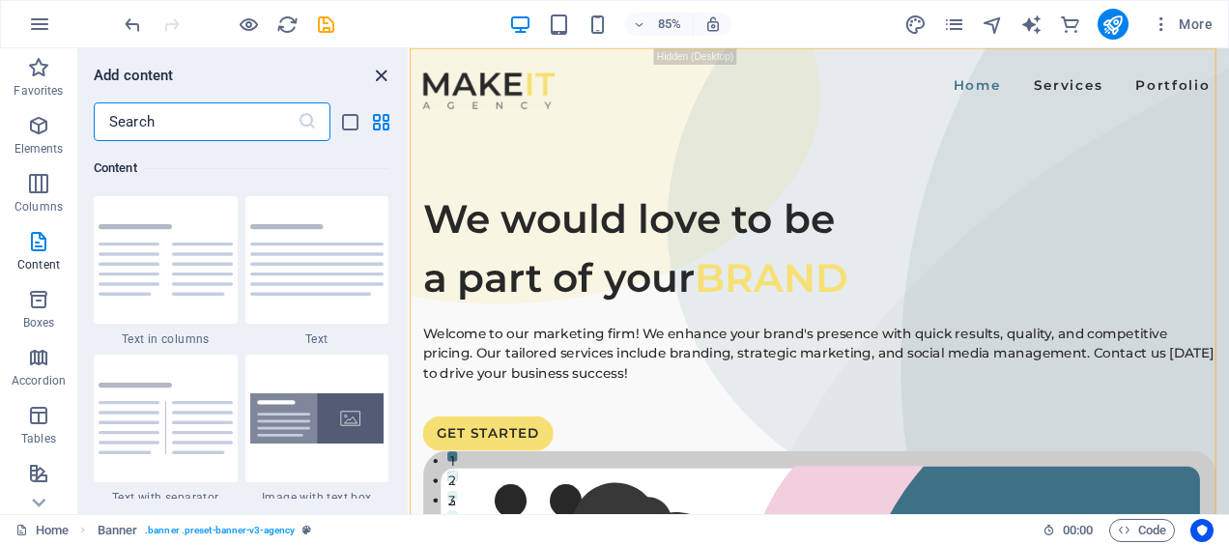
click at [381, 75] on icon "close panel" at bounding box center [381, 76] width 22 height 22
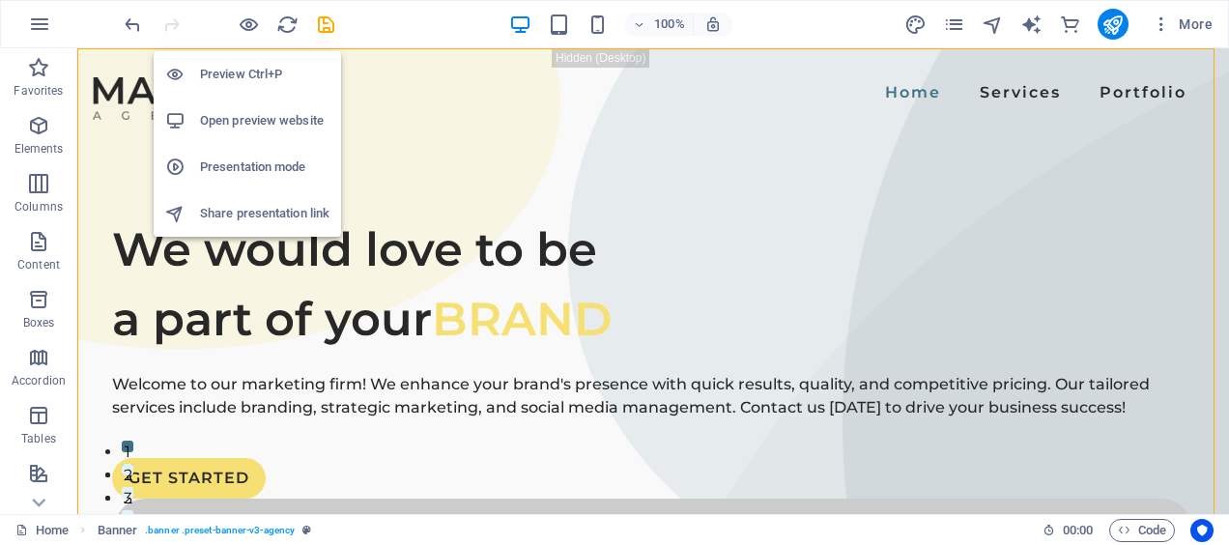
click at [249, 72] on h6 "Preview Ctrl+P" at bounding box center [264, 74] width 129 height 23
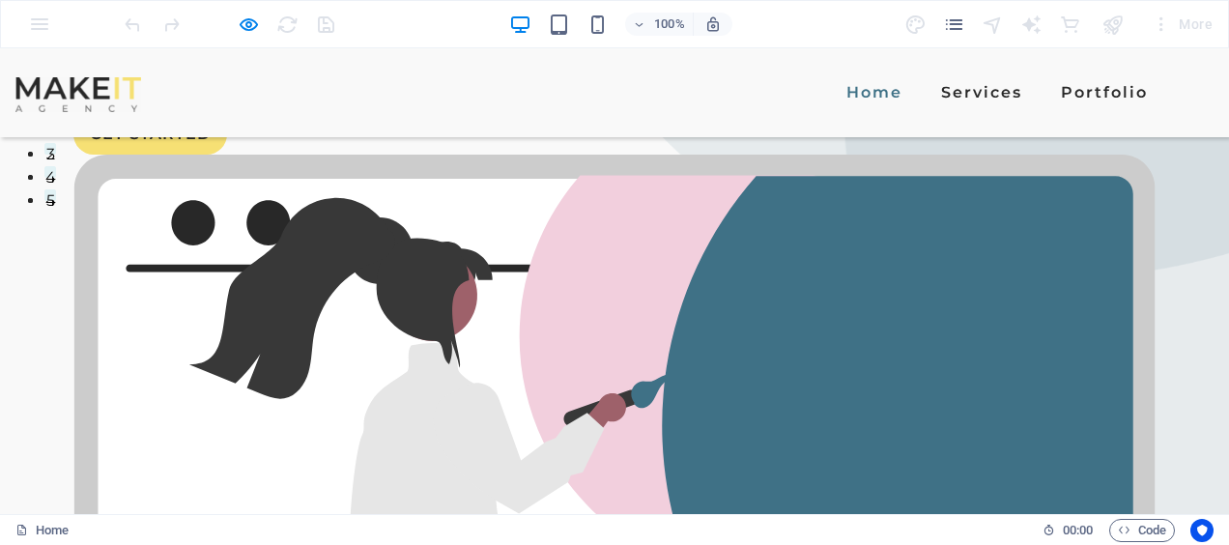
scroll to position [0, 0]
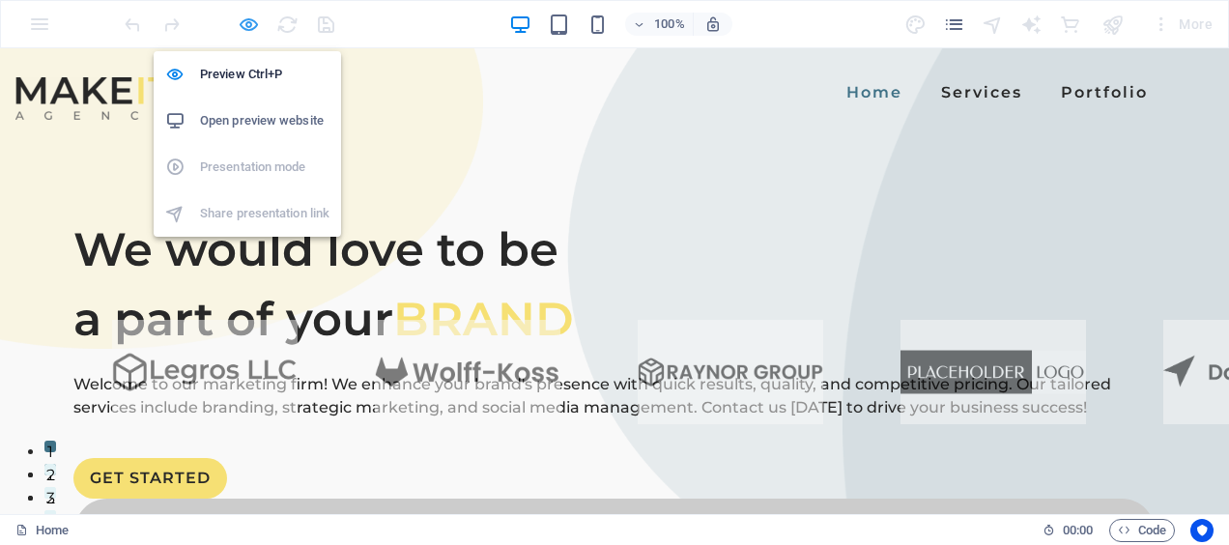
click at [256, 19] on icon "button" at bounding box center [249, 25] width 22 height 22
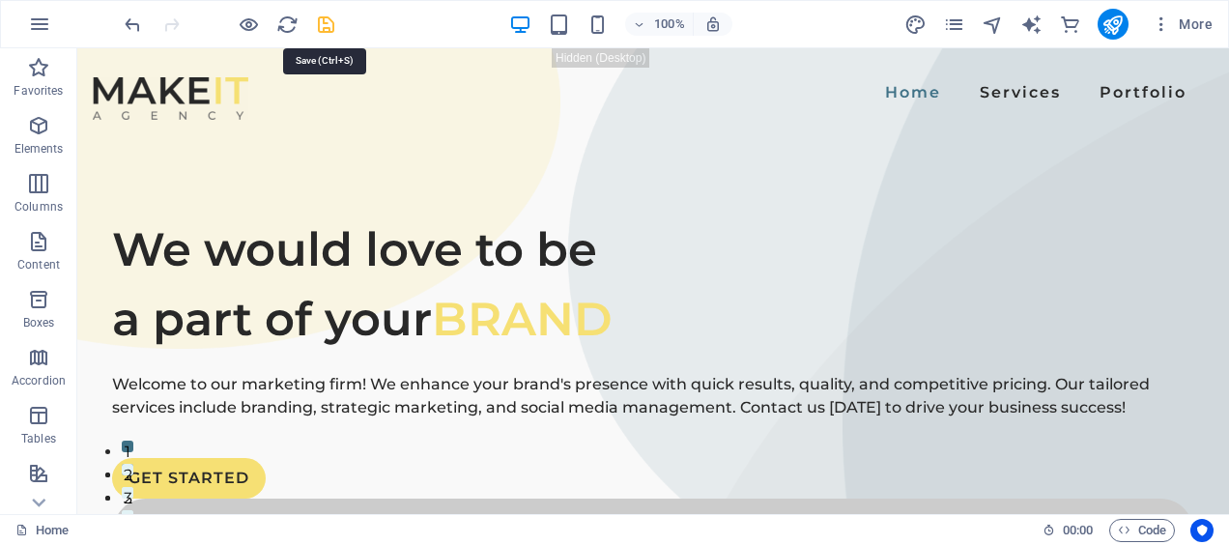
click at [335, 32] on icon "save" at bounding box center [326, 25] width 22 height 22
checkbox input "false"
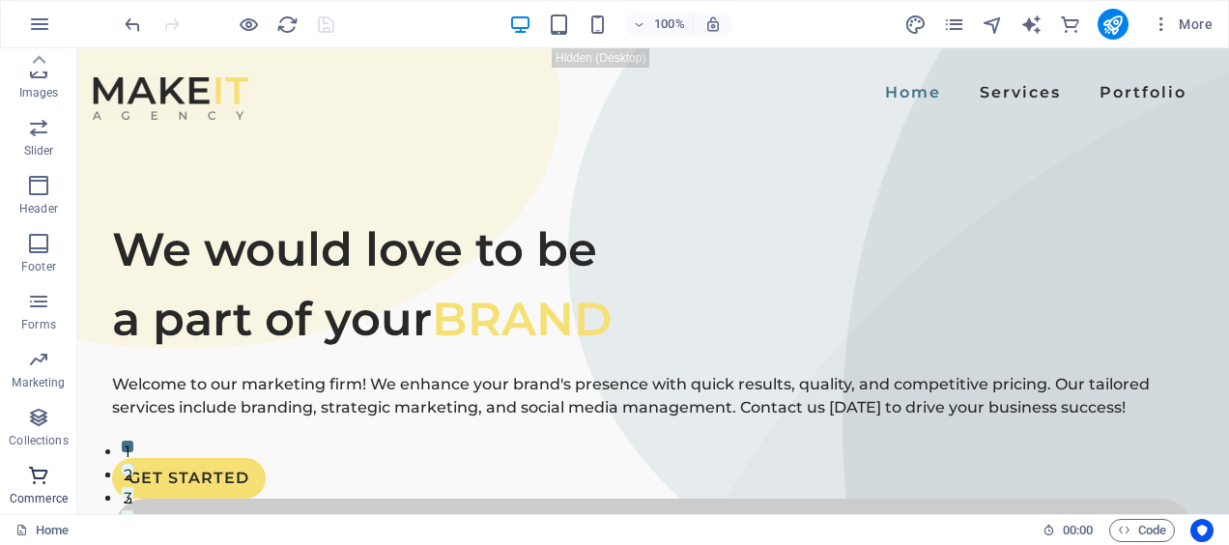
click at [31, 496] on p "Commerce" at bounding box center [39, 498] width 58 height 15
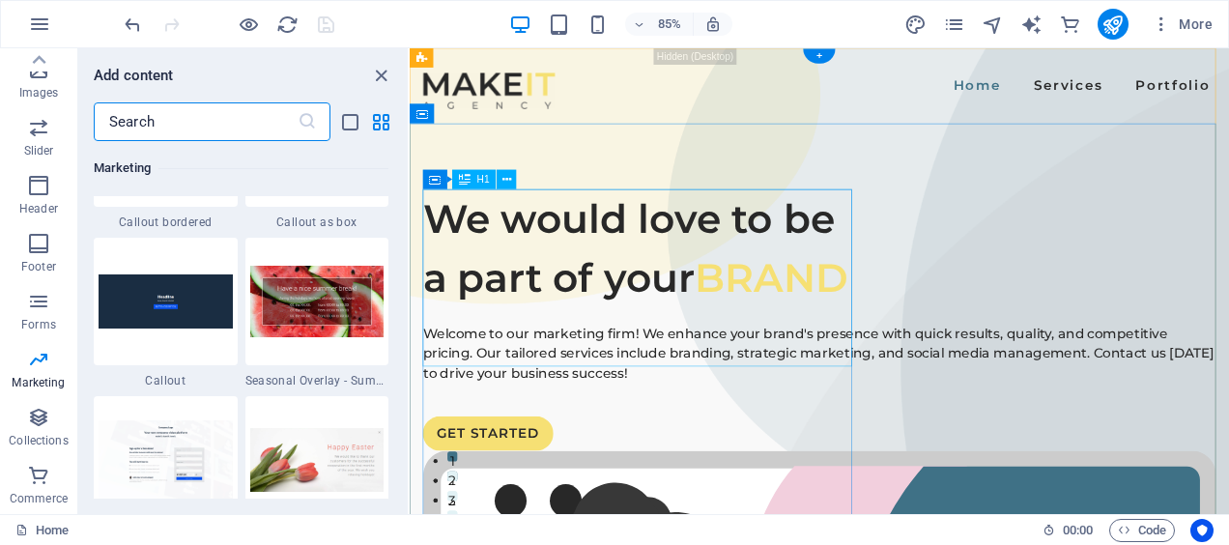
scroll to position [16006, 0]
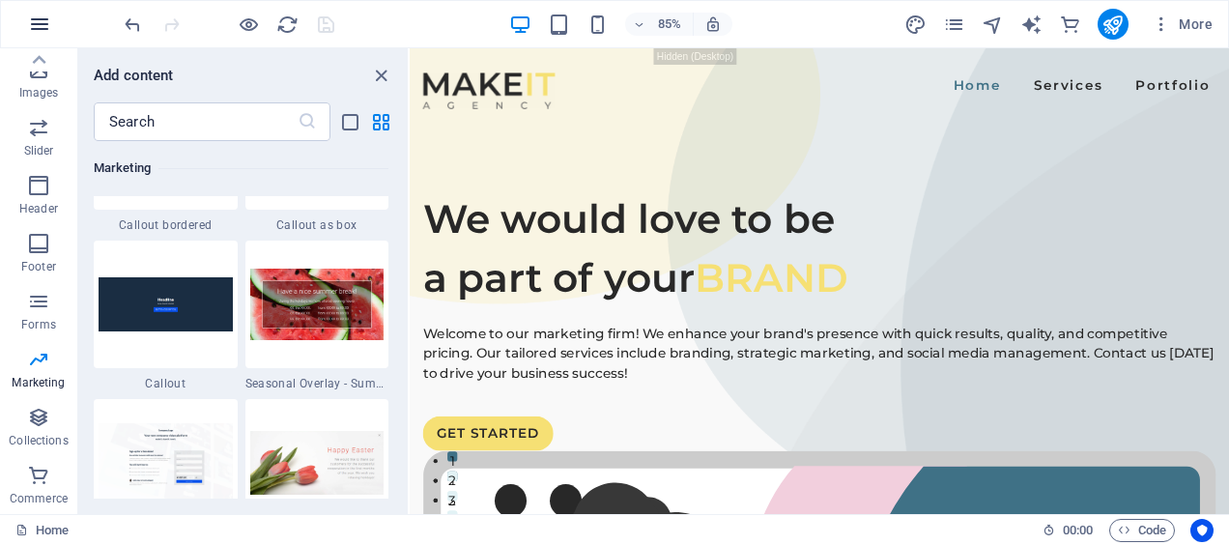
click at [43, 20] on icon "button" at bounding box center [39, 24] width 23 height 23
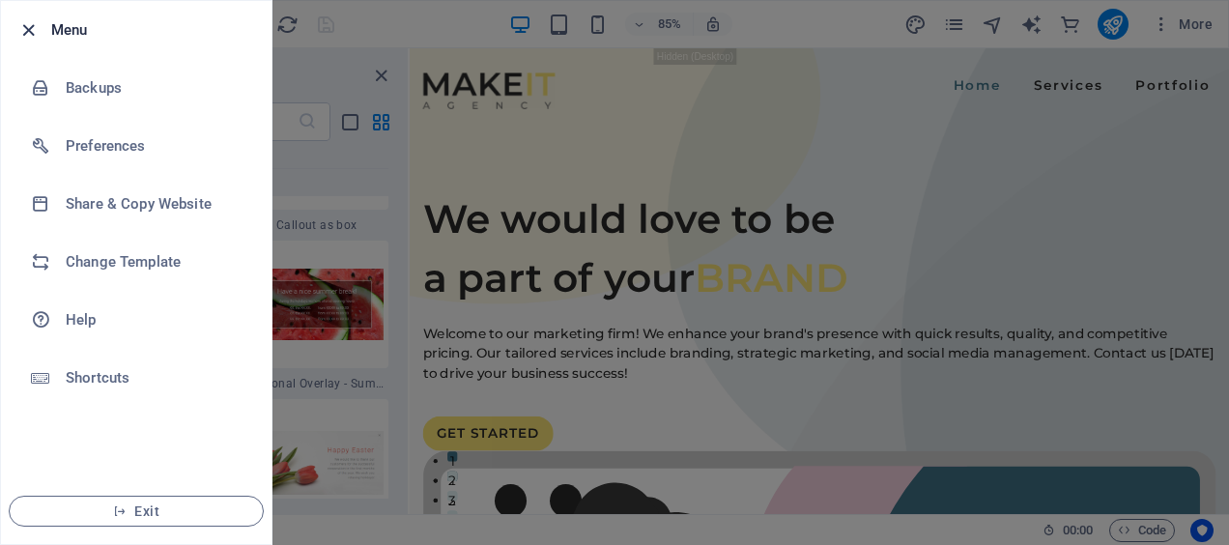
click at [23, 31] on icon "button" at bounding box center [28, 30] width 22 height 22
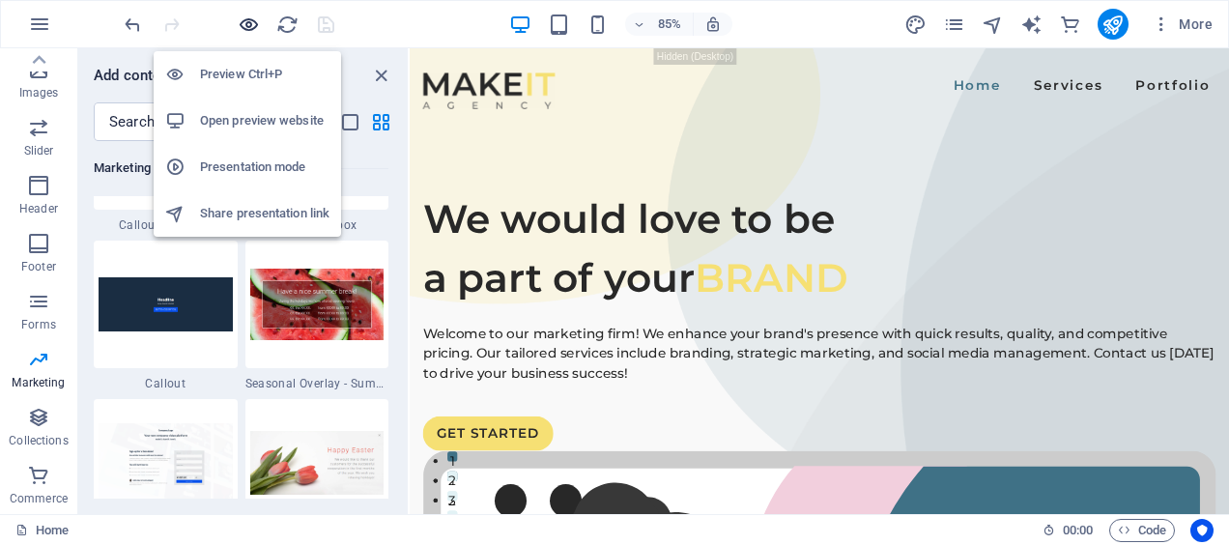
click at [249, 21] on icon "button" at bounding box center [249, 25] width 22 height 22
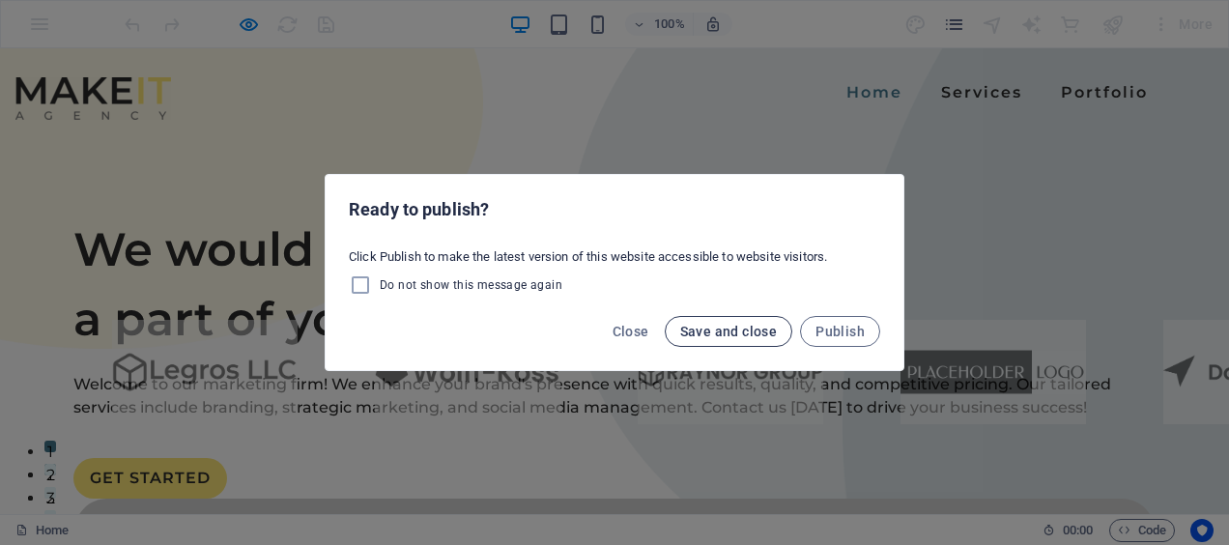
click at [709, 326] on span "Save and close" at bounding box center [729, 331] width 98 height 15
